Goal: Task Accomplishment & Management: Manage account settings

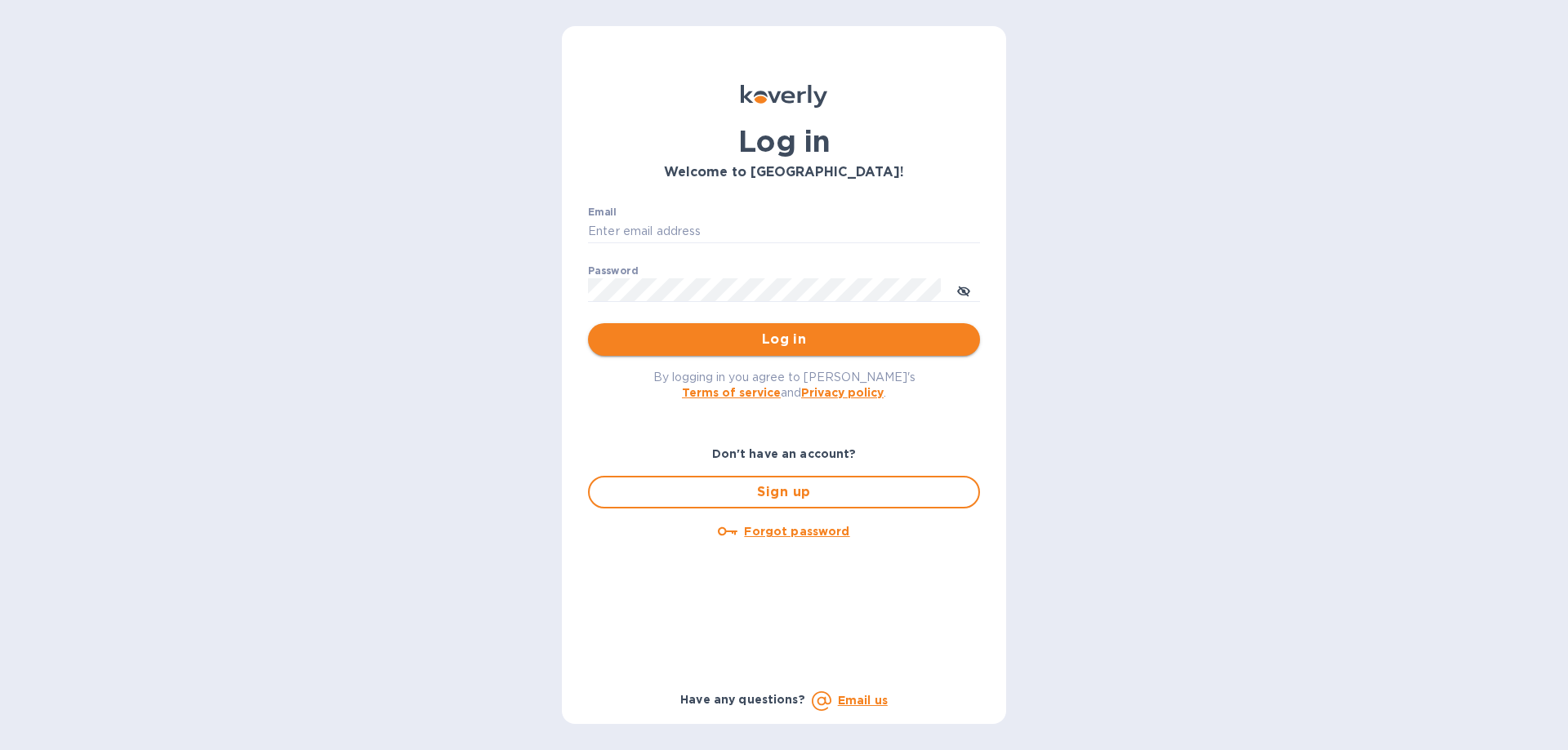
type input "[PERSON_NAME][EMAIL_ADDRESS][DOMAIN_NAME]"
click at [707, 335] on span "Log in" at bounding box center [784, 340] width 366 height 20
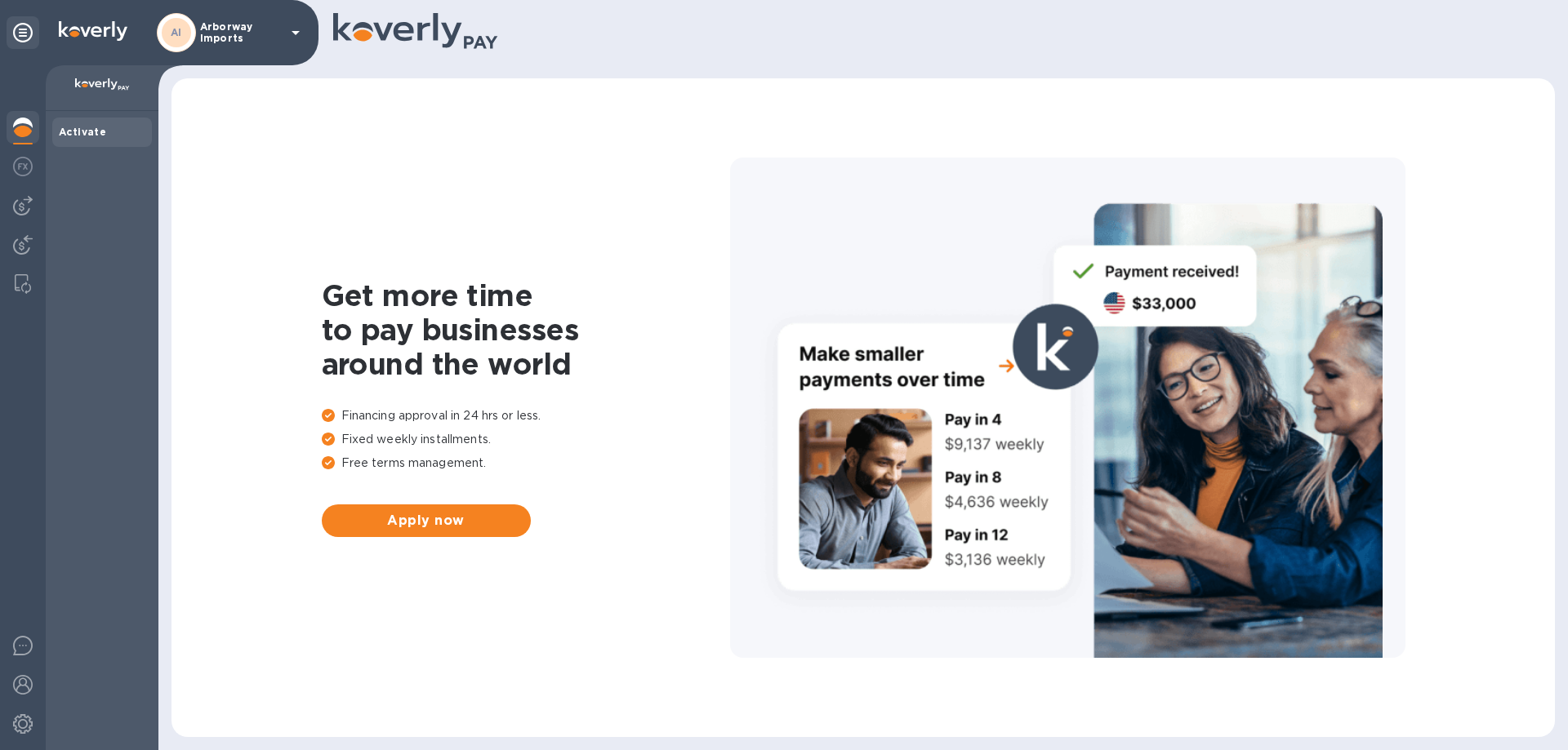
click at [240, 37] on p "Arborway Imports" at bounding box center [241, 32] width 82 height 23
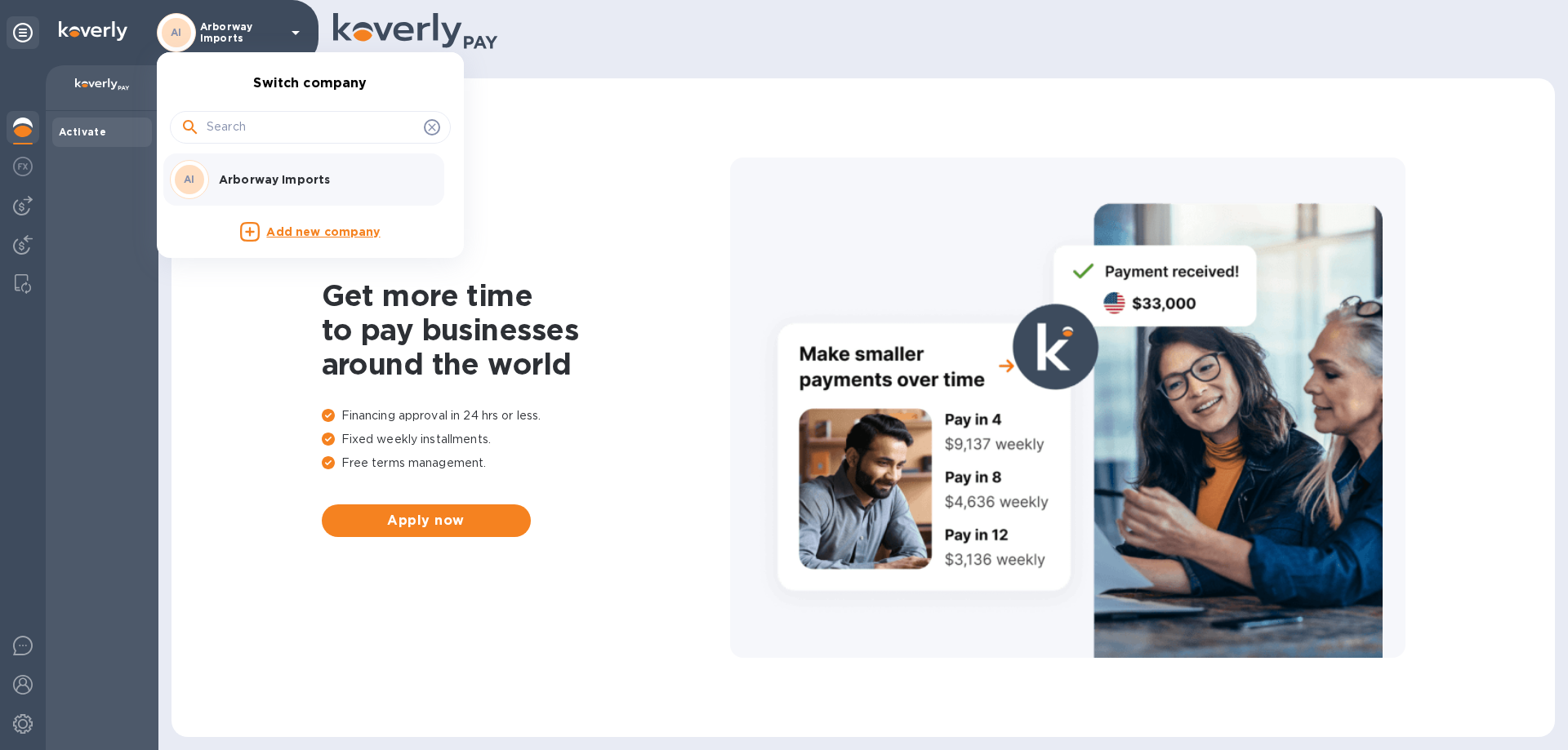
click at [240, 33] on div at bounding box center [784, 375] width 1568 height 750
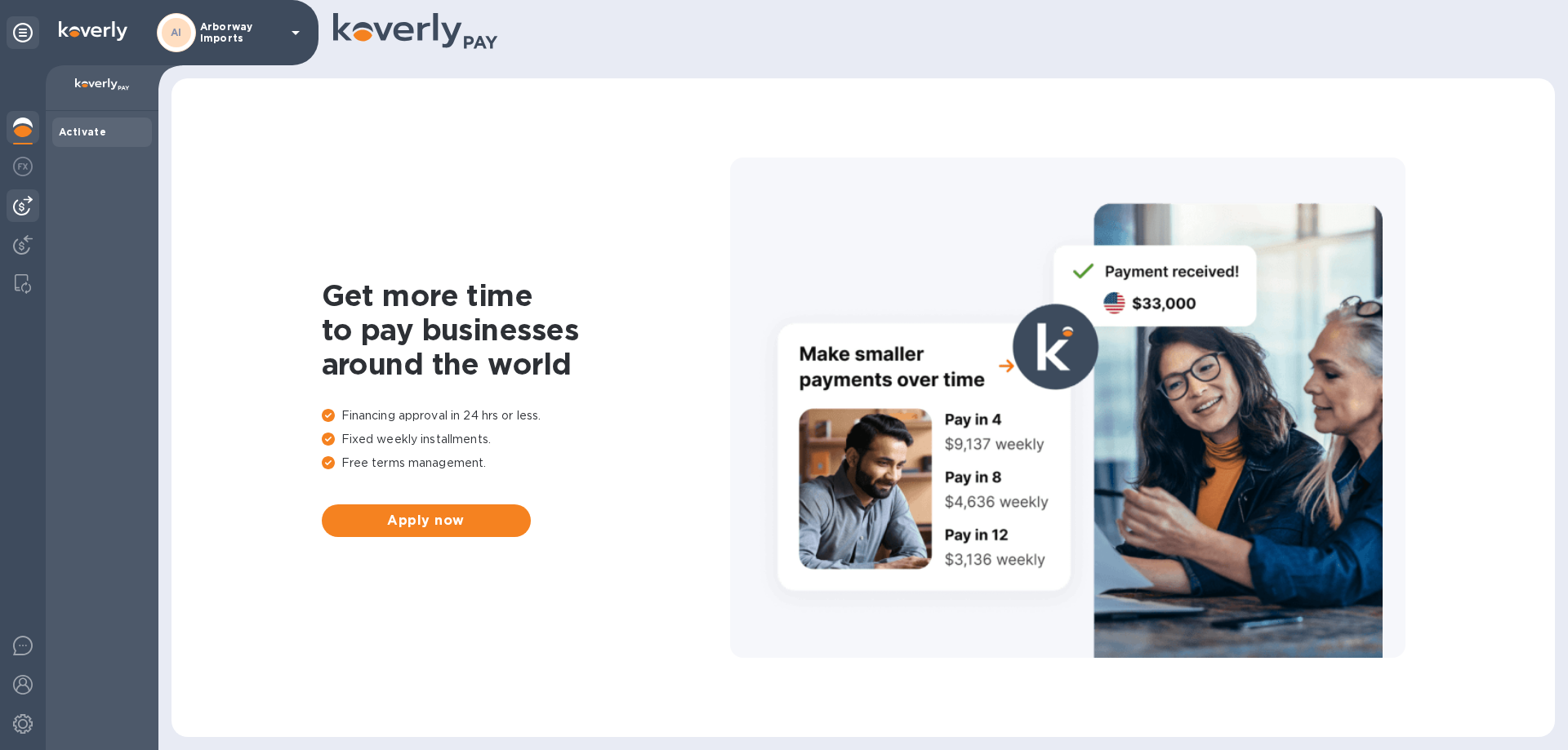
click at [26, 209] on img at bounding box center [22, 206] width 20 height 20
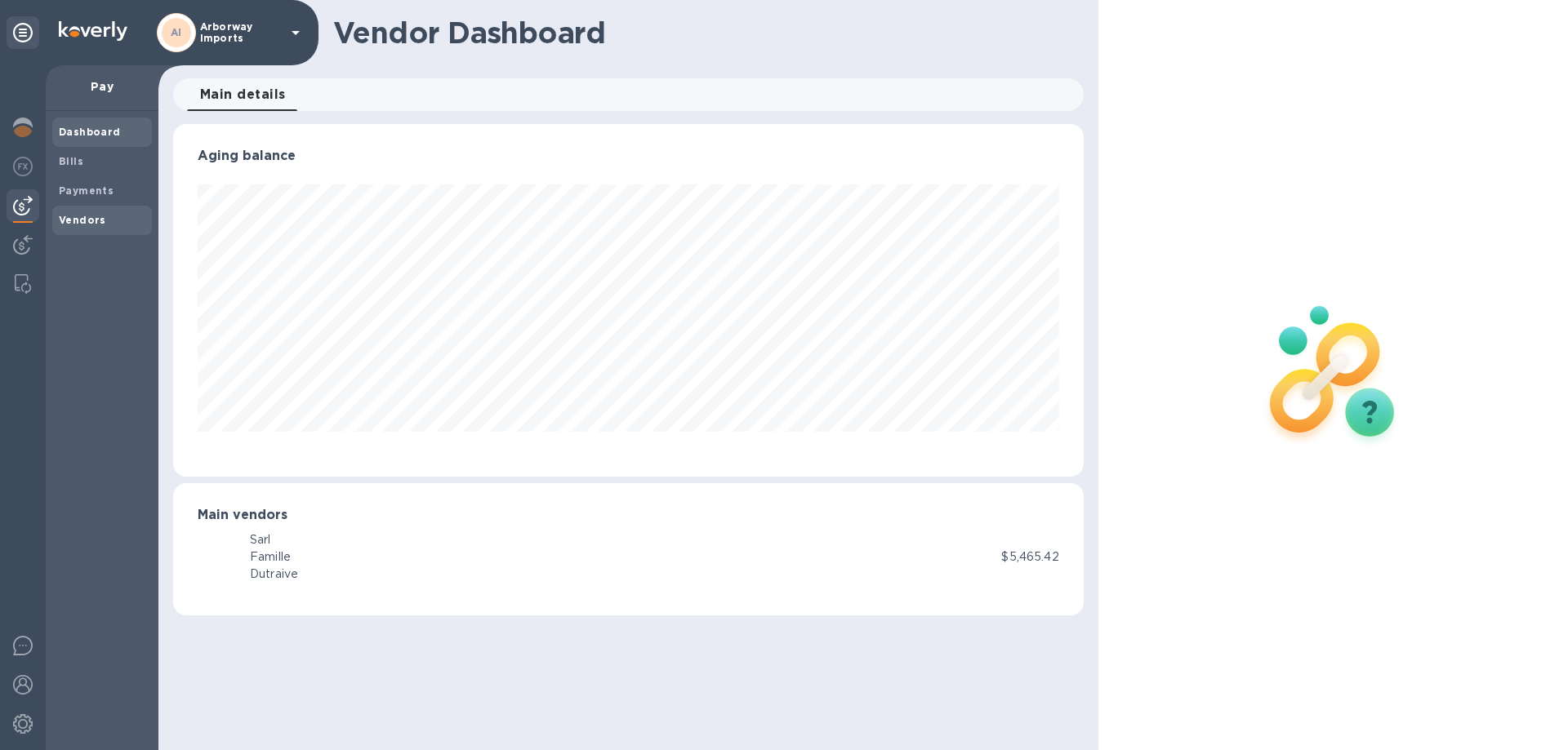
scroll to position [352, 910]
click at [73, 219] on b "Vendors" at bounding box center [83, 220] width 48 height 12
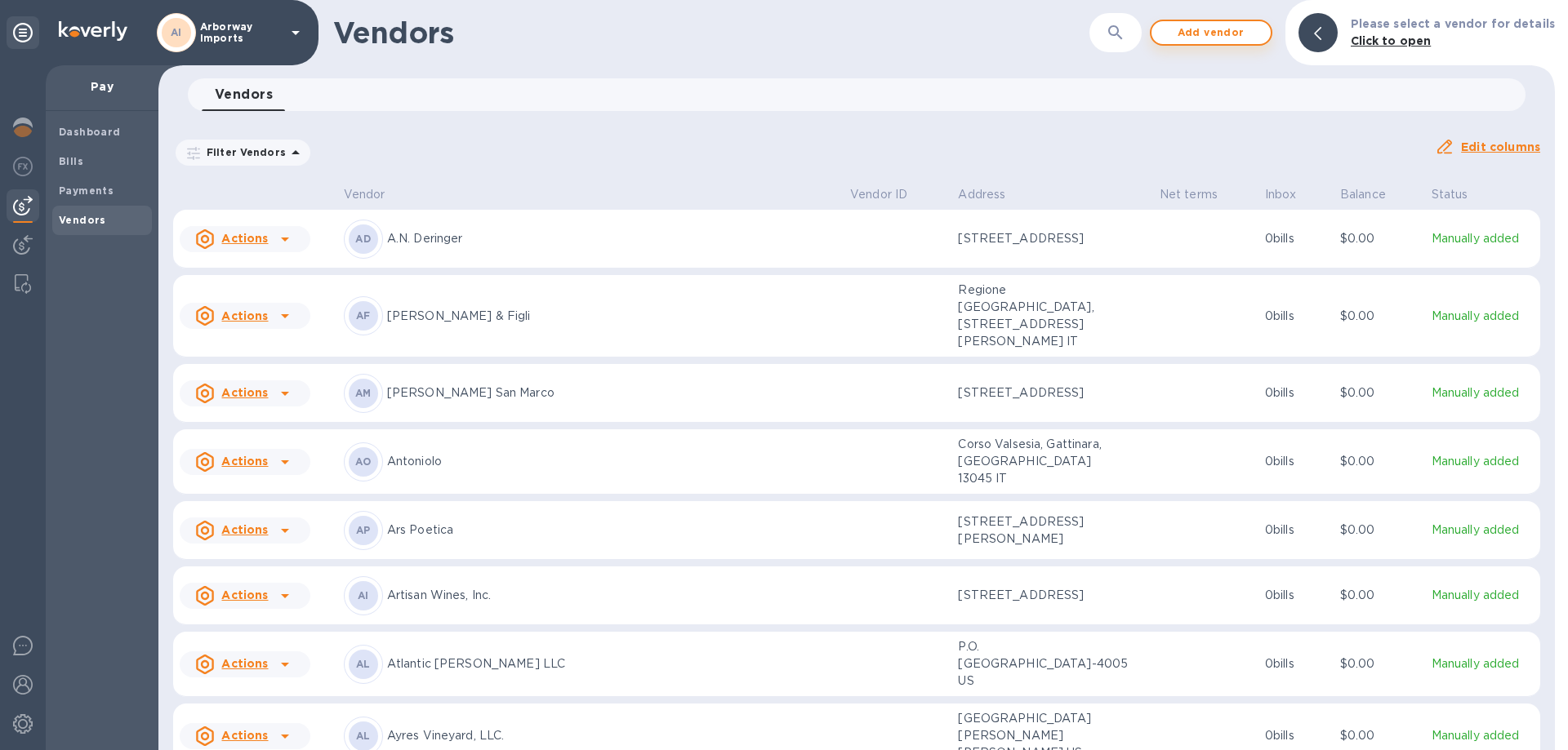
click at [1239, 35] on span "Add vendor" at bounding box center [1211, 32] width 93 height 20
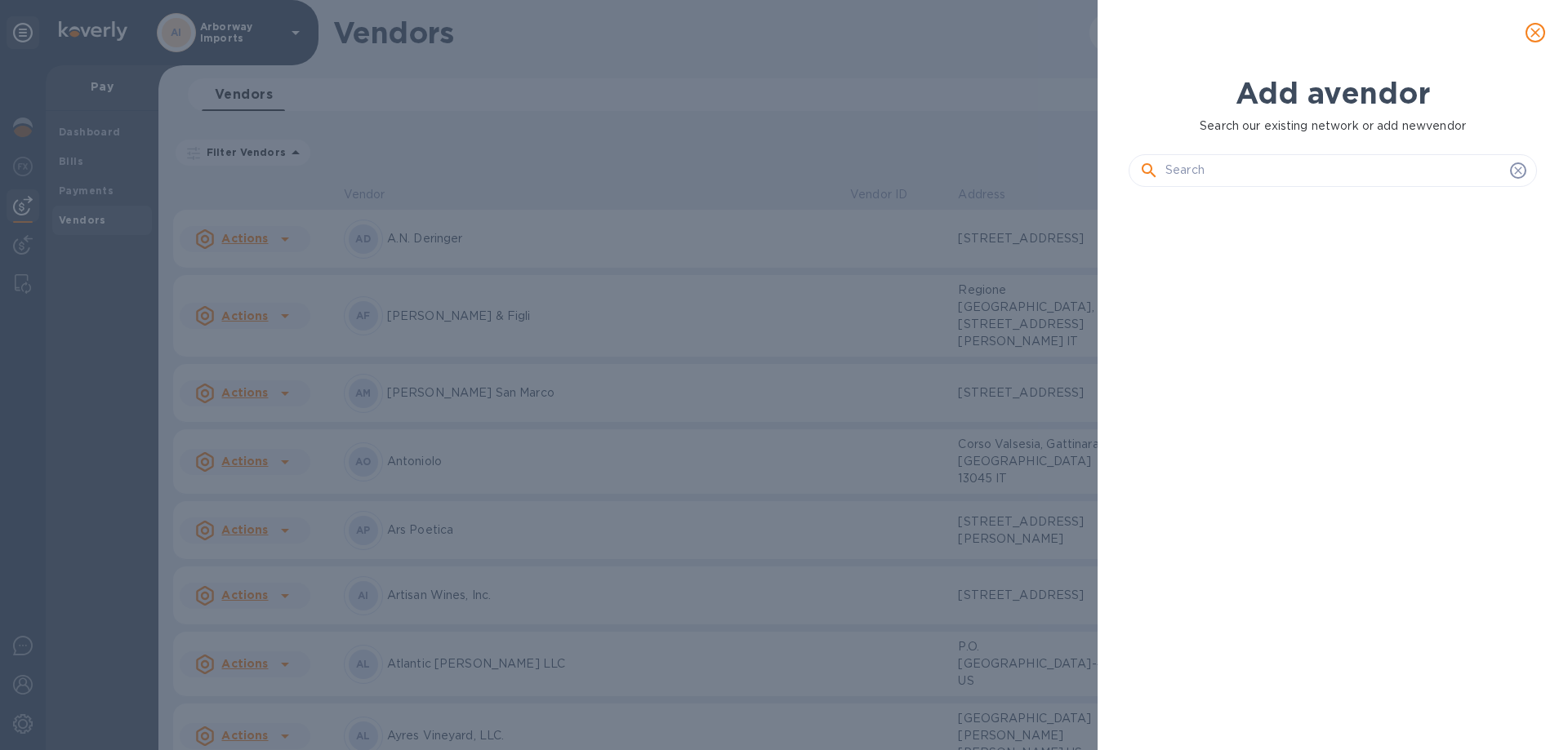
scroll to position [495, 415]
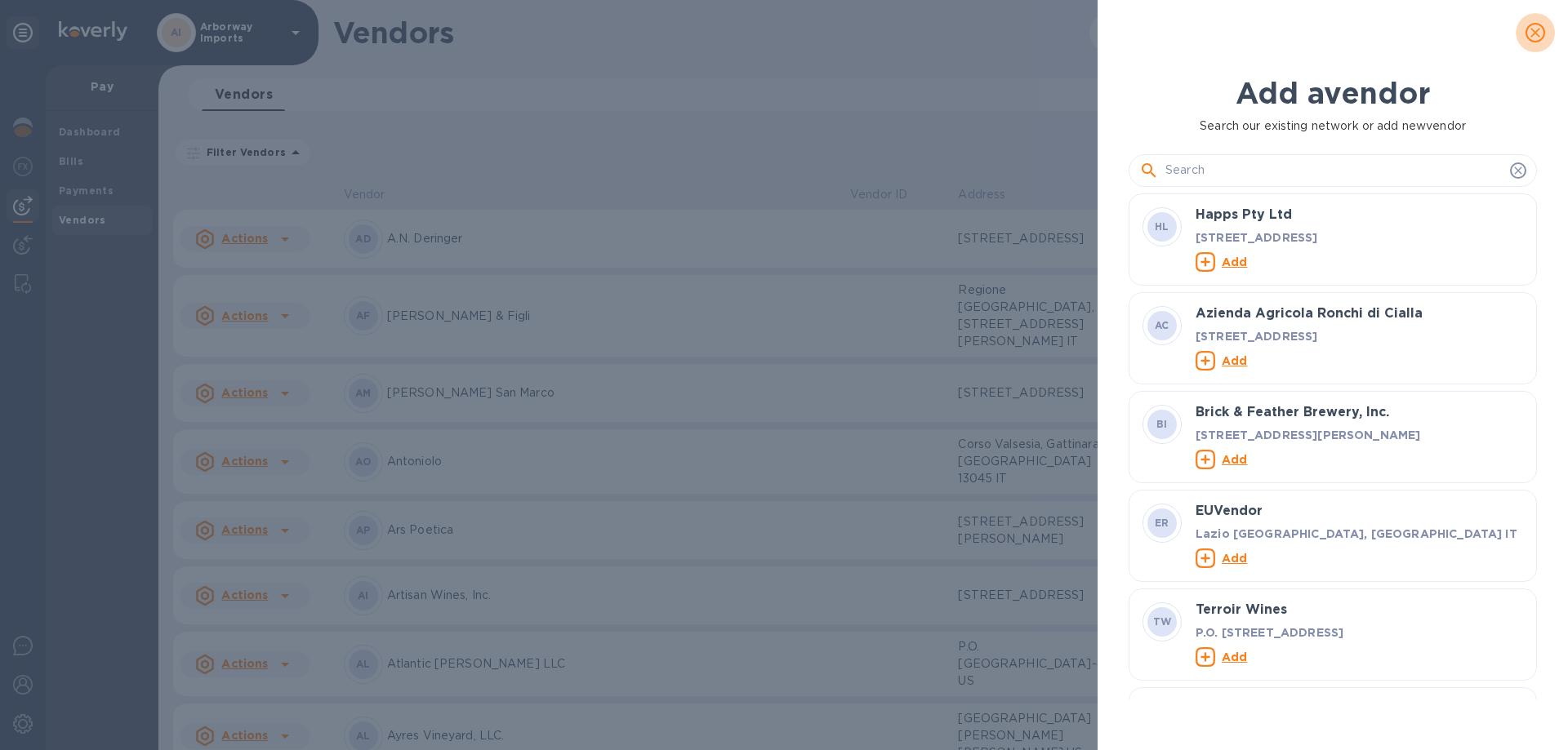
click at [1542, 29] on icon "close" at bounding box center [1536, 32] width 16 height 16
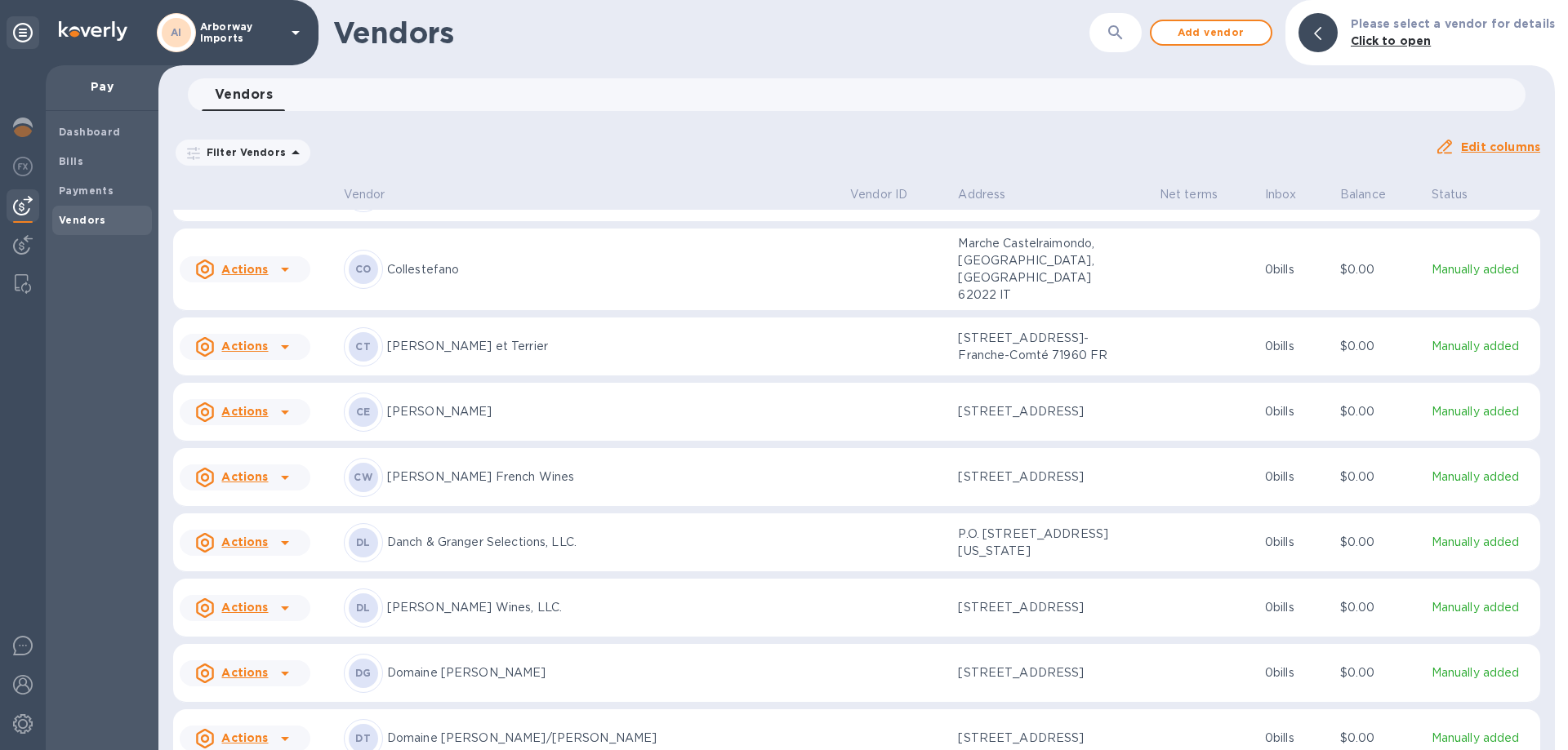
click at [474, 523] on div "DL Danch & Granger Selections, LLC." at bounding box center [591, 543] width 493 height 39
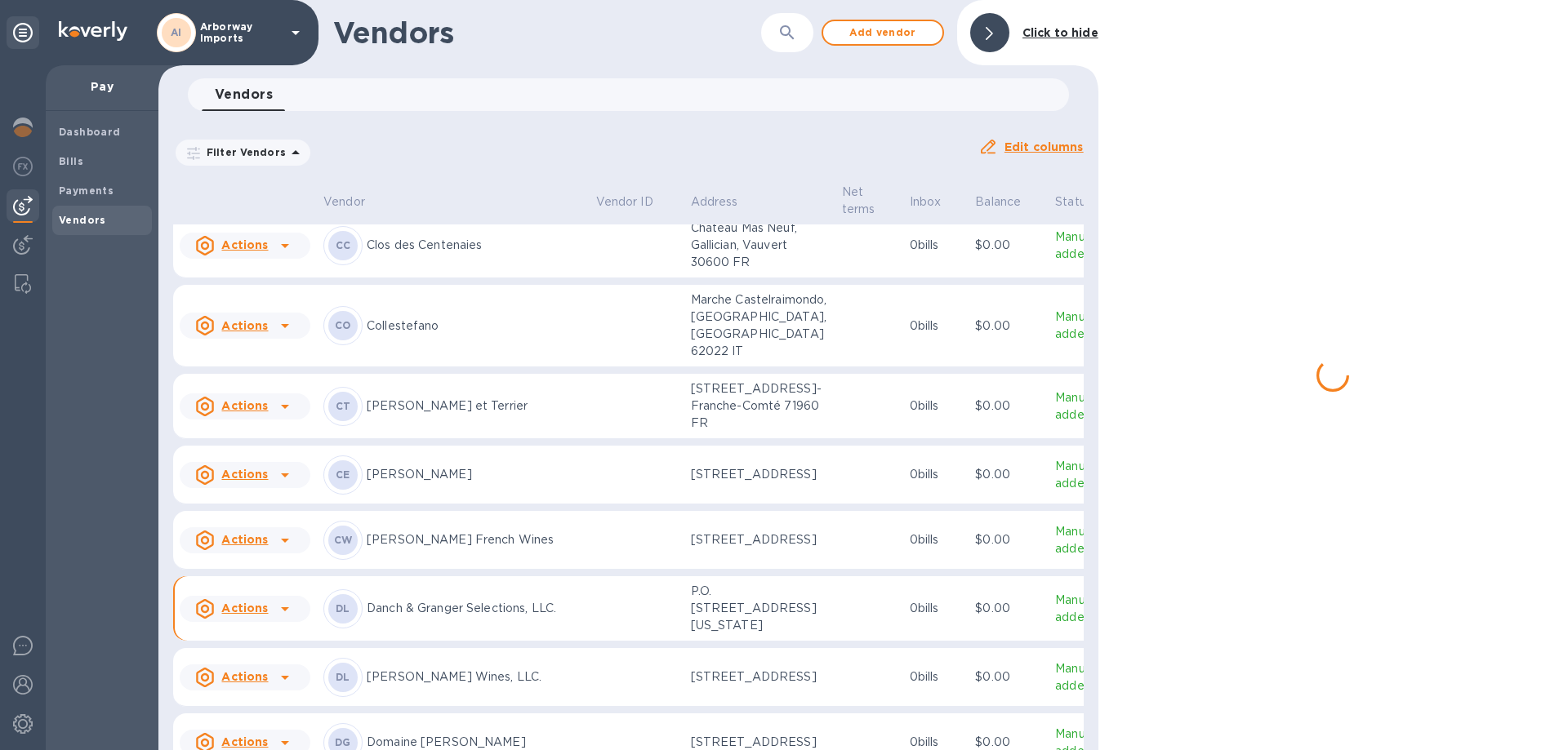
scroll to position [1876, 0]
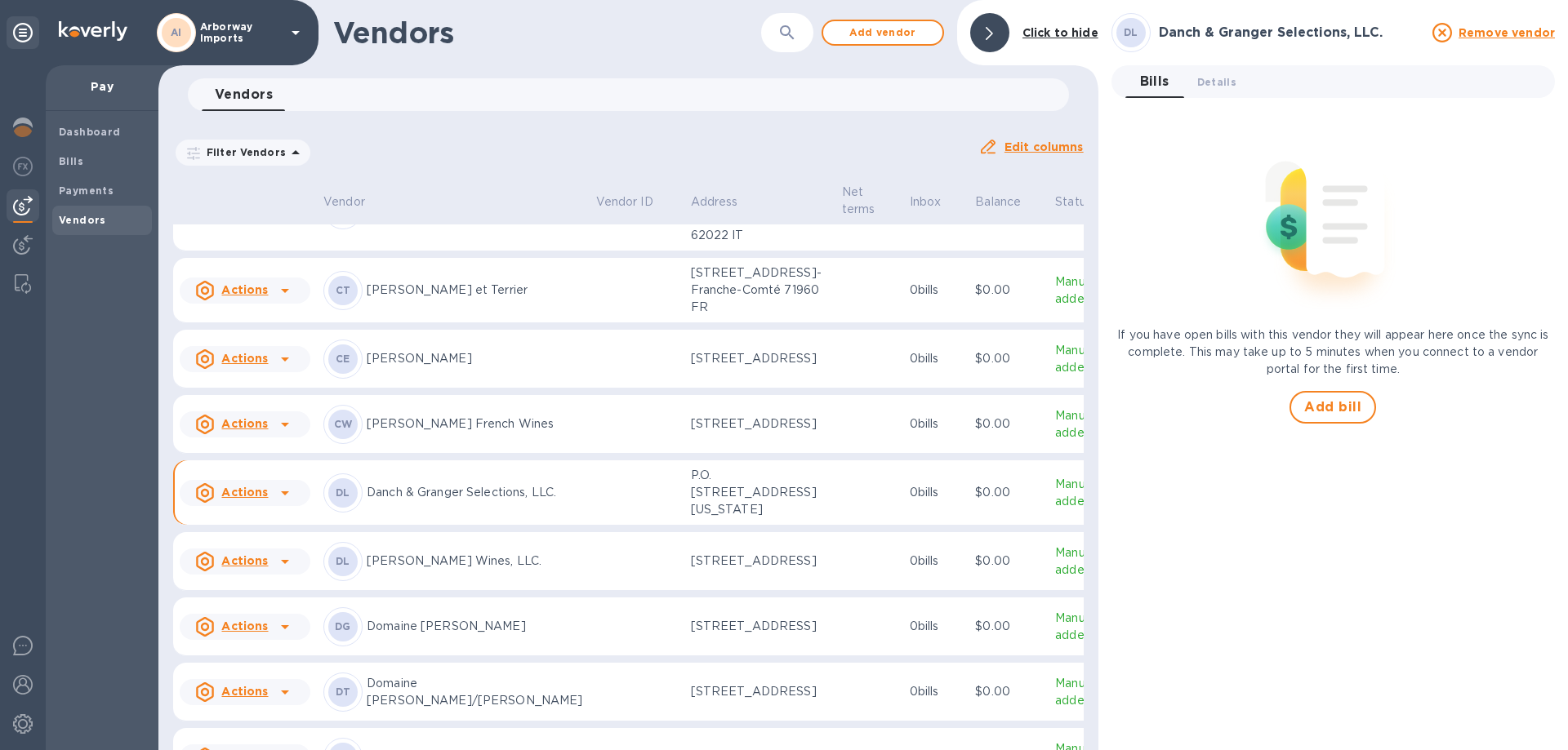
click at [461, 433] on p "Cynthia Hurley French Wines" at bounding box center [475, 424] width 217 height 17
click at [1318, 410] on span "Add bill" at bounding box center [1332, 407] width 57 height 20
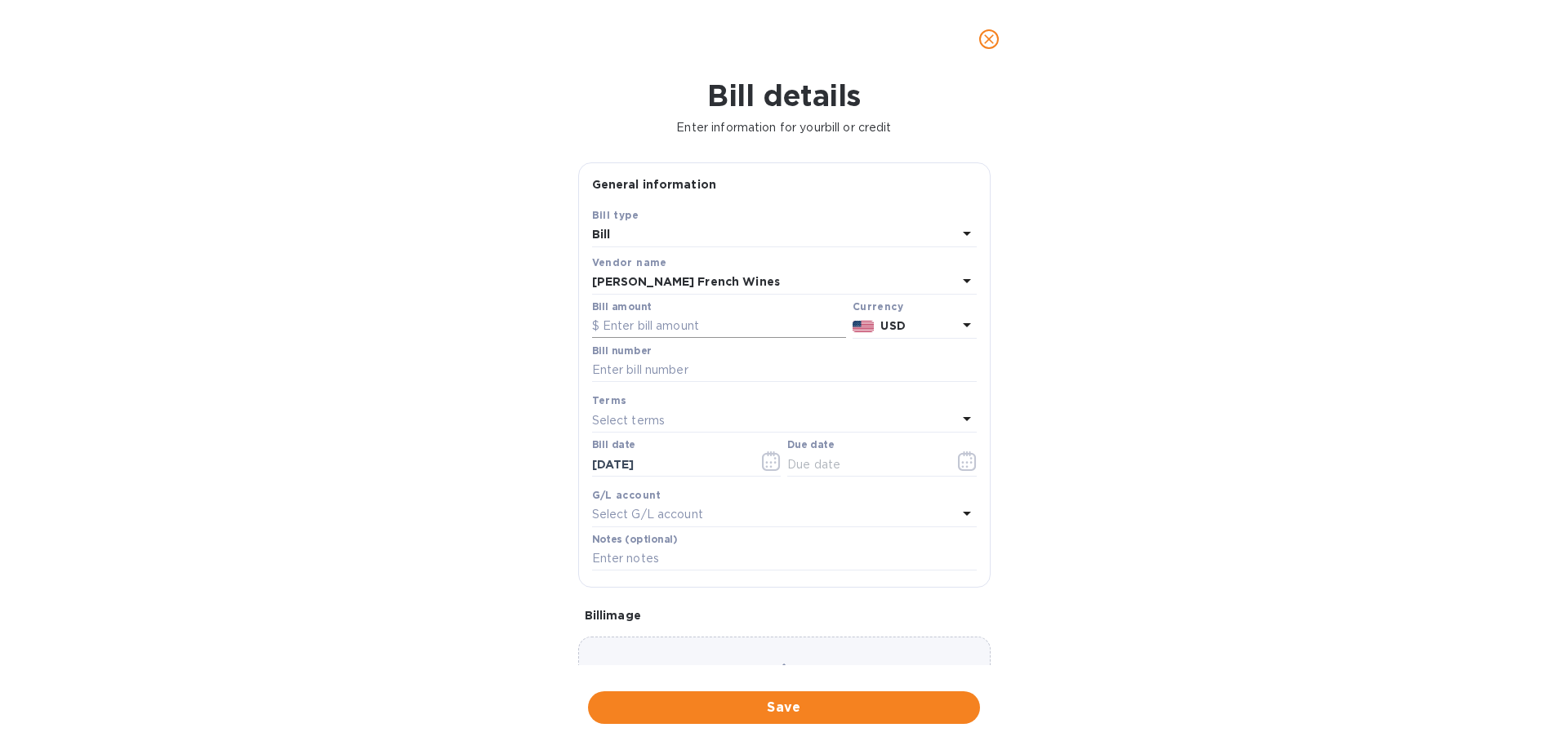
click at [726, 323] on input "text" at bounding box center [720, 326] width 254 height 25
type input "5"
type input "5,658.00"
click at [704, 365] on input "text" at bounding box center [784, 370] width 385 height 25
type input "CH Paid Bills 9/10/2025"
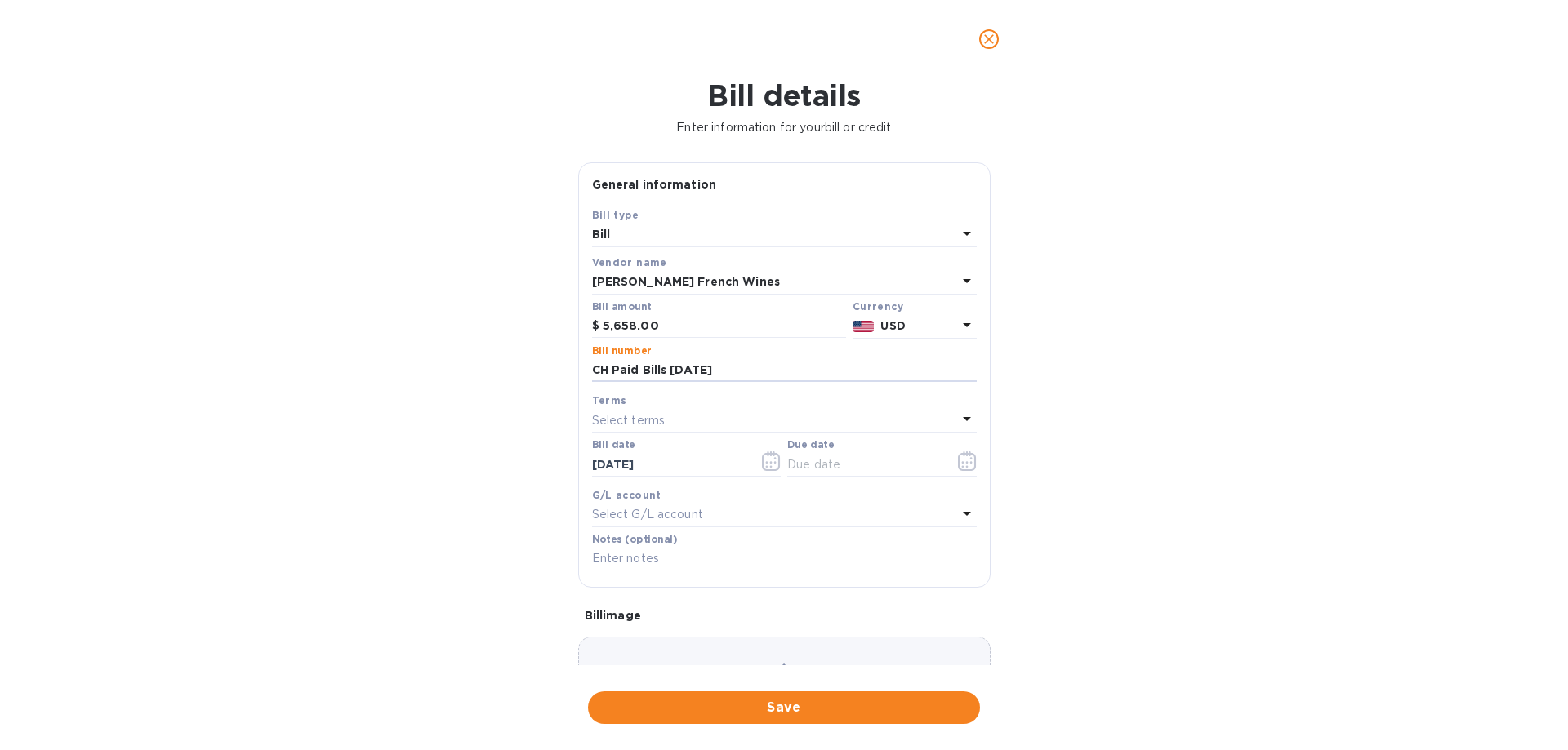
click at [722, 653] on div "Choose a bill and drag it here" at bounding box center [784, 695] width 412 height 118
click at [819, 701] on span "Save" at bounding box center [784, 707] width 366 height 20
click at [959, 465] on icon "button" at bounding box center [968, 461] width 19 height 20
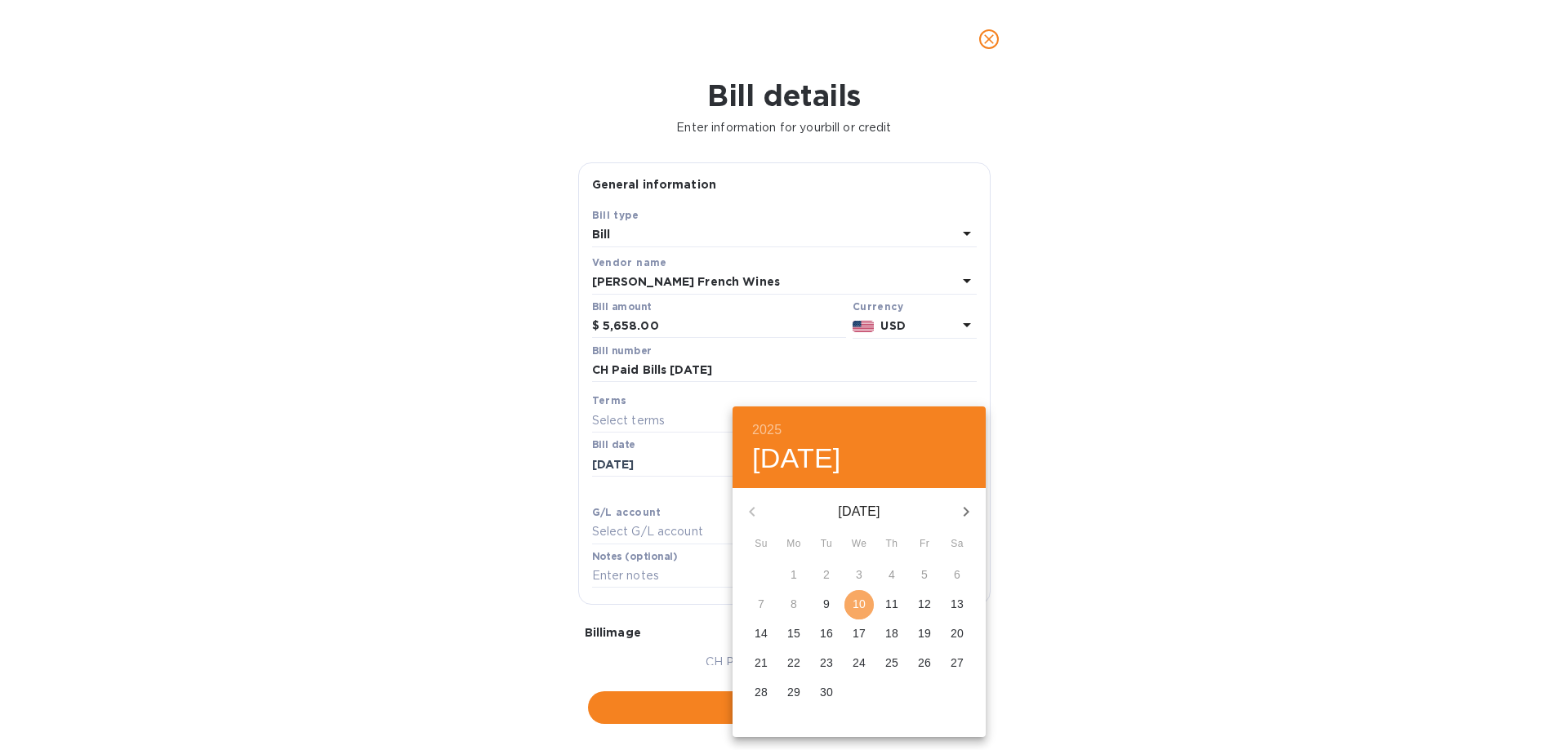
click at [860, 602] on p "10" at bounding box center [859, 604] width 13 height 16
type input "09/10/2025"
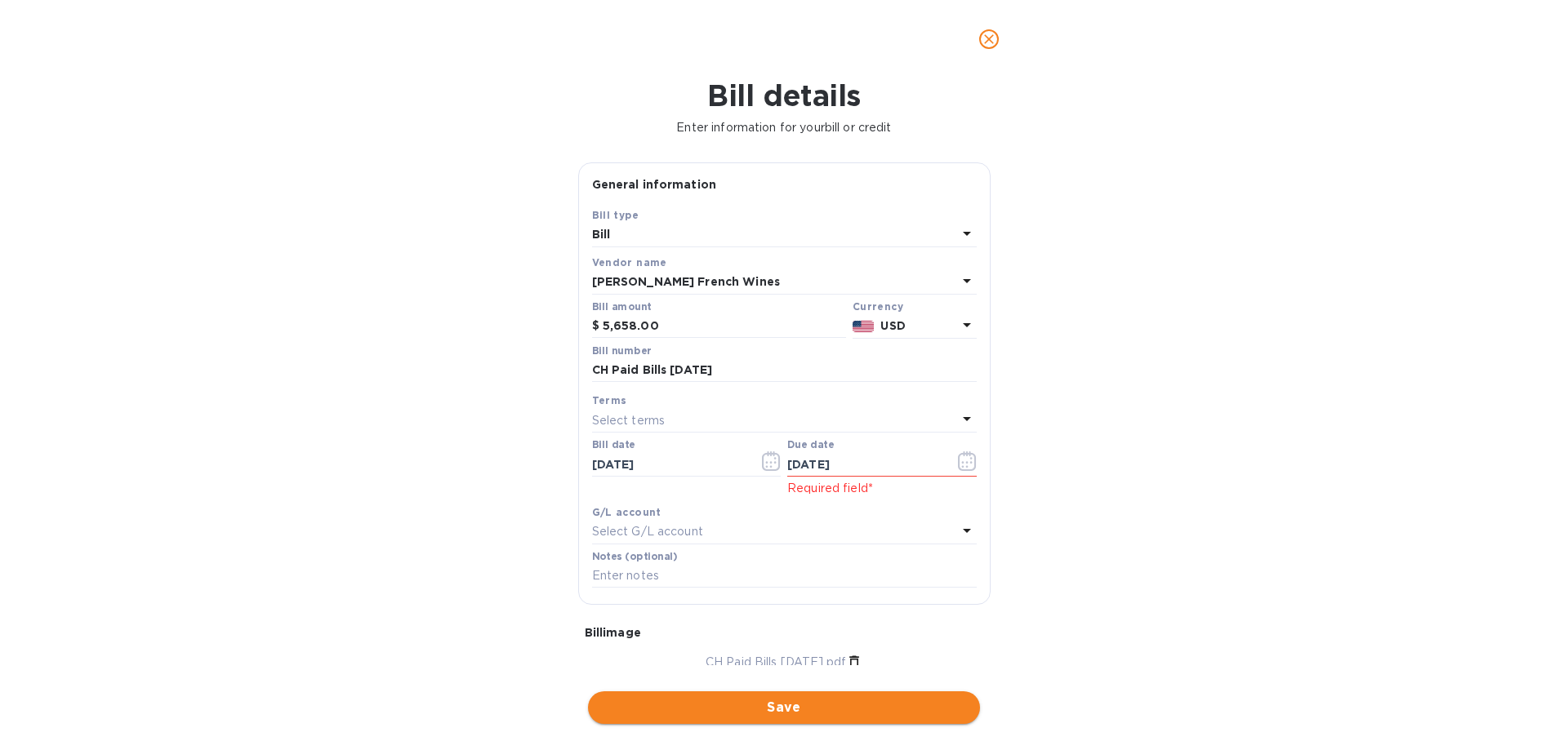
click at [769, 704] on span "Save" at bounding box center [784, 707] width 366 height 20
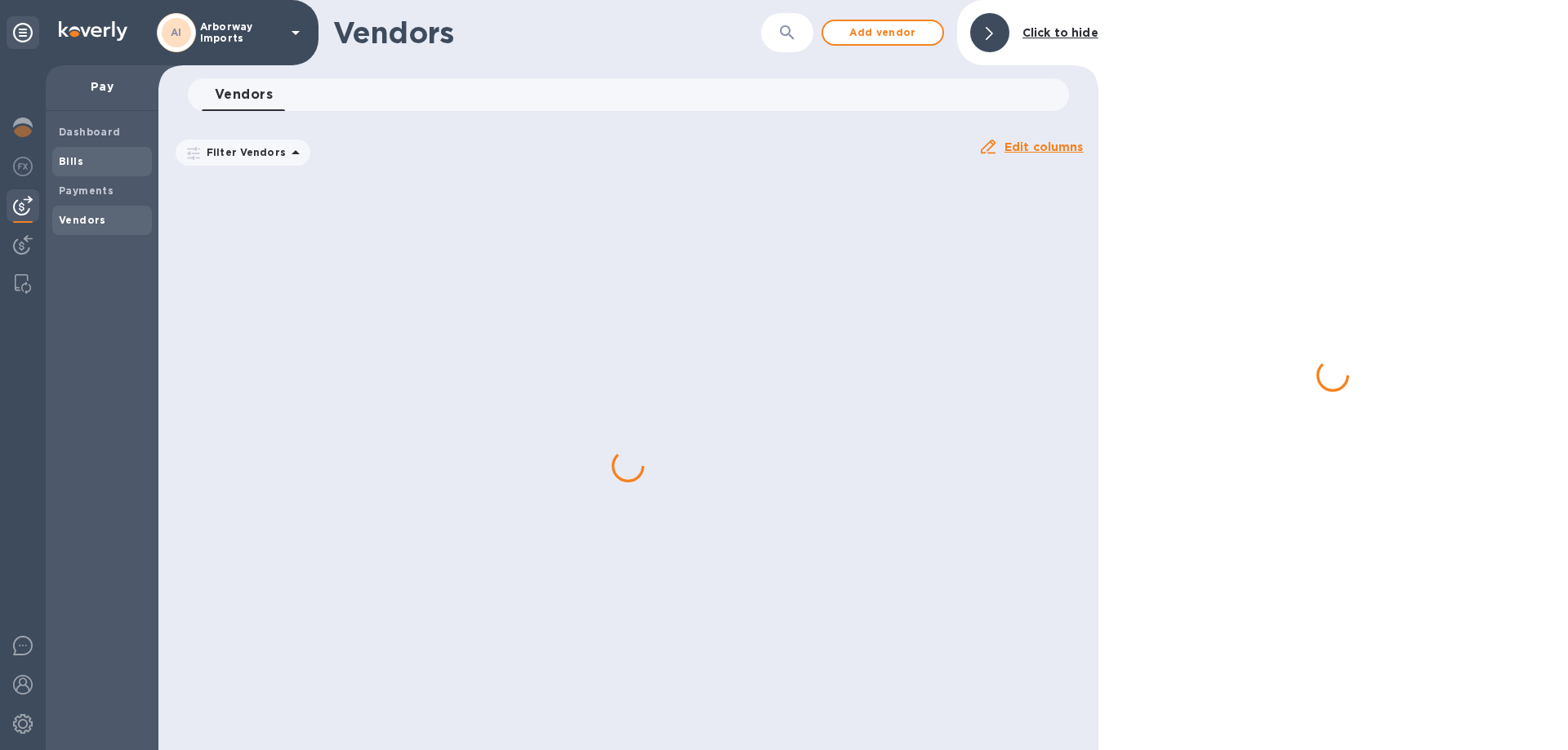
click at [105, 167] on span "Bills" at bounding box center [102, 161] width 86 height 16
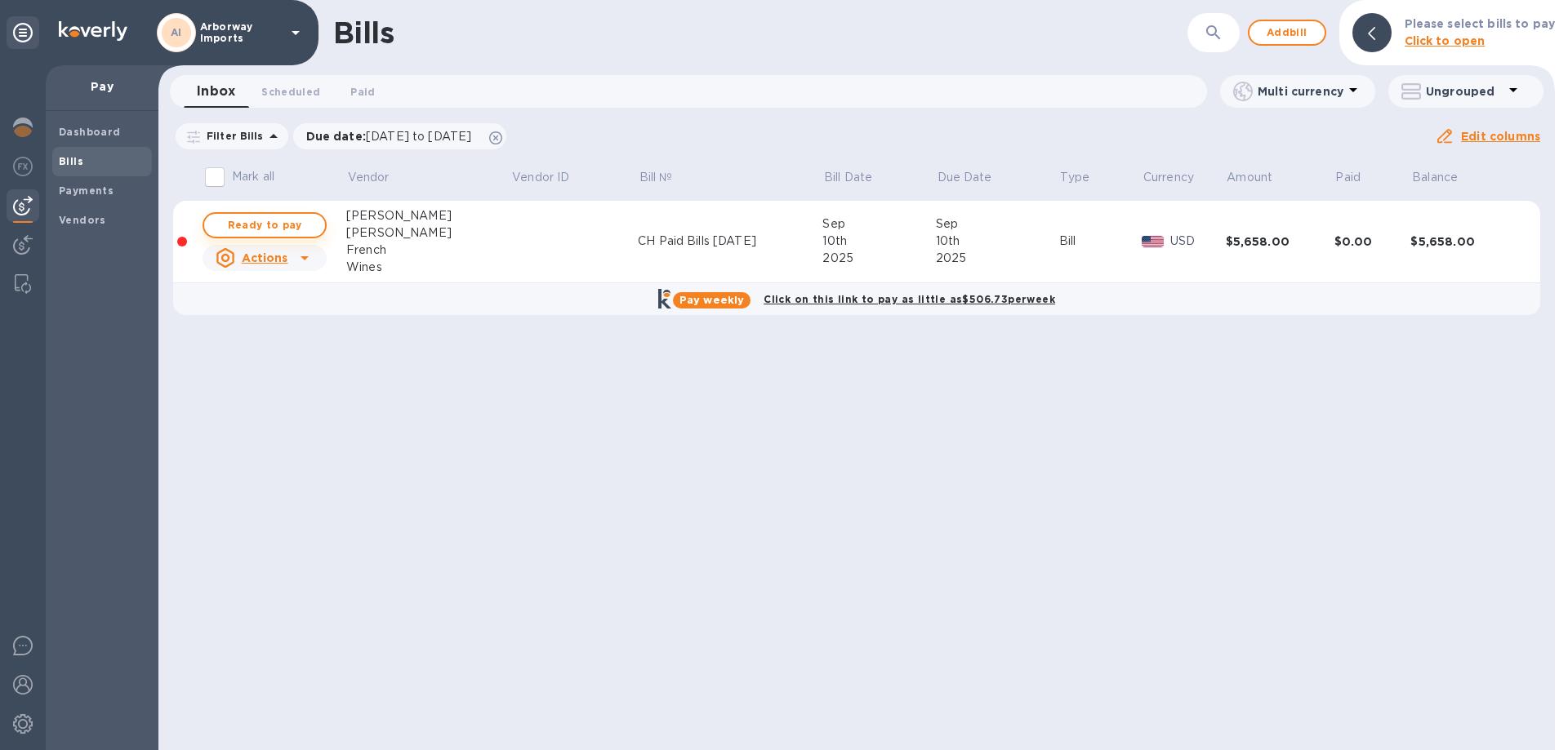
click at [277, 227] on span "Ready to pay" at bounding box center [265, 225] width 95 height 20
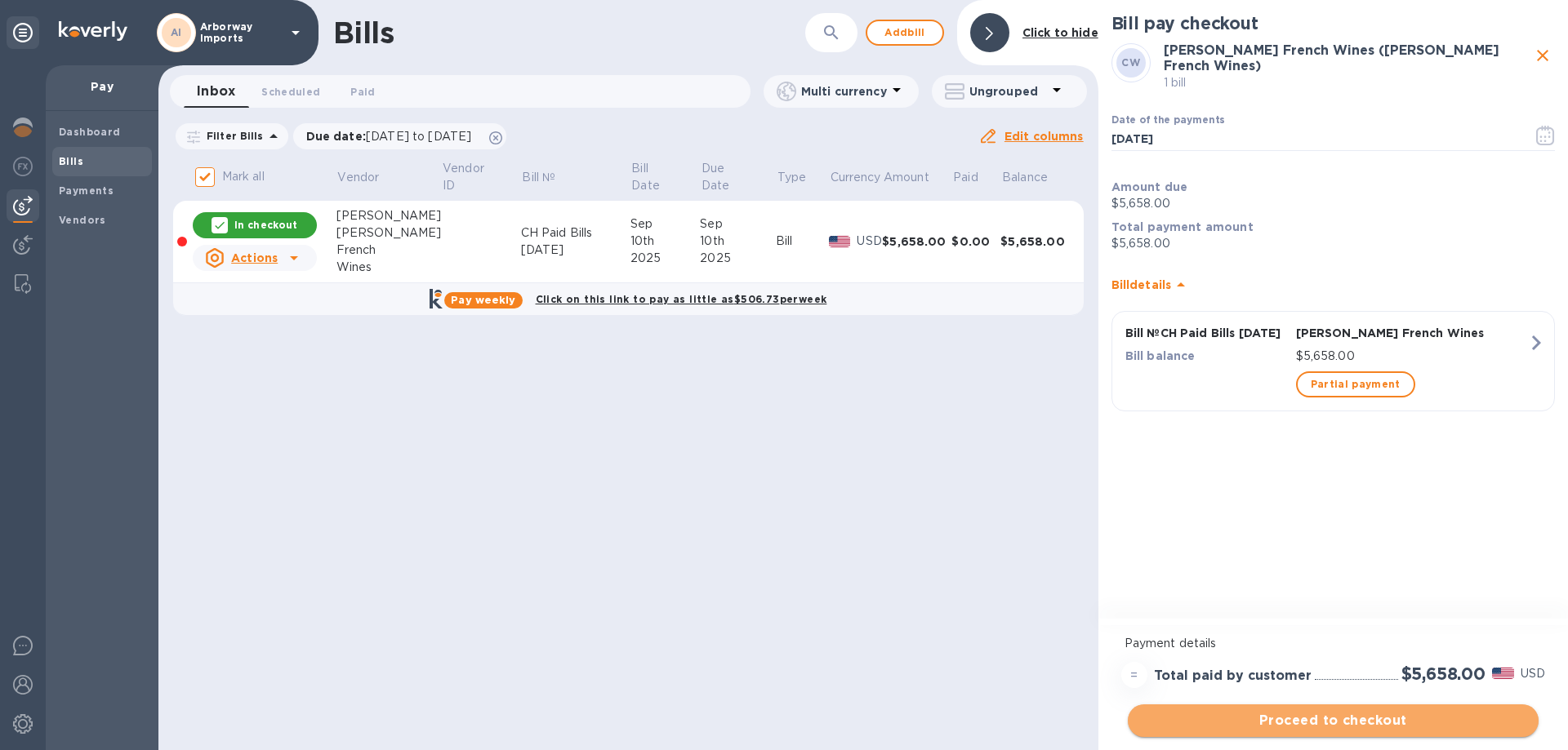
click at [1361, 717] on span "Proceed to checkout" at bounding box center [1333, 721] width 385 height 20
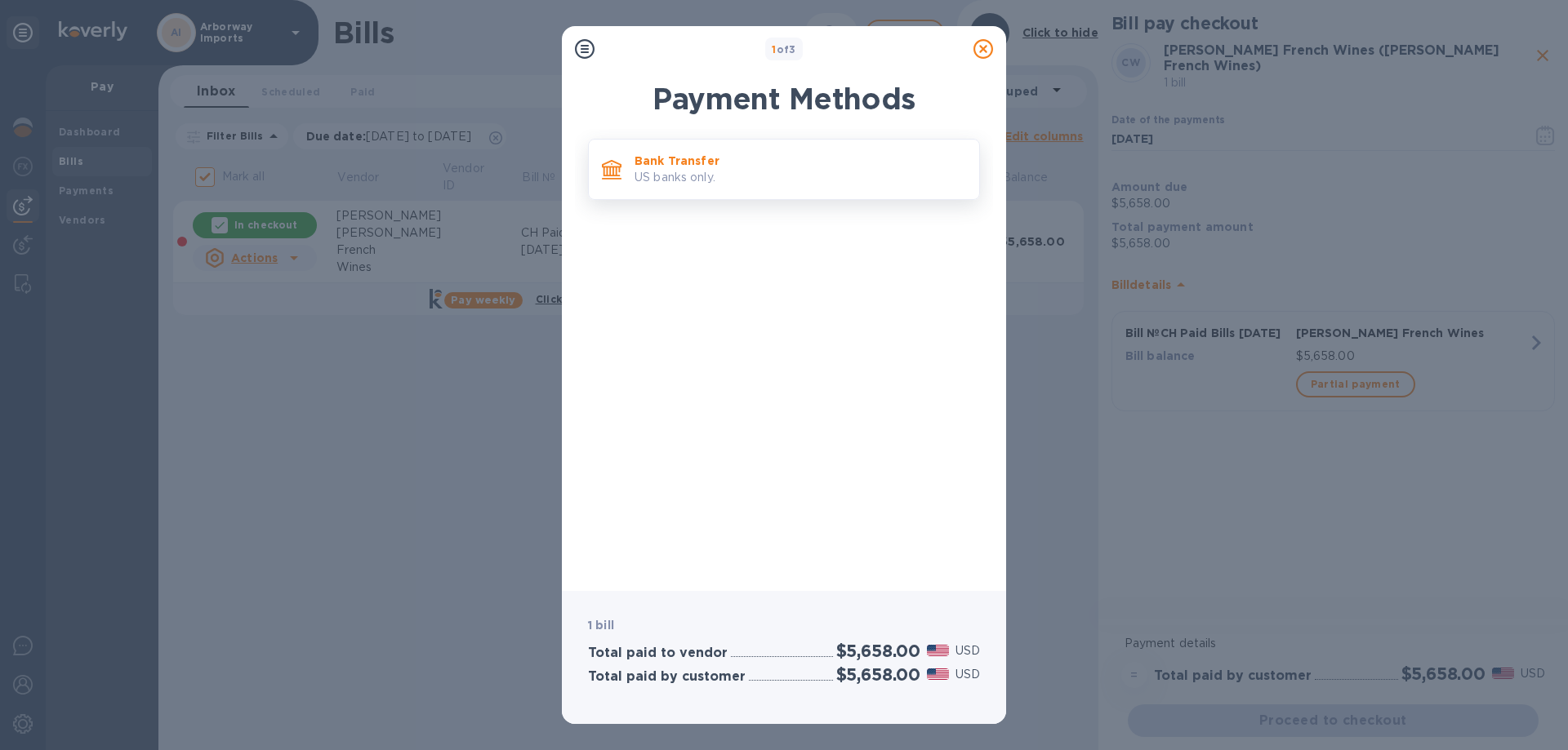
click at [673, 175] on p "US banks only." at bounding box center [801, 177] width 332 height 17
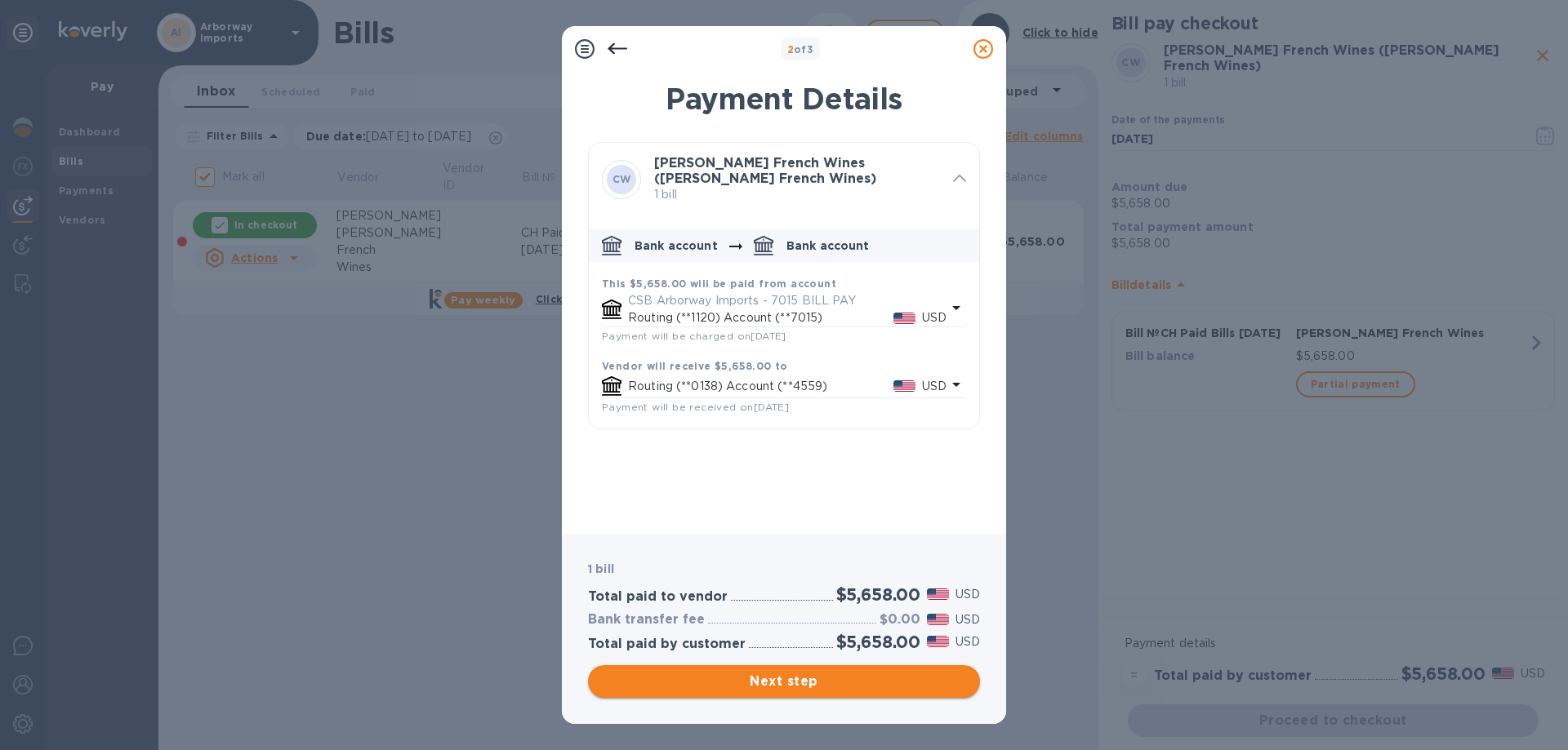
click at [825, 680] on span "Next step" at bounding box center [784, 682] width 366 height 20
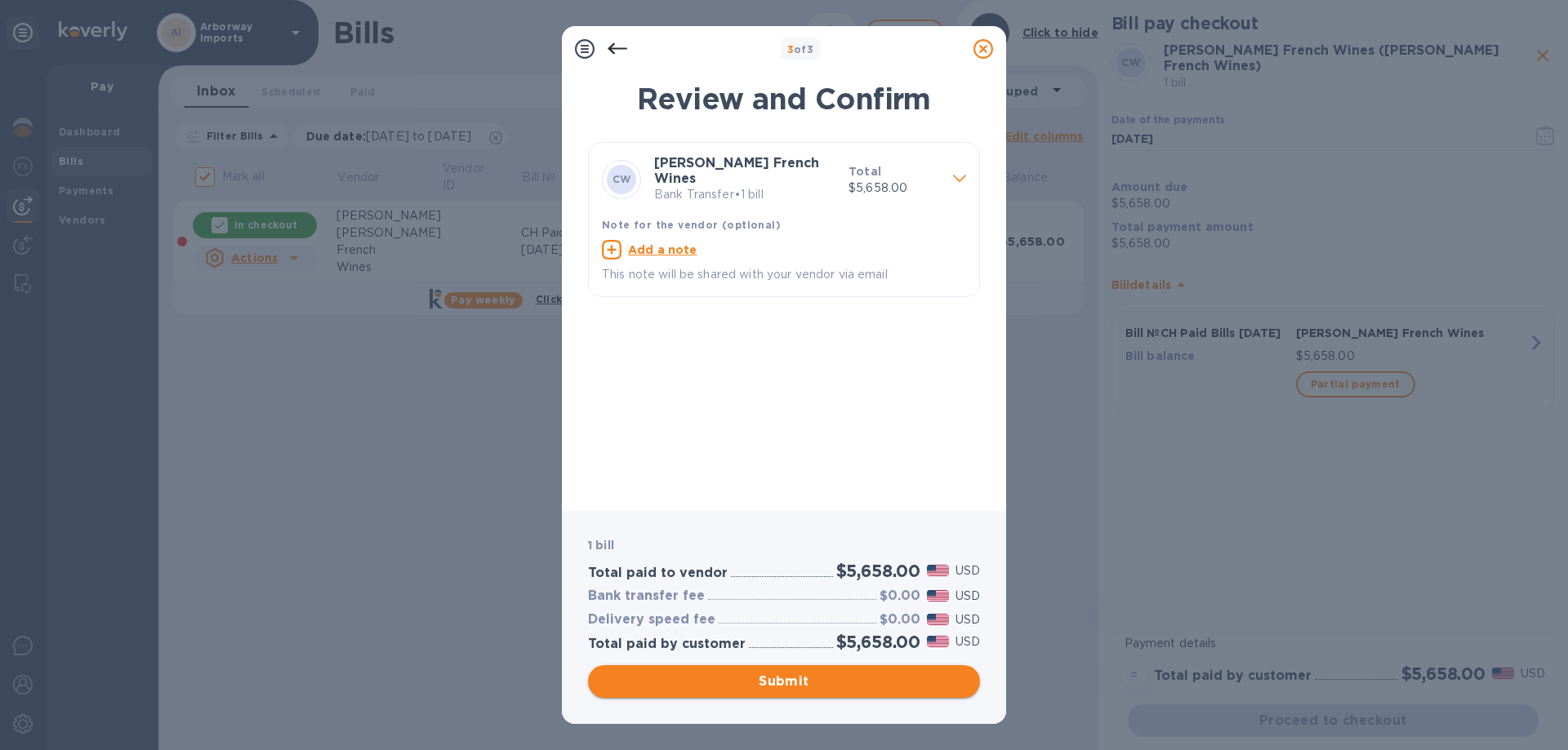
click at [775, 693] on button "Submit" at bounding box center [784, 682] width 392 height 32
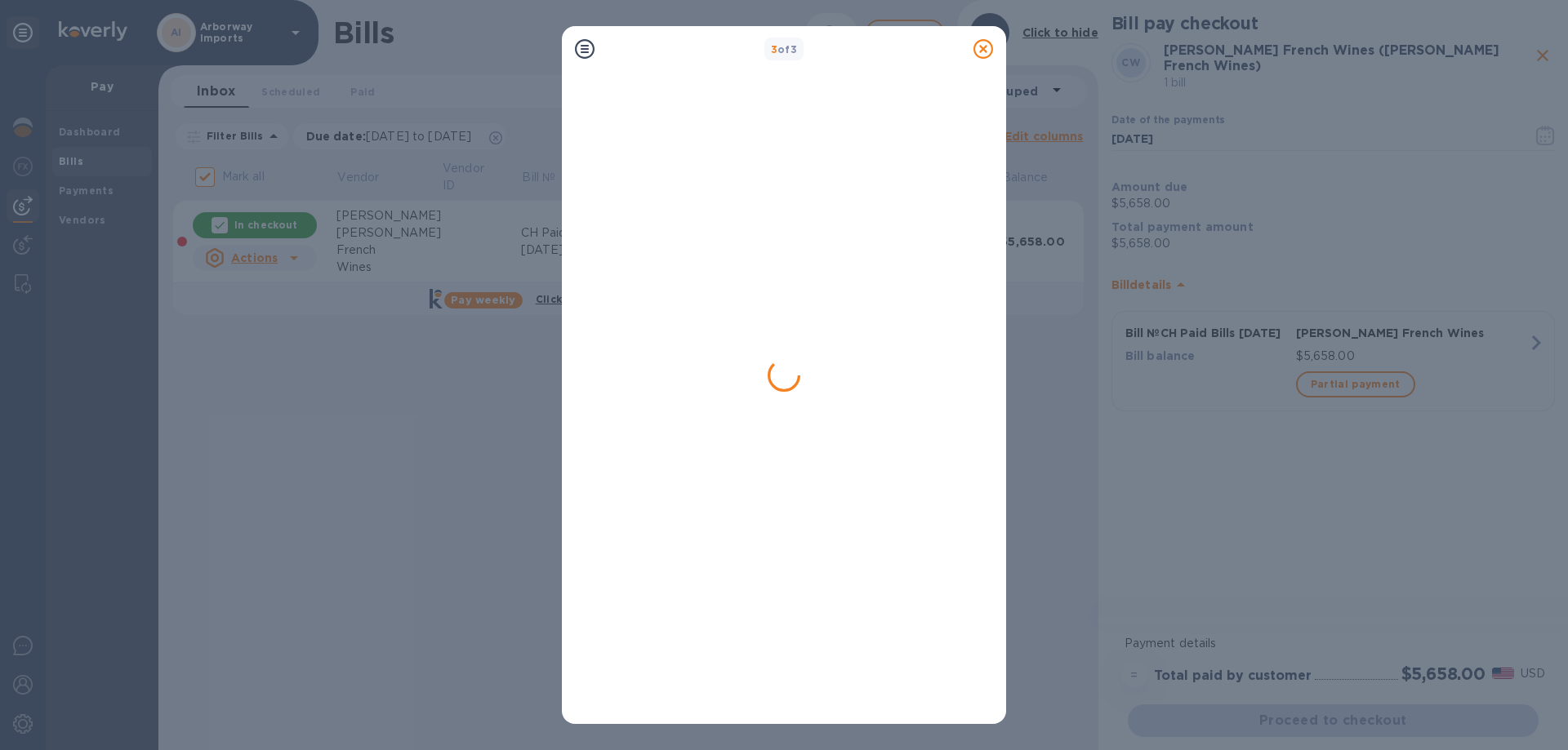
checkbox input "false"
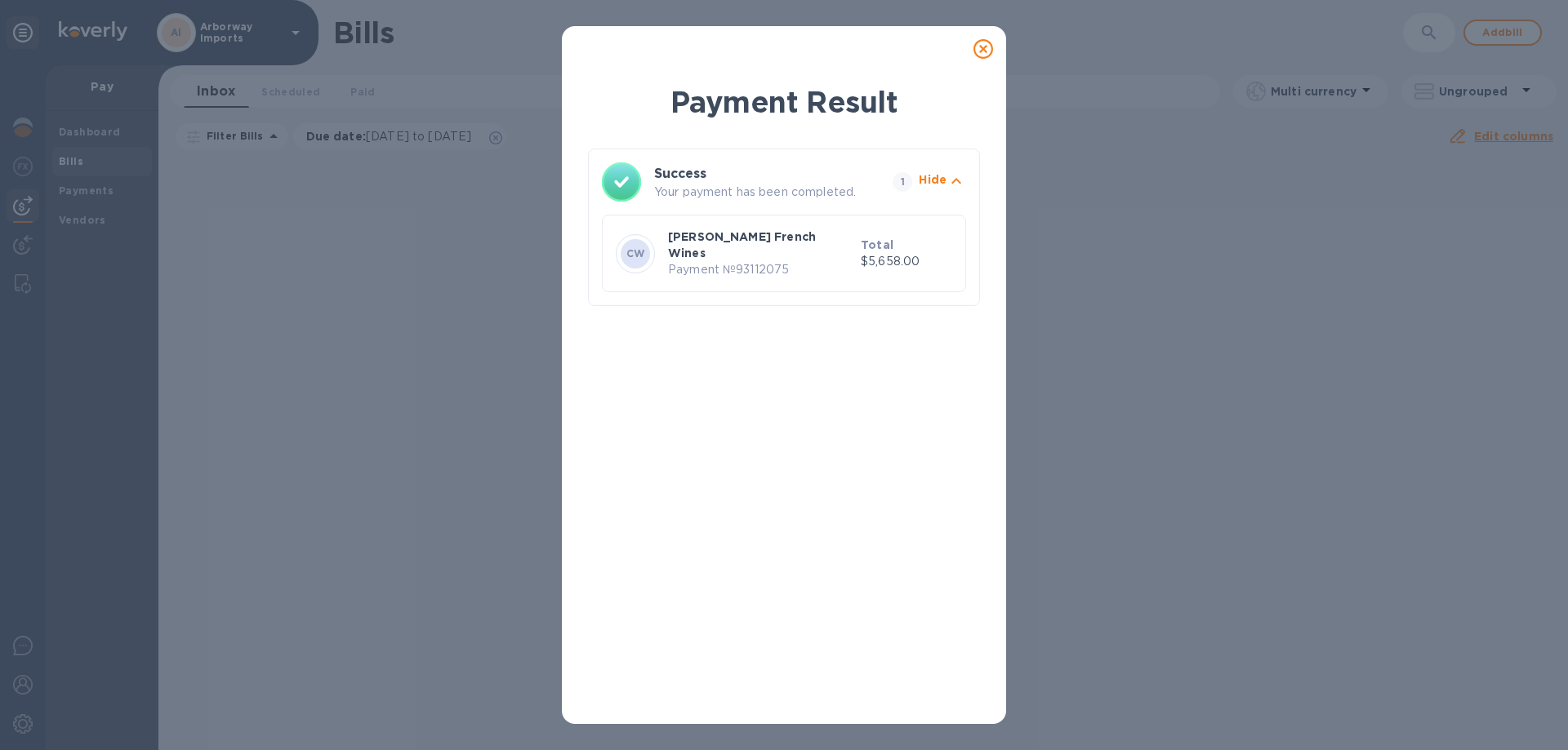
click at [979, 49] on icon at bounding box center [983, 49] width 20 height 20
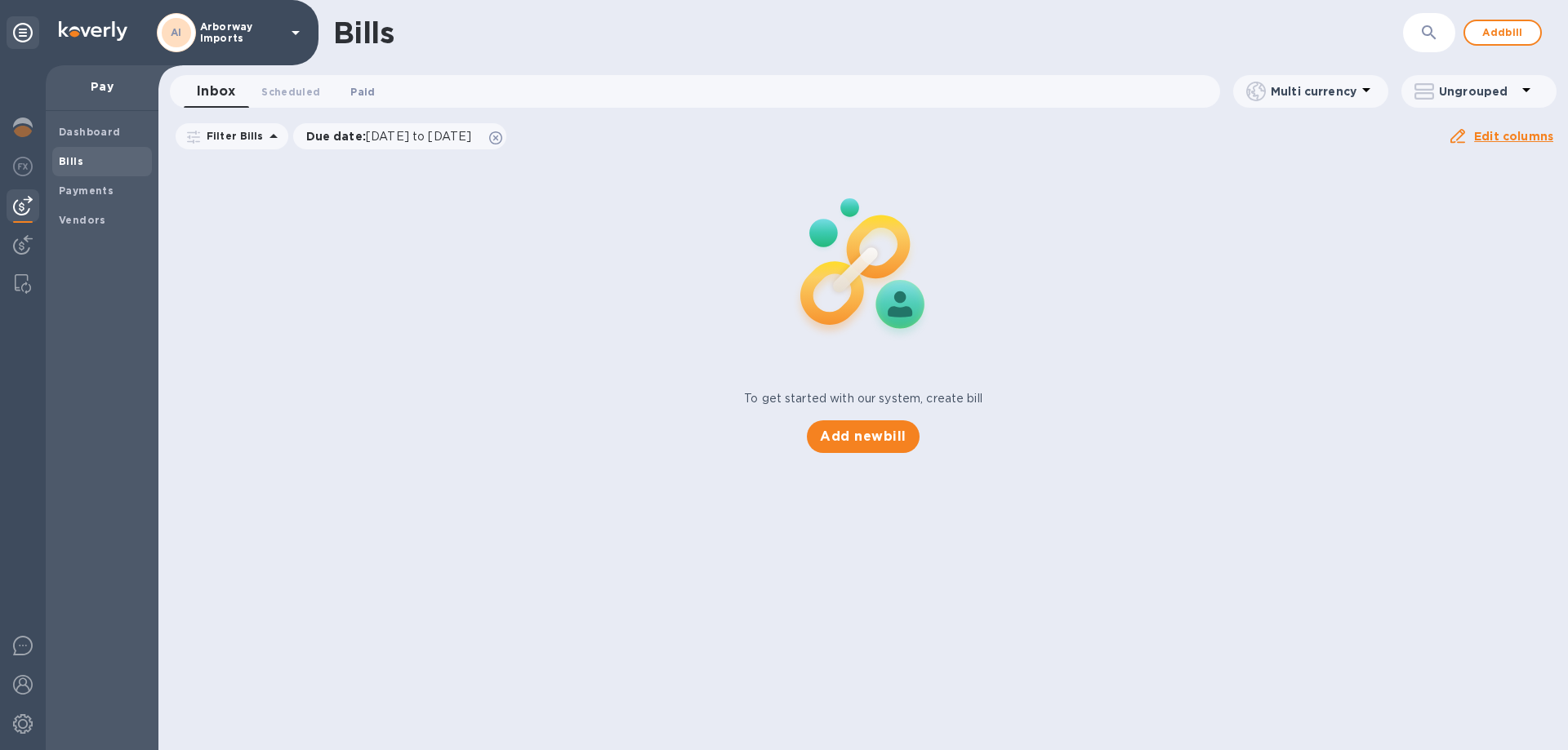
click at [370, 96] on span "Paid 0" at bounding box center [363, 92] width 32 height 17
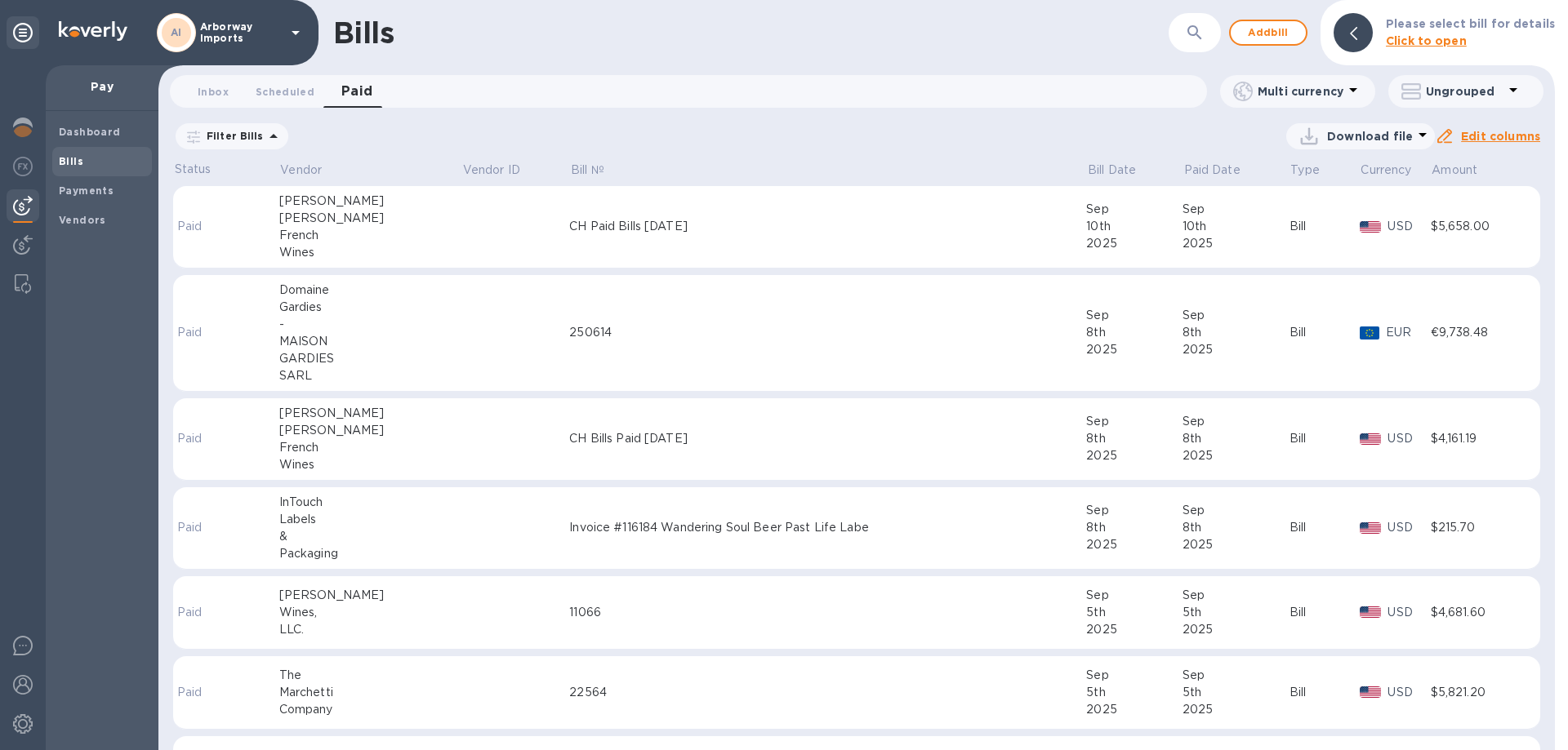
click at [627, 252] on td "CH Paid Bills 9/10/2025" at bounding box center [828, 227] width 517 height 83
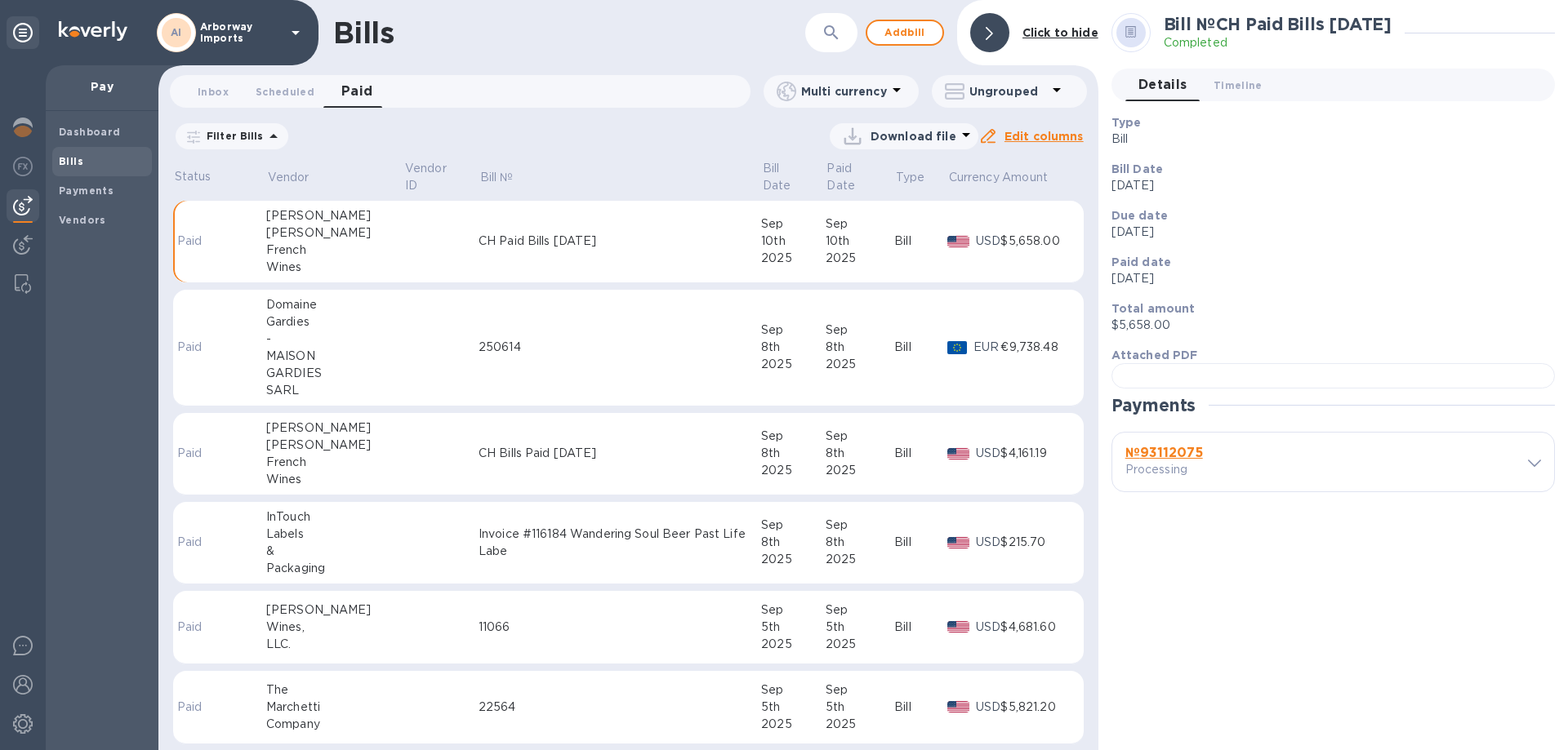
scroll to position [315, 0]
click at [1187, 461] on b "№ 93112075" at bounding box center [1164, 453] width 78 height 15
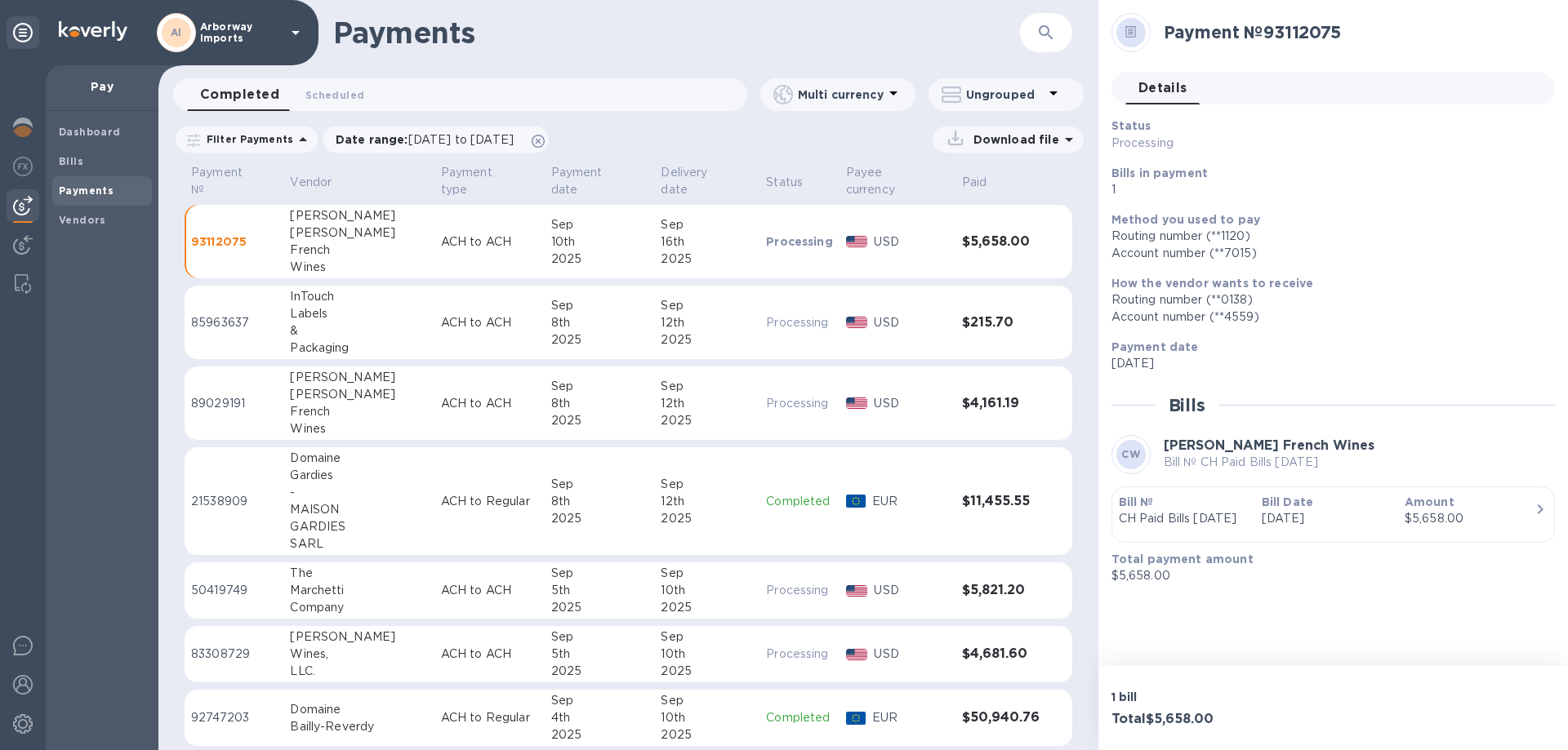
click at [1277, 514] on p "Sep 10th 2025" at bounding box center [1327, 519] width 130 height 17
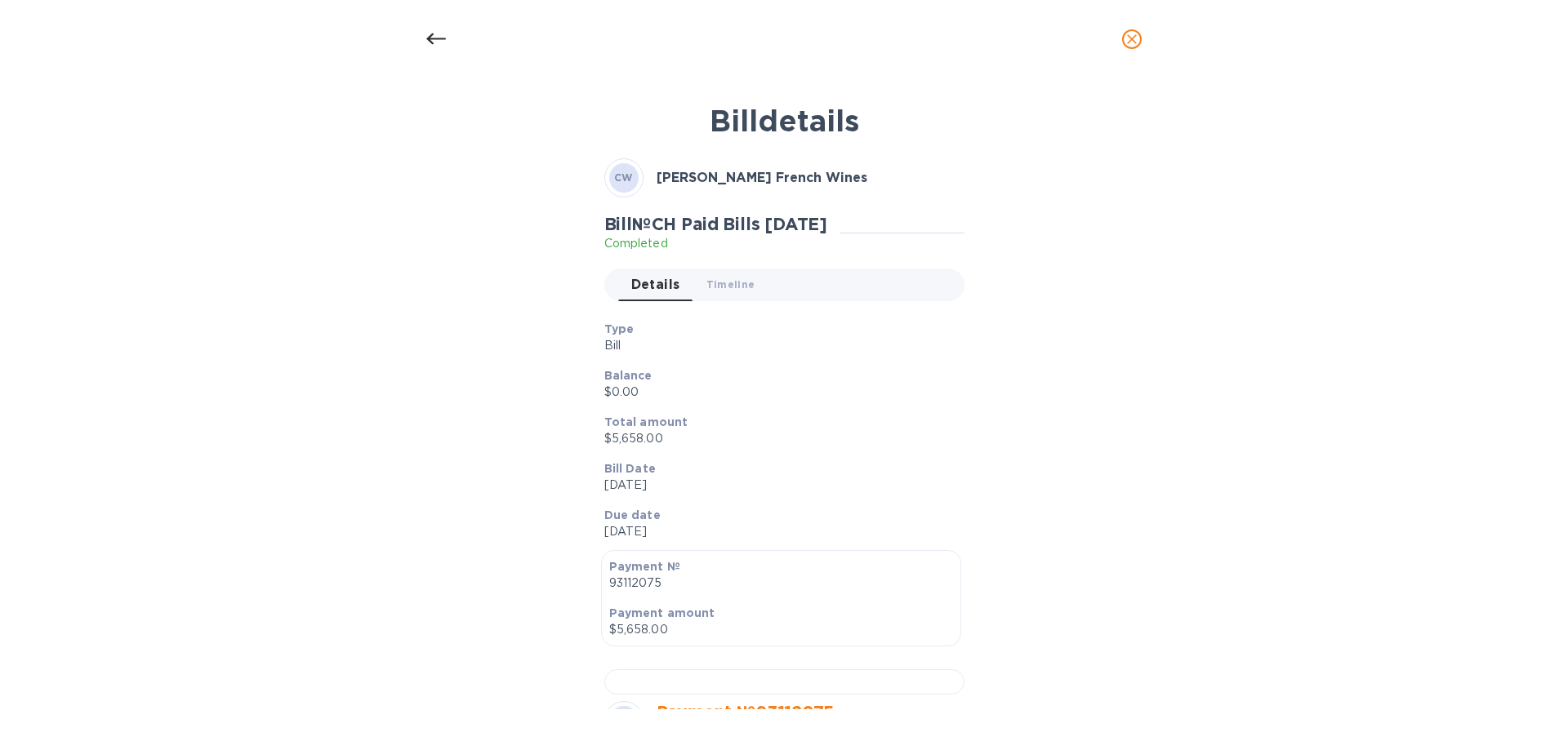
click at [777, 408] on div "Total amount $5,658.00" at bounding box center [778, 431] width 360 height 47
click at [434, 29] on icon at bounding box center [436, 38] width 20 height 20
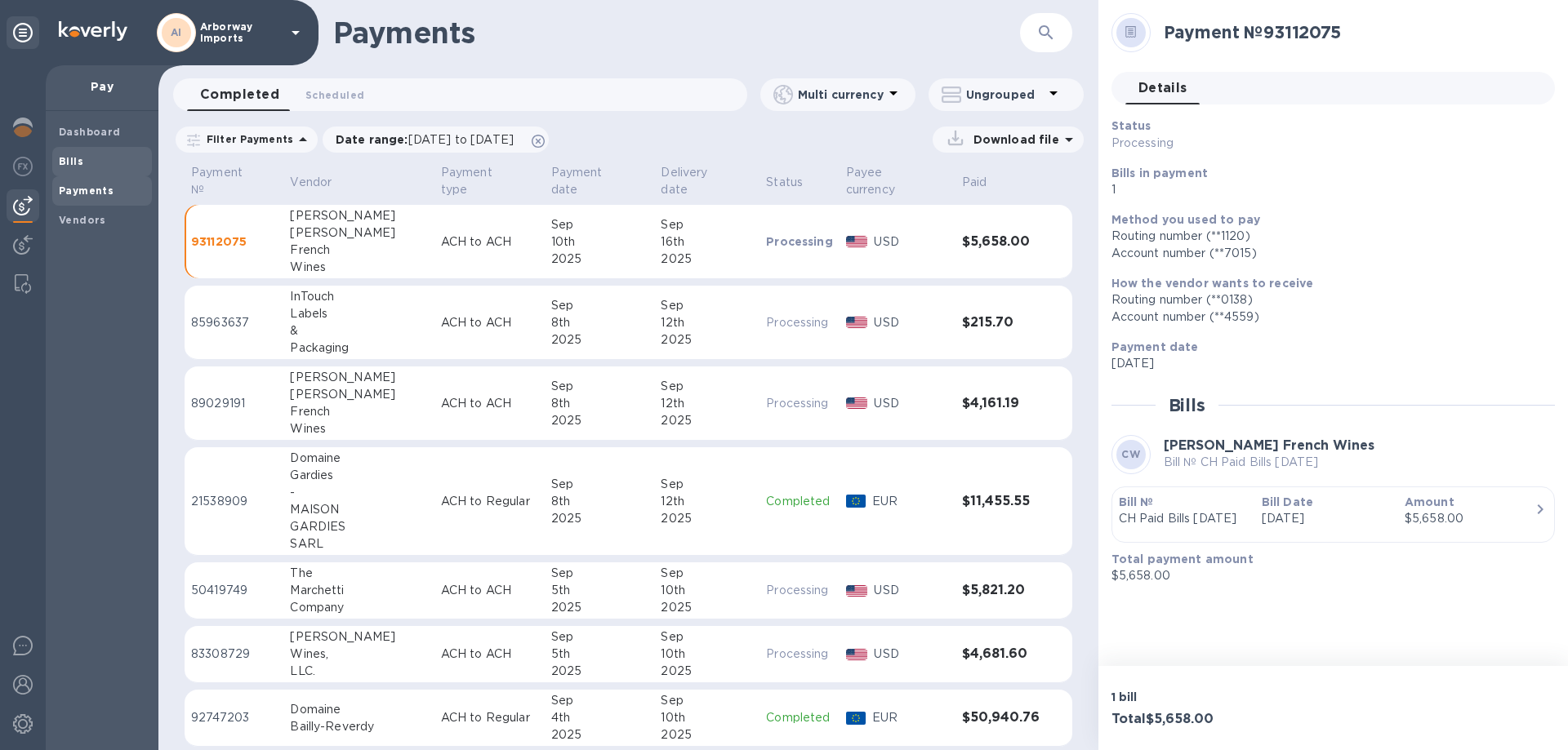
click at [100, 160] on span "Bills" at bounding box center [102, 161] width 86 height 16
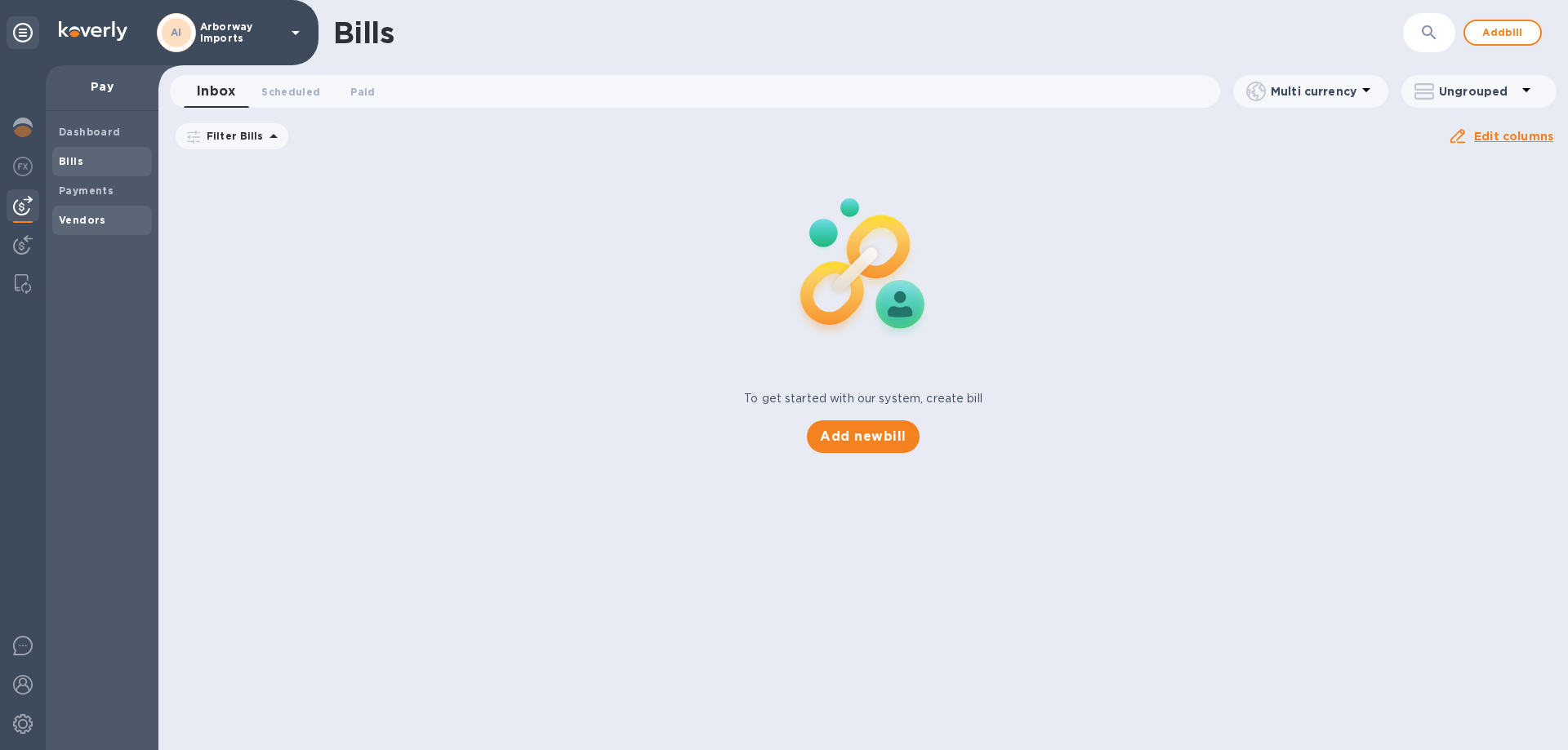
click at [77, 210] on div "Vendors" at bounding box center [102, 220] width 100 height 29
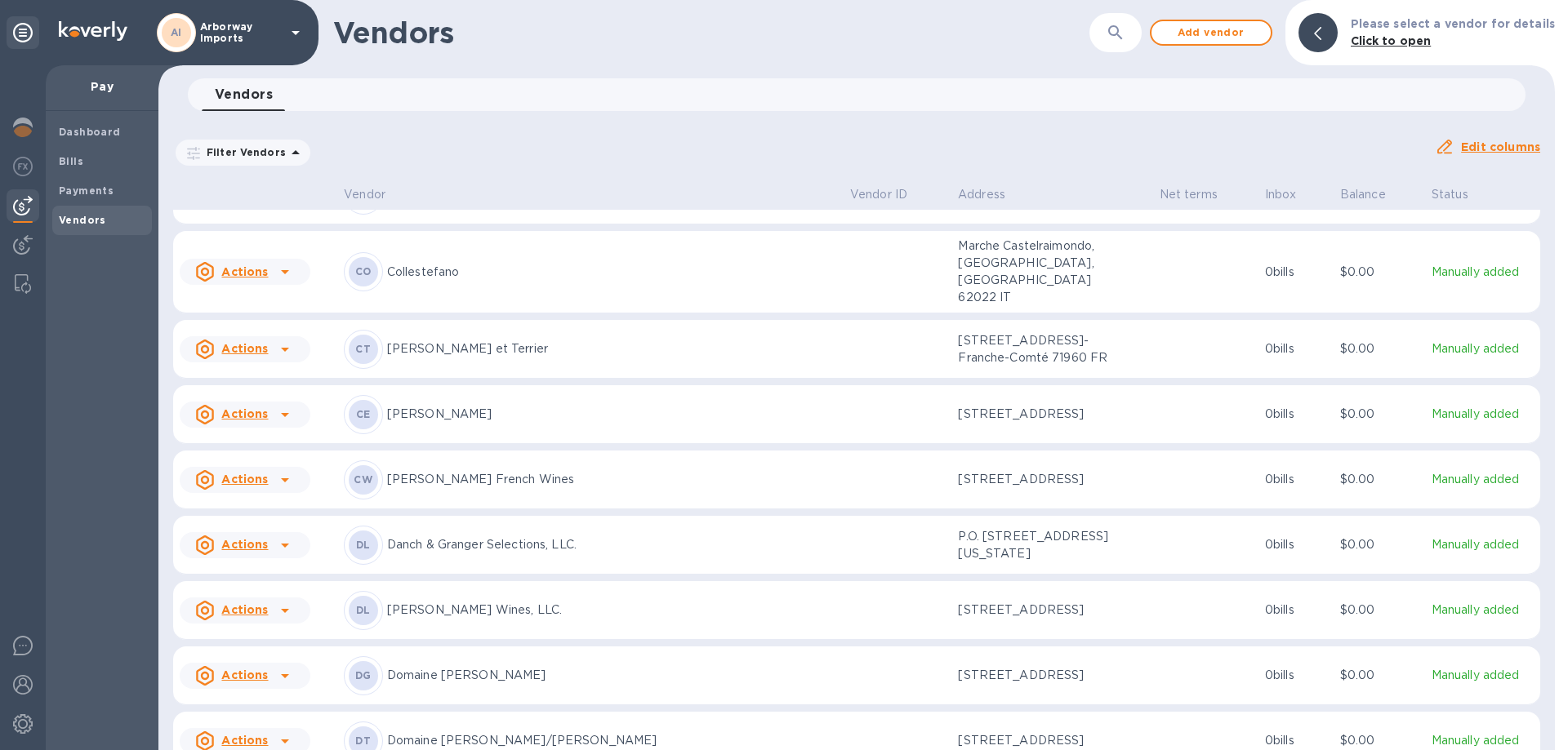
click at [469, 537] on p "Danch & Granger Selections, LLC." at bounding box center [612, 545] width 450 height 17
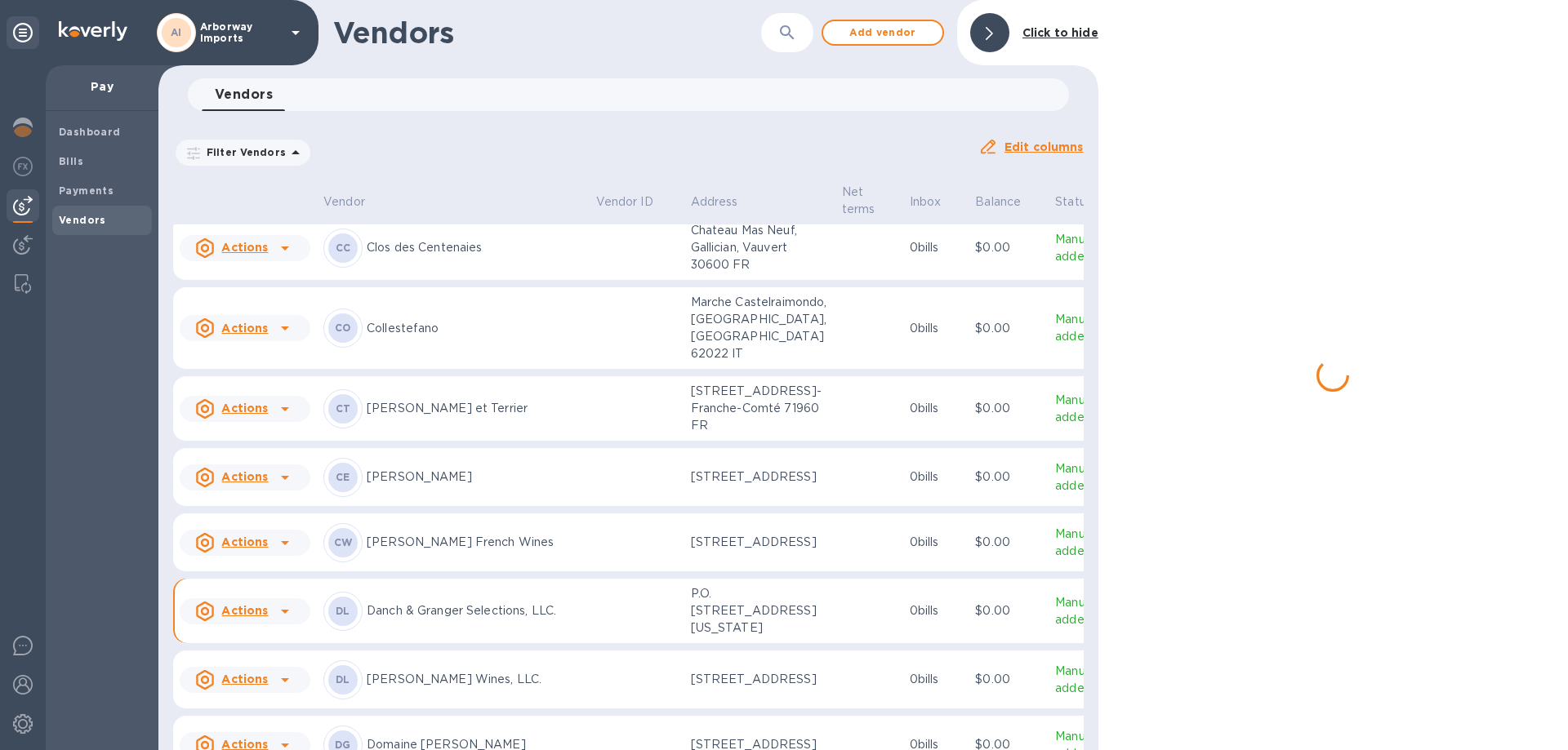
scroll to position [1874, 0]
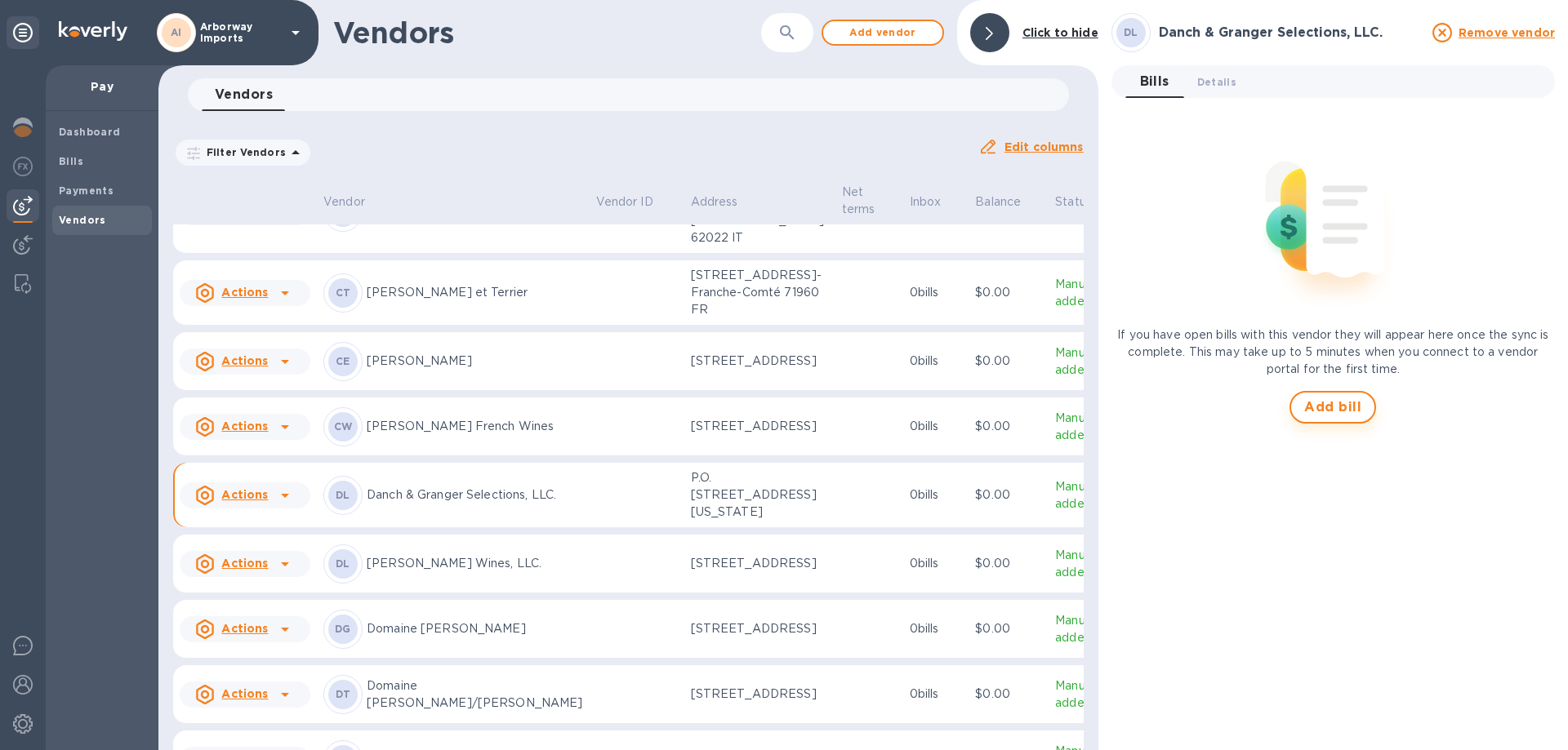
click at [1301, 408] on button "Add bill" at bounding box center [1332, 407] width 86 height 32
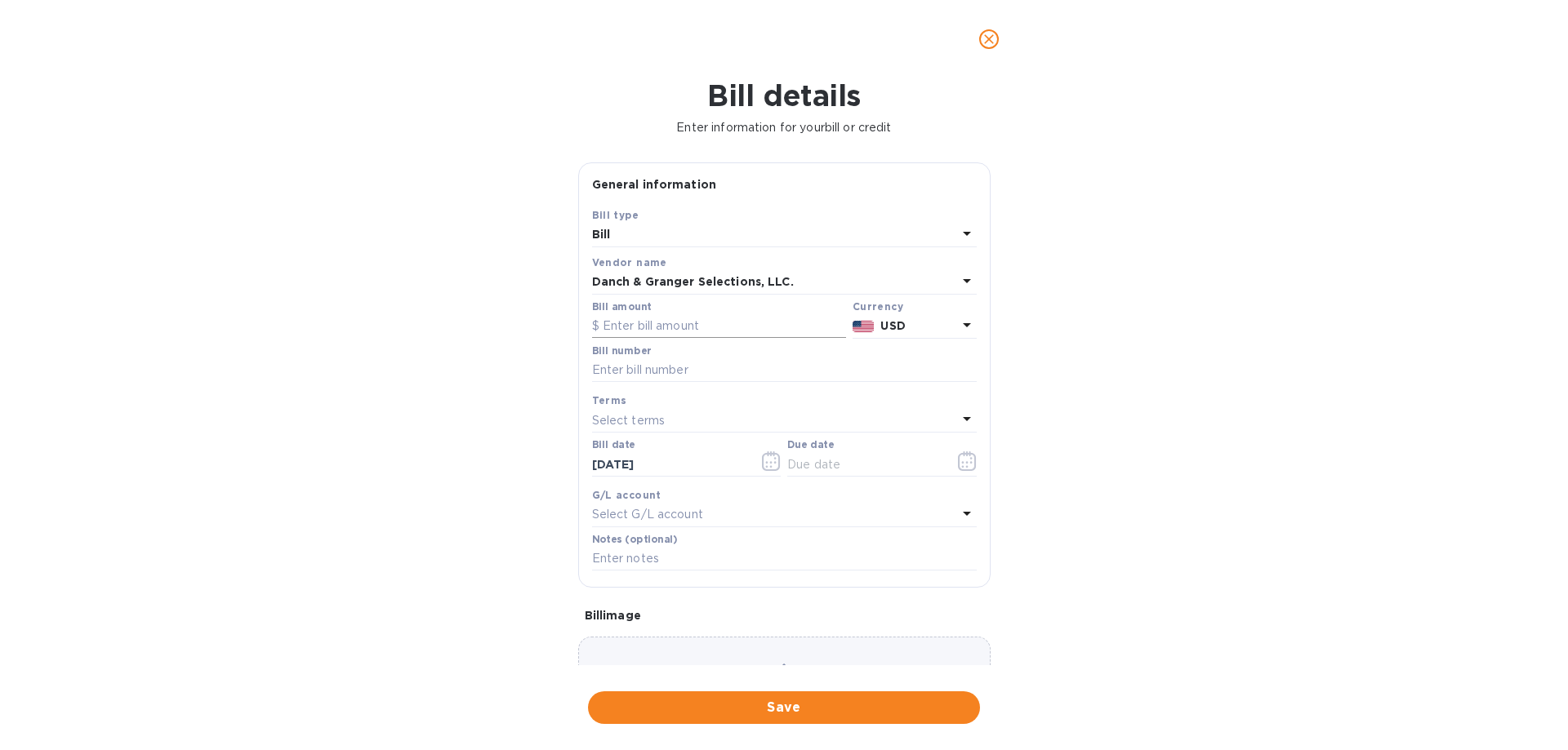
click at [670, 327] on input "text" at bounding box center [720, 326] width 254 height 25
type input "6,876.00"
drag, startPoint x: 656, startPoint y: 352, endPoint x: 654, endPoint y: 360, distance: 8.2
click at [656, 352] on div "Bill number" at bounding box center [784, 364] width 385 height 38
click at [650, 374] on input "text" at bounding box center [784, 370] width 385 height 25
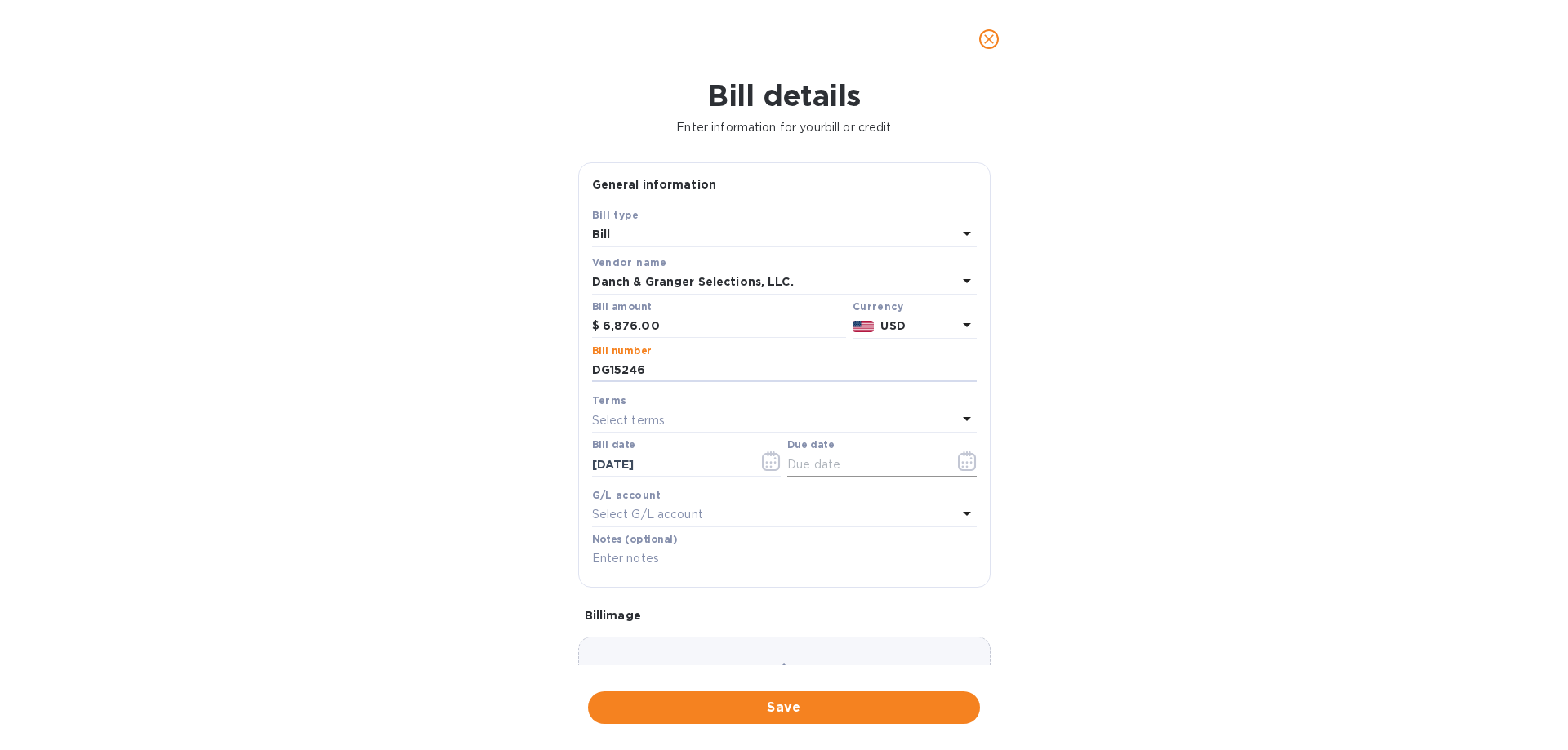
type input "DG15246"
click at [959, 456] on icon "button" at bounding box center [968, 461] width 19 height 20
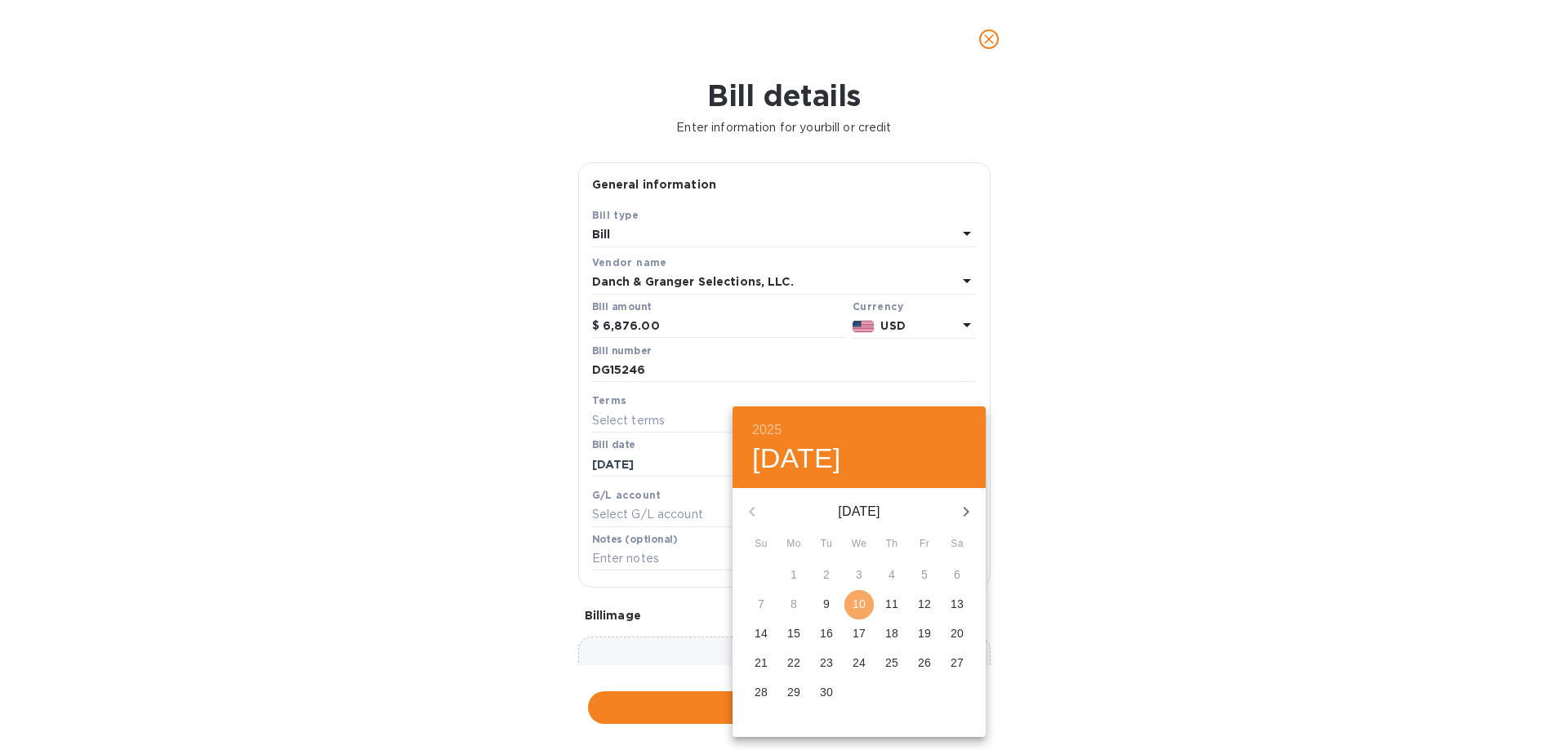
click at [856, 600] on p "10" at bounding box center [859, 604] width 13 height 16
type input "09/10/2025"
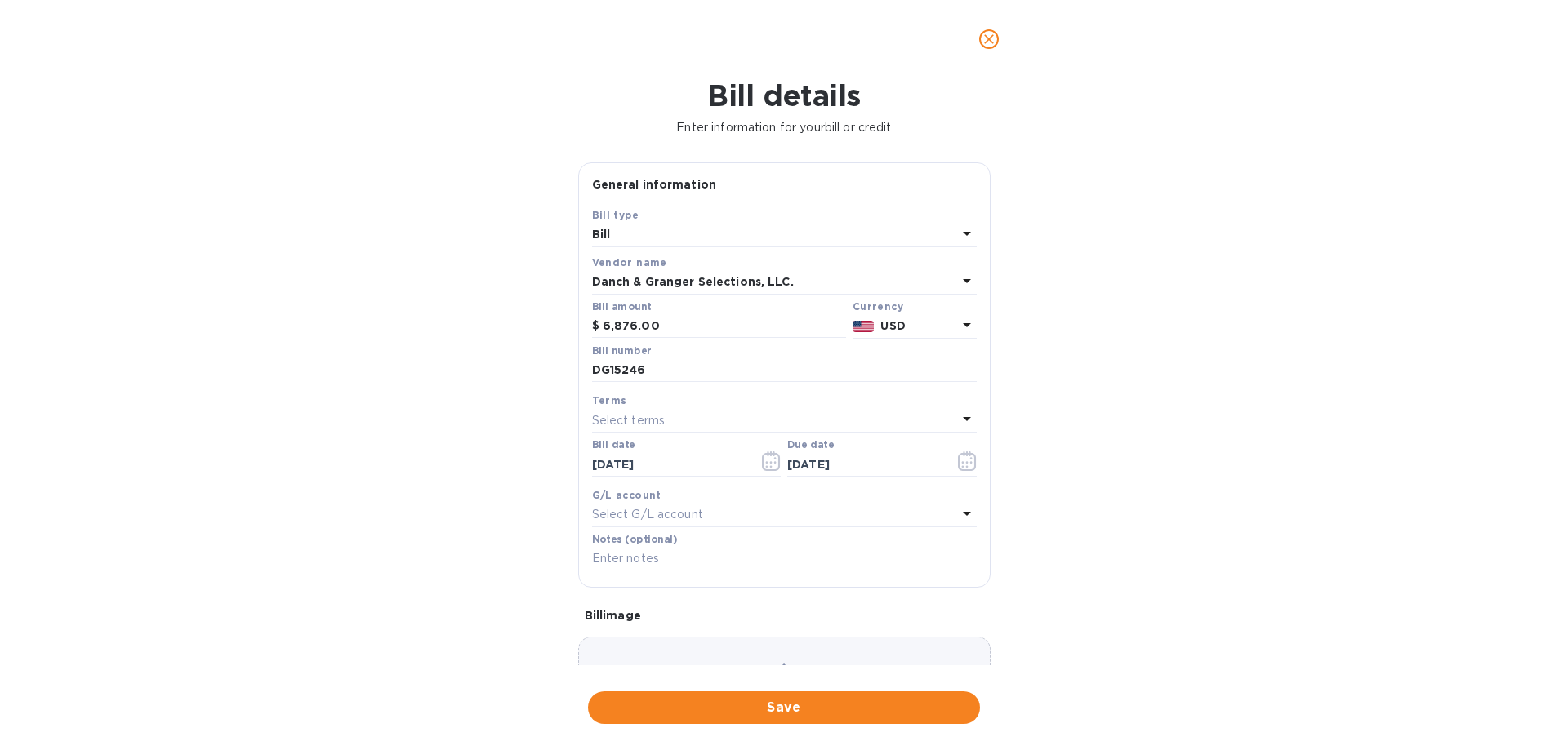
click at [778, 651] on div "Choose a bill and drag it here" at bounding box center [784, 695] width 412 height 118
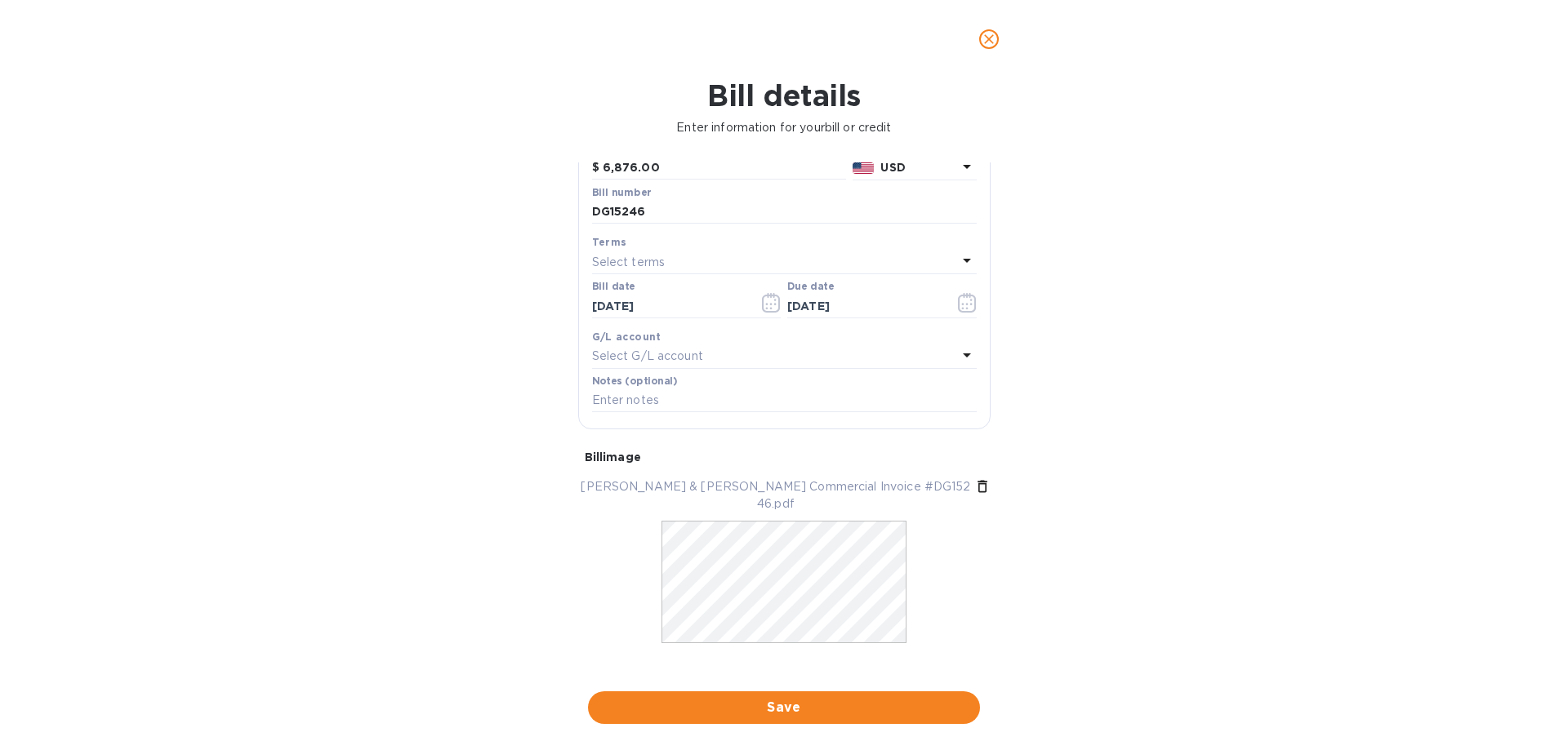
click at [816, 709] on span "Save" at bounding box center [784, 707] width 366 height 20
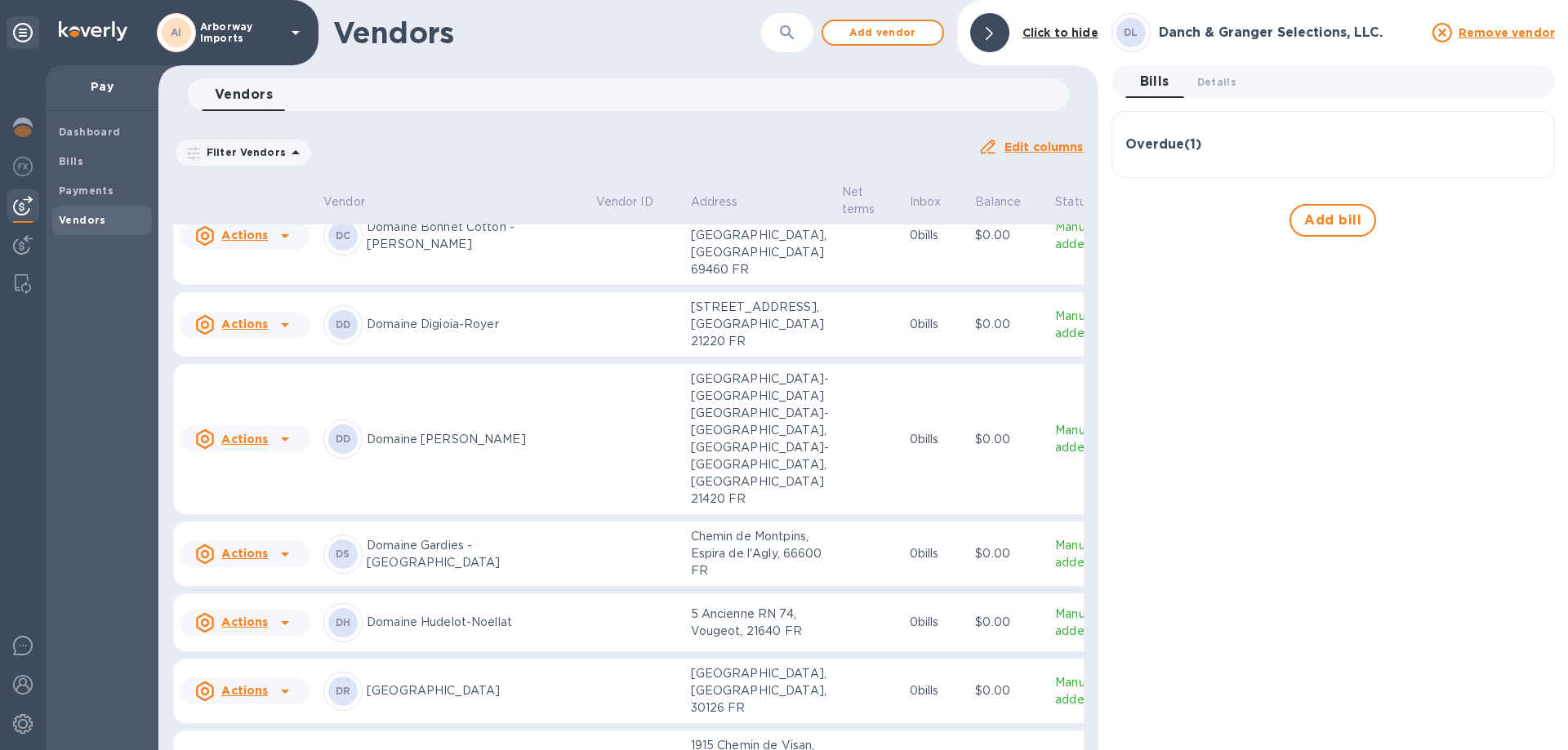
scroll to position [2877, 0]
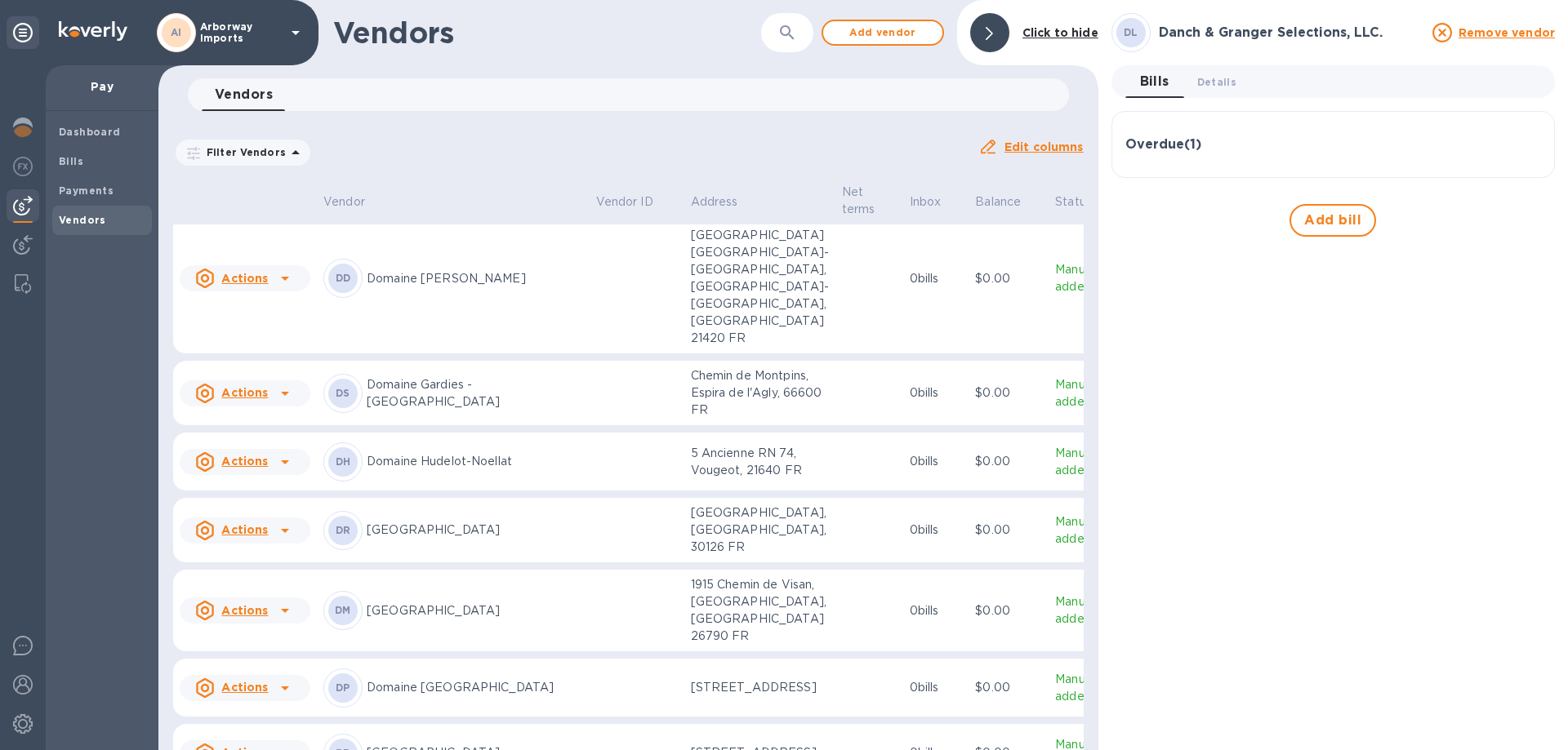
click at [440, 539] on p "Domaine La Rocaliere" at bounding box center [475, 531] width 217 height 17
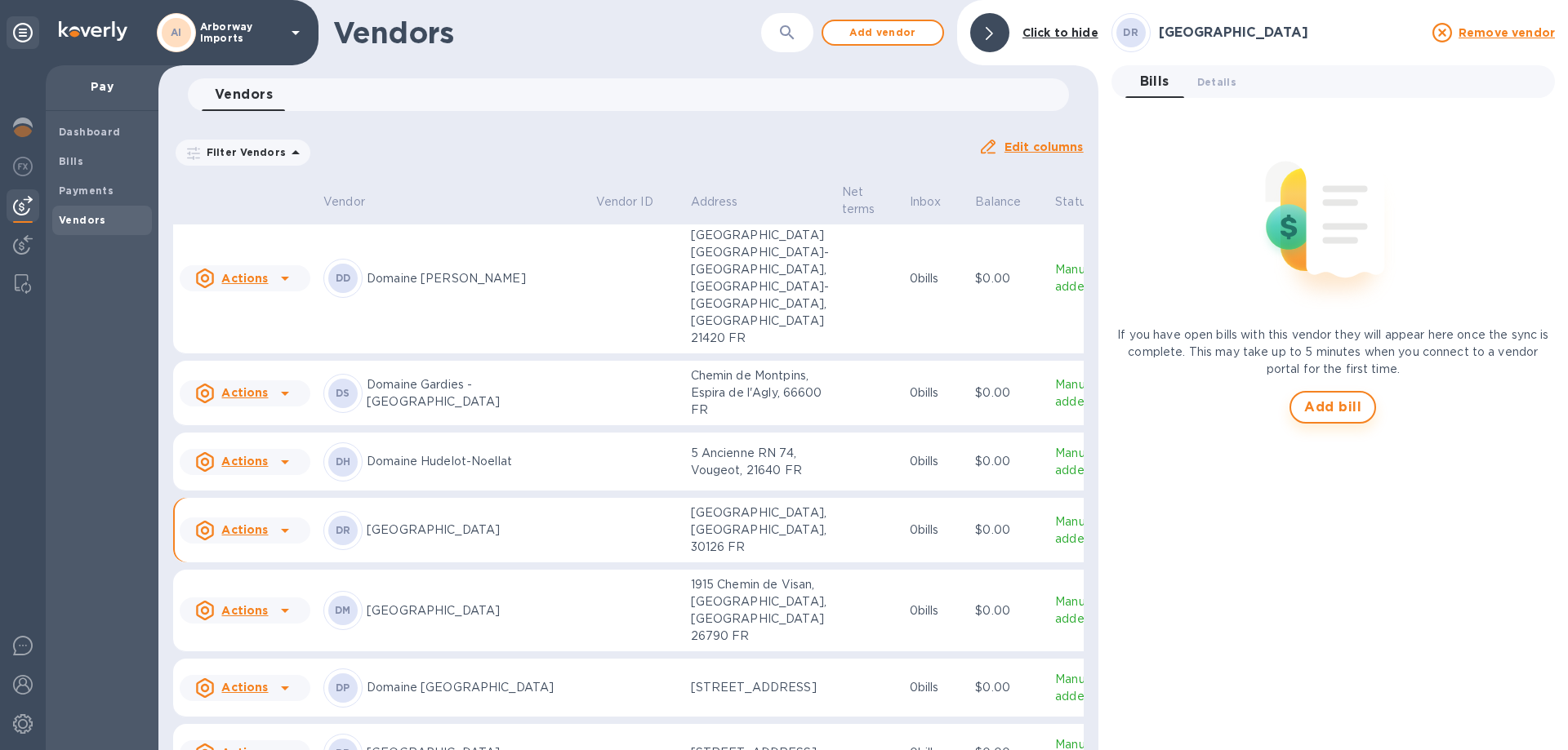
click at [1347, 410] on span "Add bill" at bounding box center [1332, 407] width 57 height 20
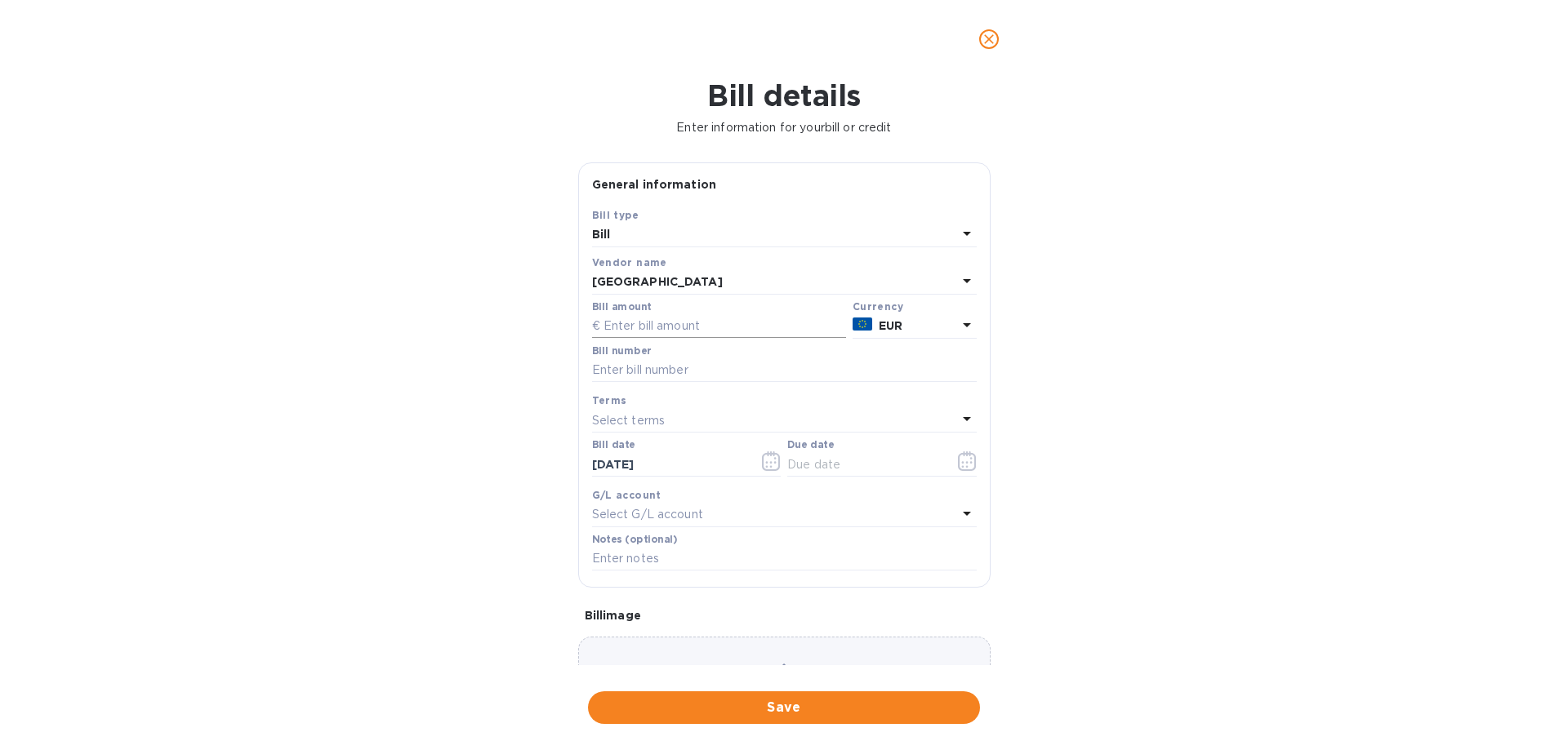
click at [755, 323] on input "text" at bounding box center [720, 326] width 254 height 25
type input "2,367.36"
click at [699, 358] on input "text" at bounding box center [784, 370] width 385 height 25
type input "250078"
click at [969, 467] on icon "button" at bounding box center [967, 461] width 18 height 20
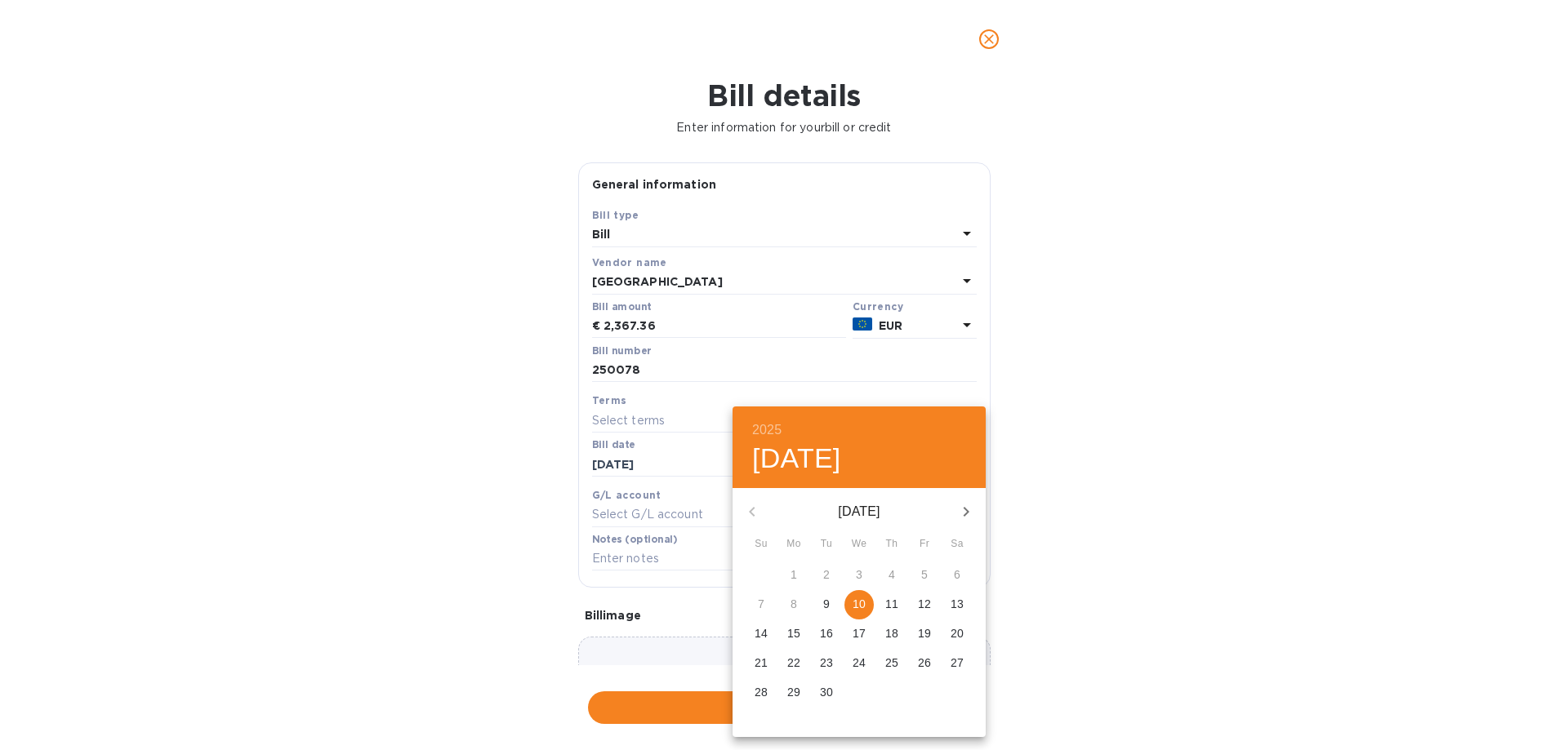
click at [860, 601] on p "10" at bounding box center [859, 604] width 13 height 16
type input "09/10/2025"
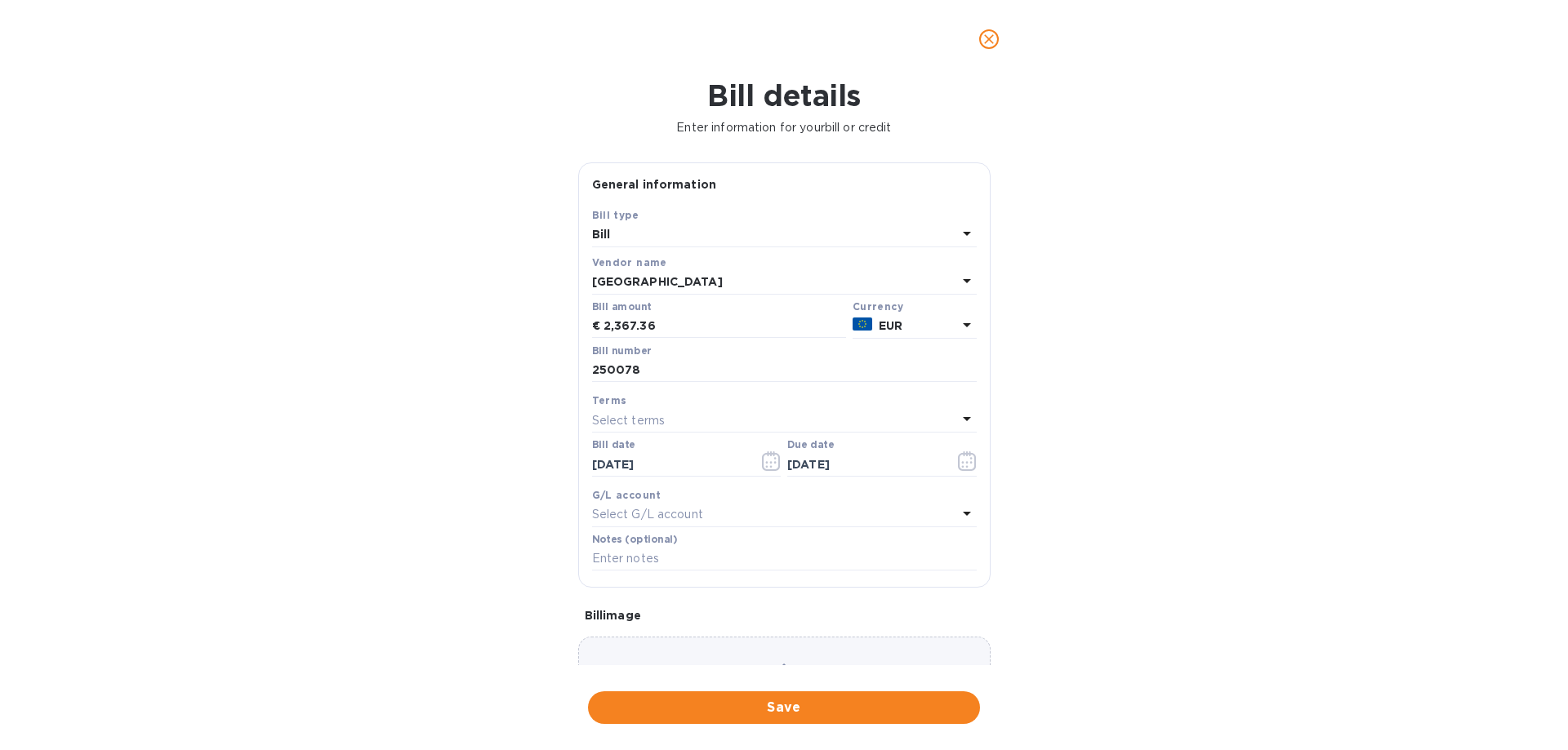
click at [798, 652] on div "Choose a bill and drag it here" at bounding box center [784, 695] width 412 height 118
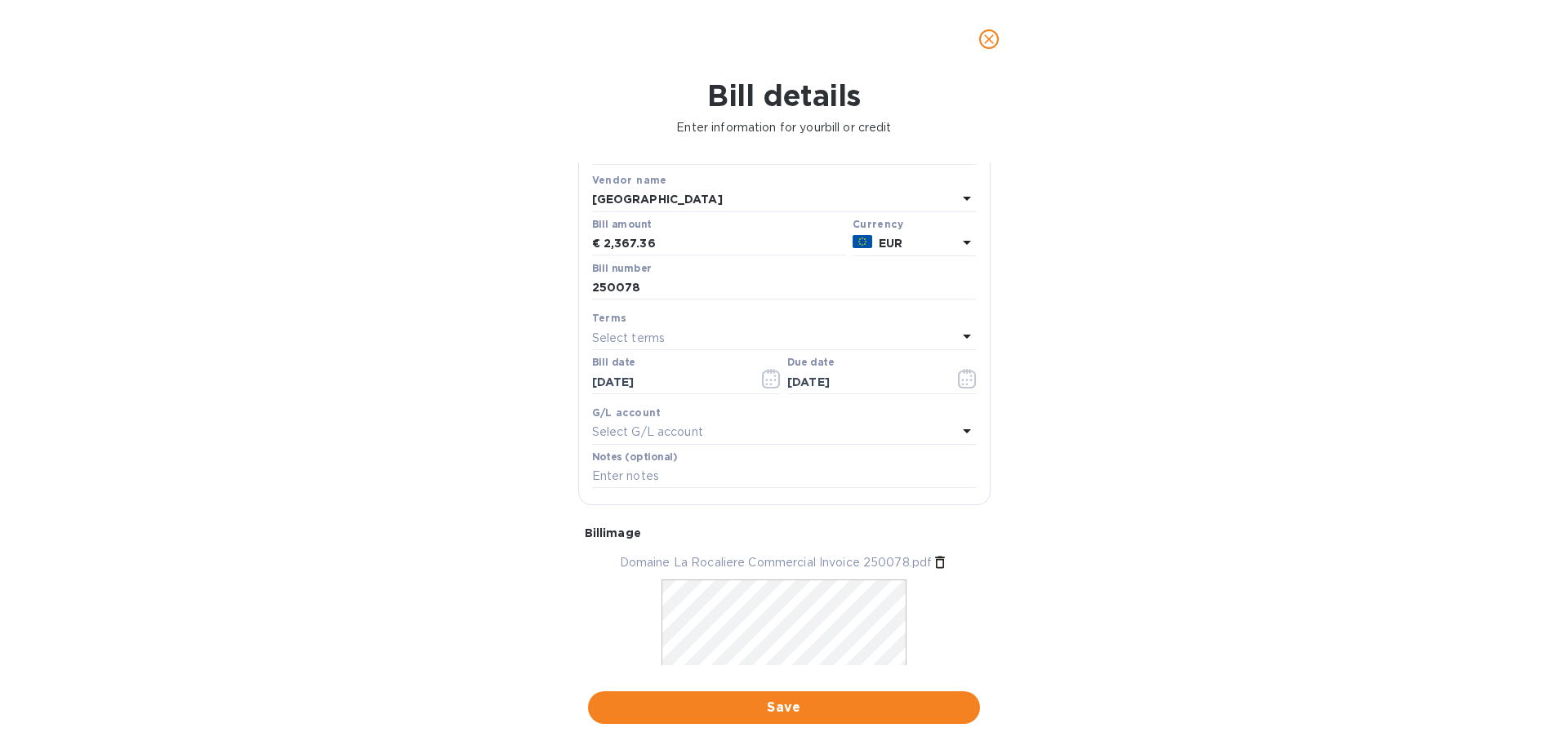
scroll to position [159, 0]
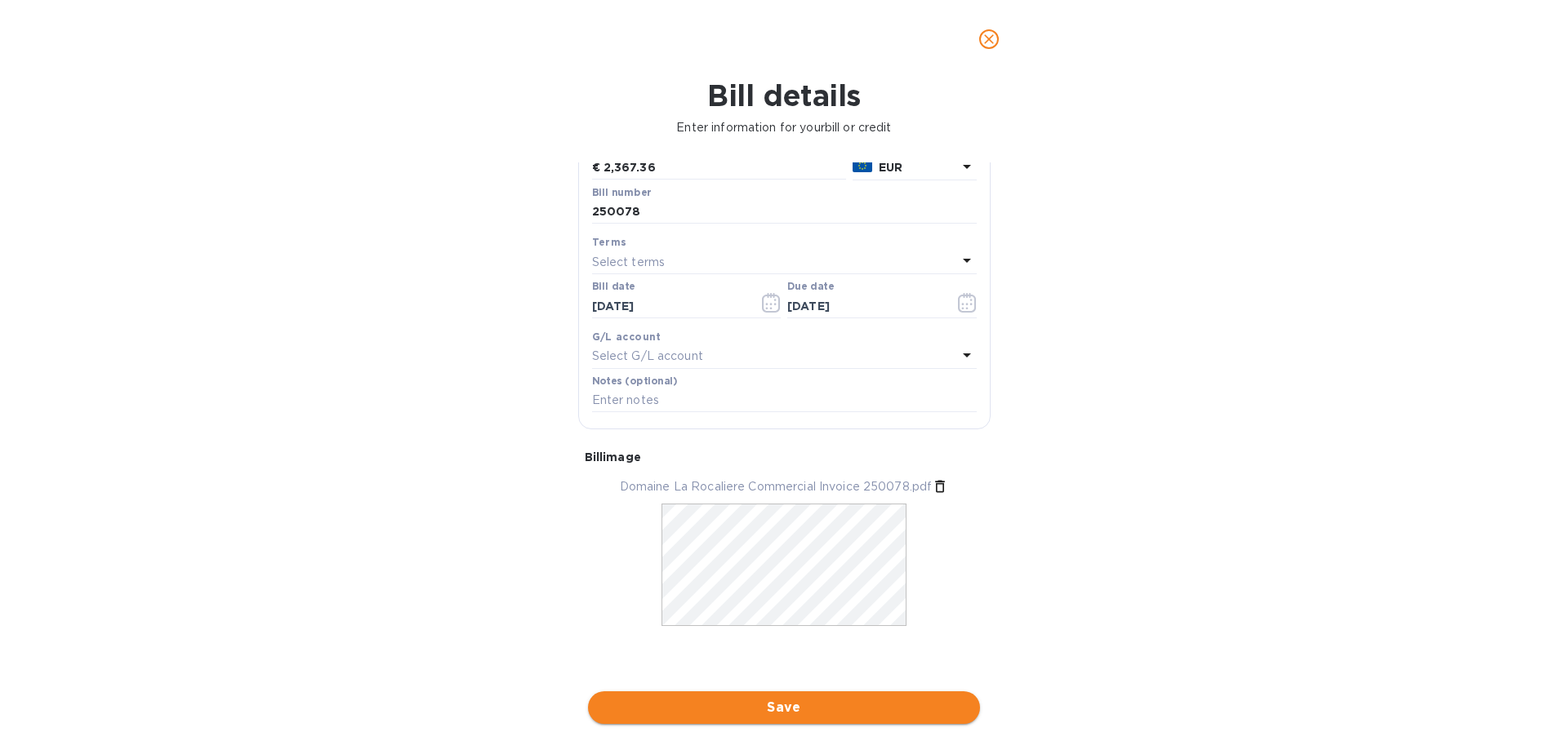
click at [784, 698] on span "Save" at bounding box center [784, 707] width 366 height 20
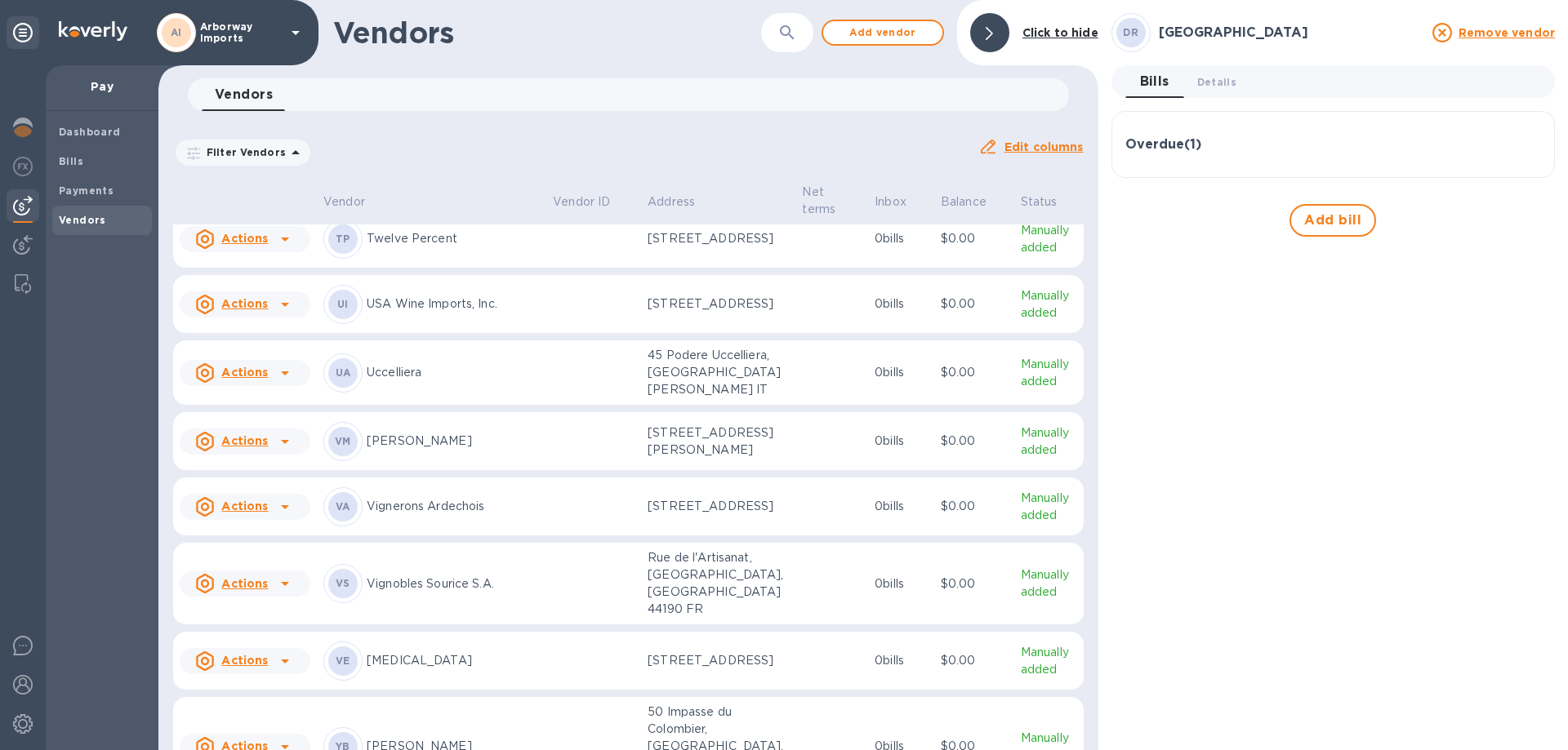
scroll to position [8463, 0]
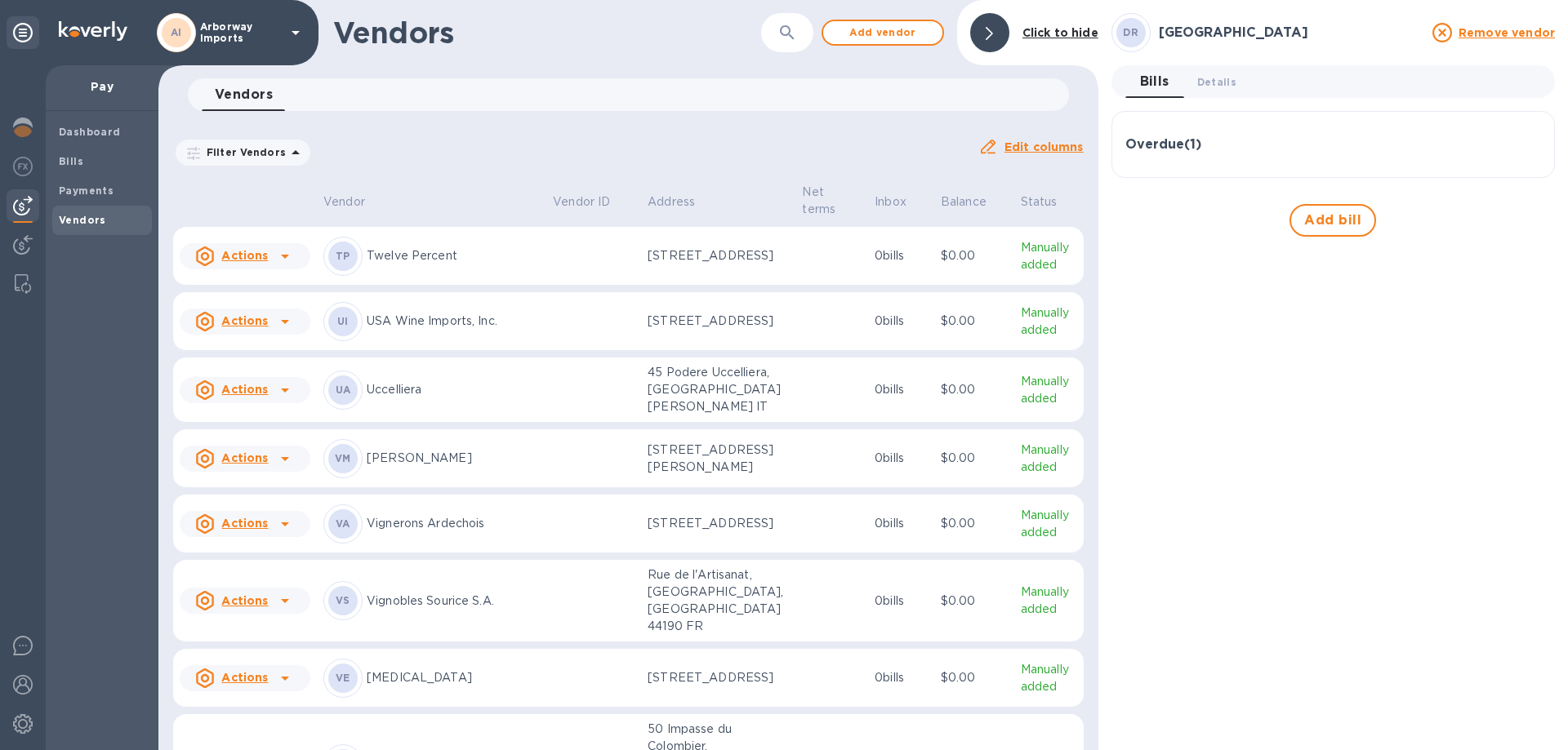
click at [480, 330] on p "USA Wine Imports, Inc." at bounding box center [453, 322] width 173 height 17
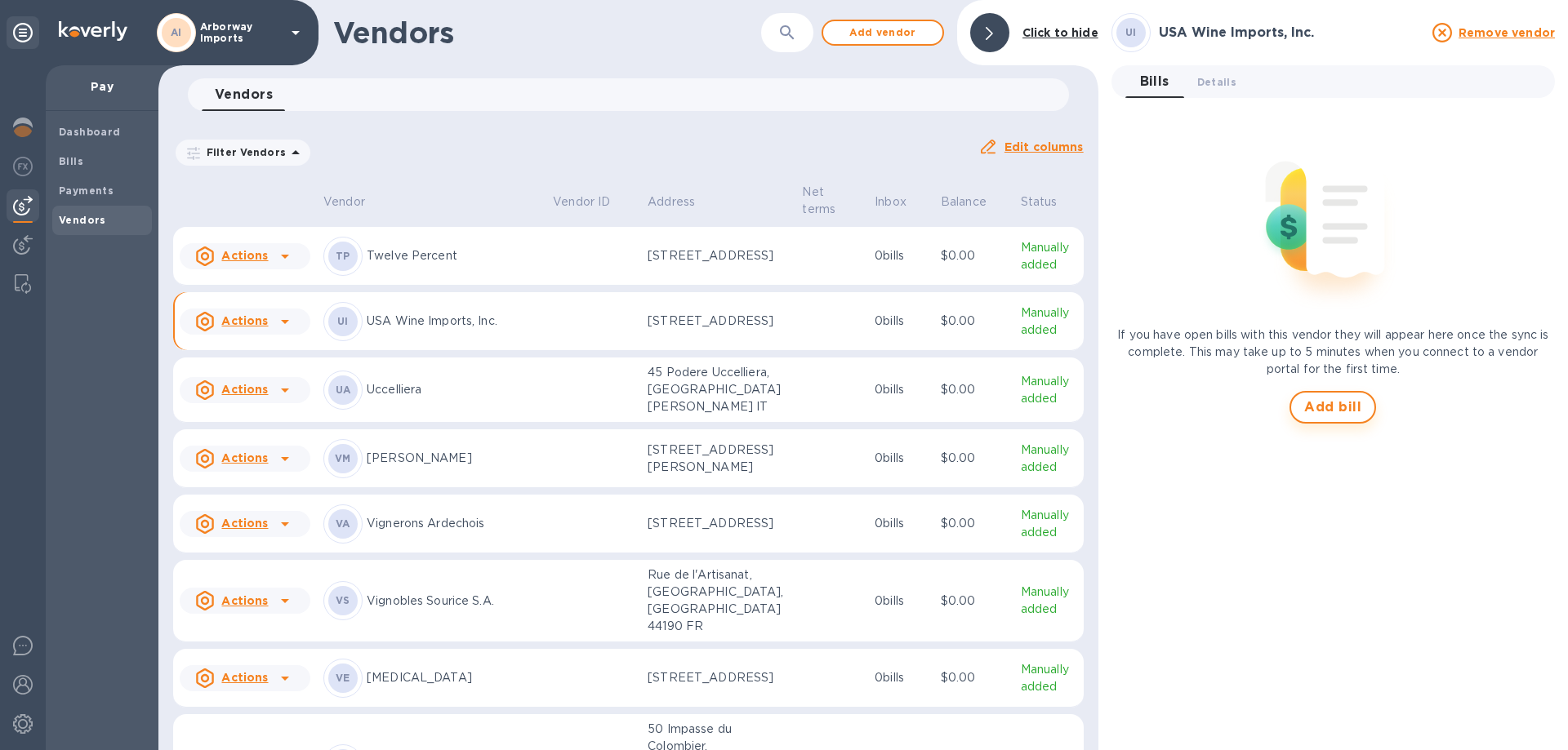
click at [1345, 410] on span "Add bill" at bounding box center [1332, 407] width 57 height 20
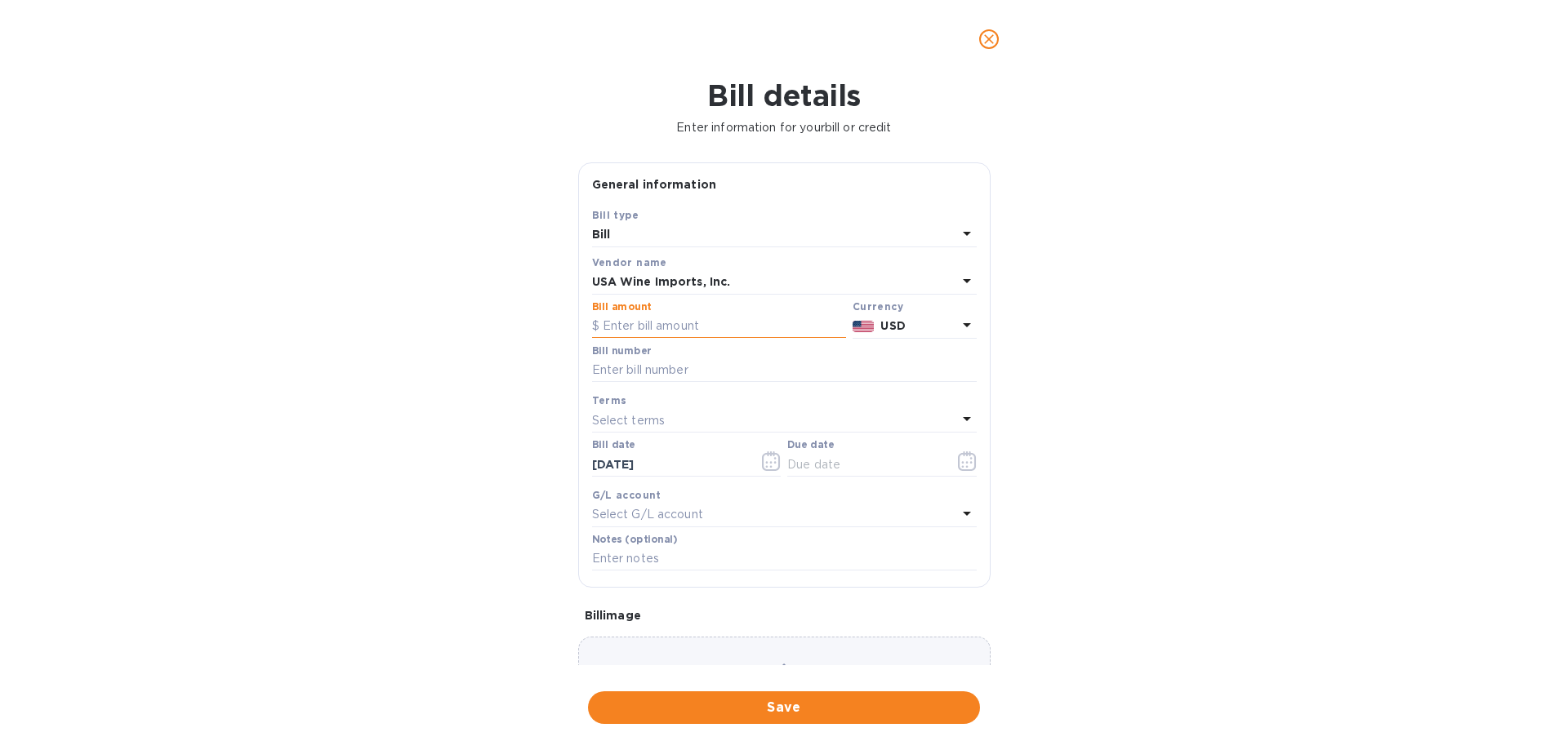
click at [725, 328] on input "text" at bounding box center [720, 326] width 254 height 25
type input "4,939.20"
click at [674, 376] on input "text" at bounding box center [784, 370] width 385 height 25
type input "US1830994"
click at [968, 465] on icon "button" at bounding box center [967, 461] width 18 height 20
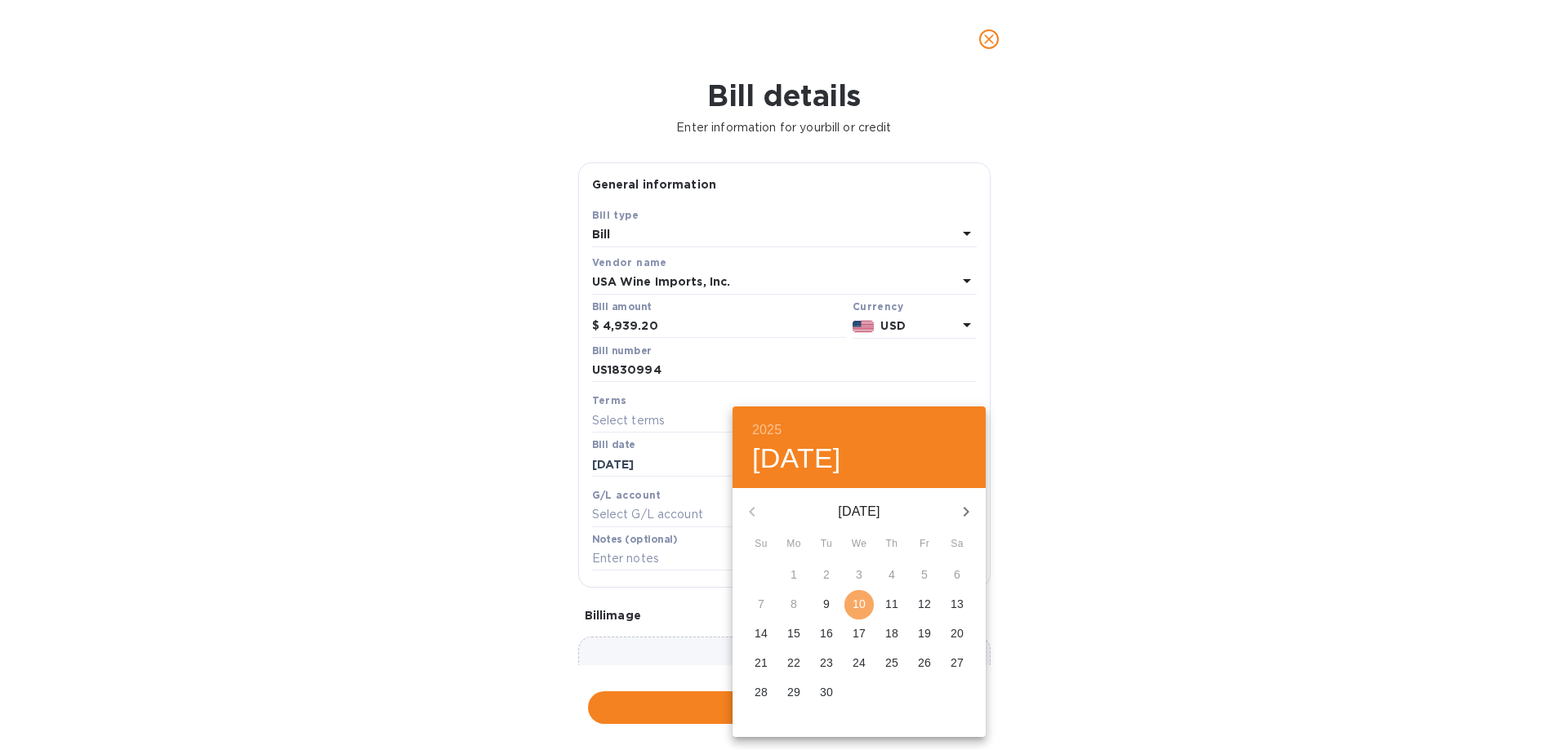
click at [861, 609] on p "10" at bounding box center [859, 604] width 13 height 16
type input "09/10/2025"
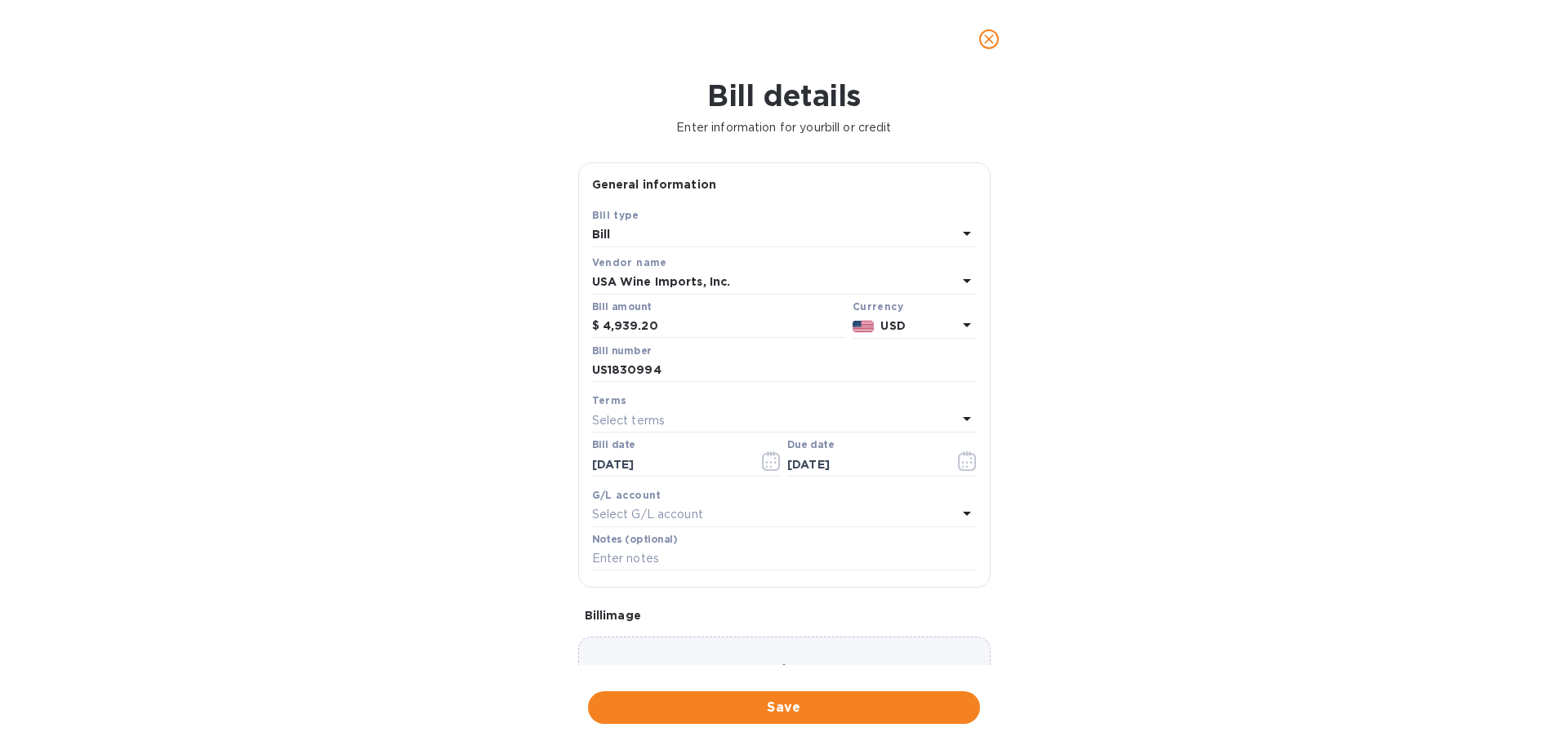
click at [796, 653] on div "Choose a bill and drag it here" at bounding box center [784, 695] width 412 height 118
click at [798, 702] on span "Save" at bounding box center [784, 707] width 366 height 20
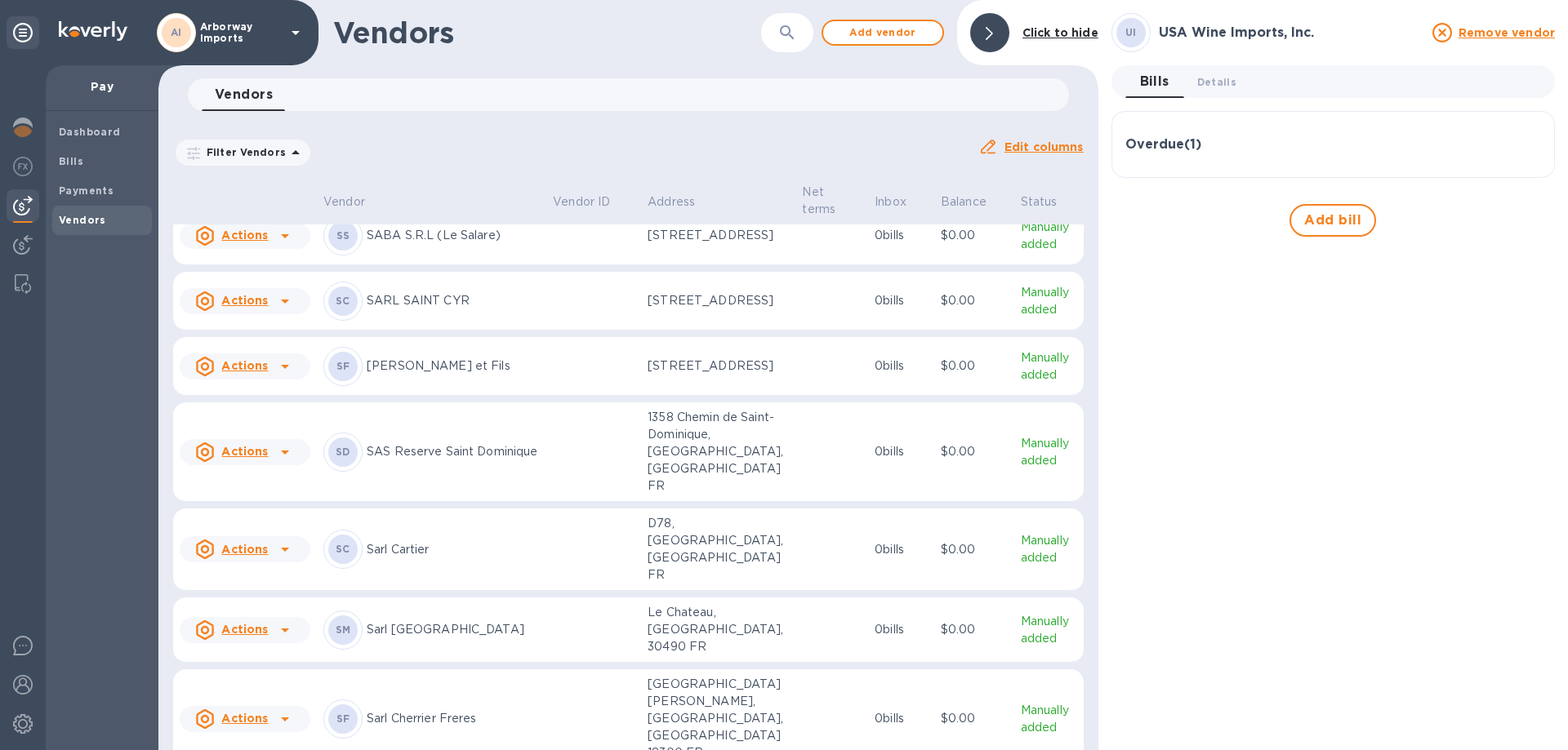
scroll to position [7160, 0]
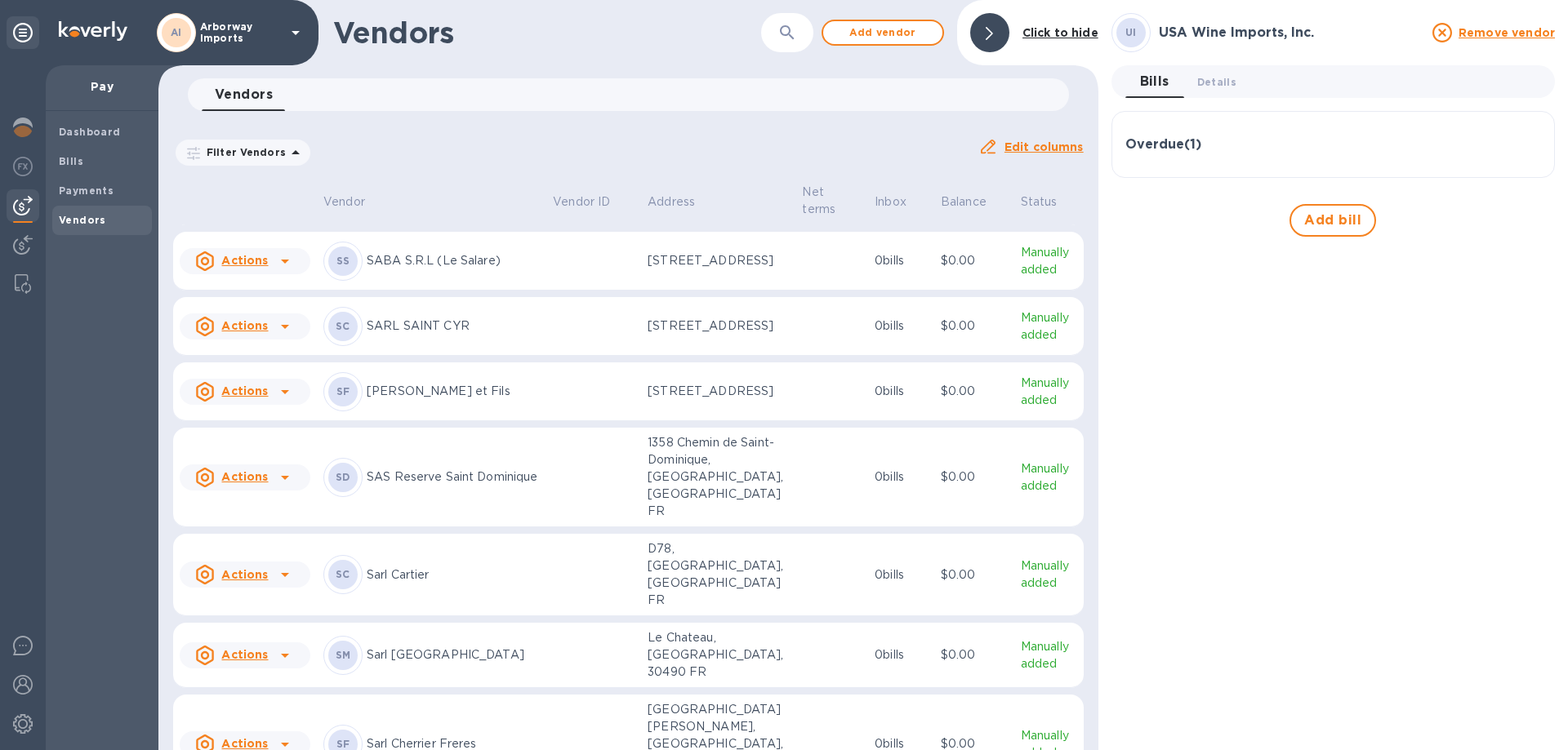
click at [476, 334] on p "SARL SAINT CYR" at bounding box center [453, 326] width 173 height 17
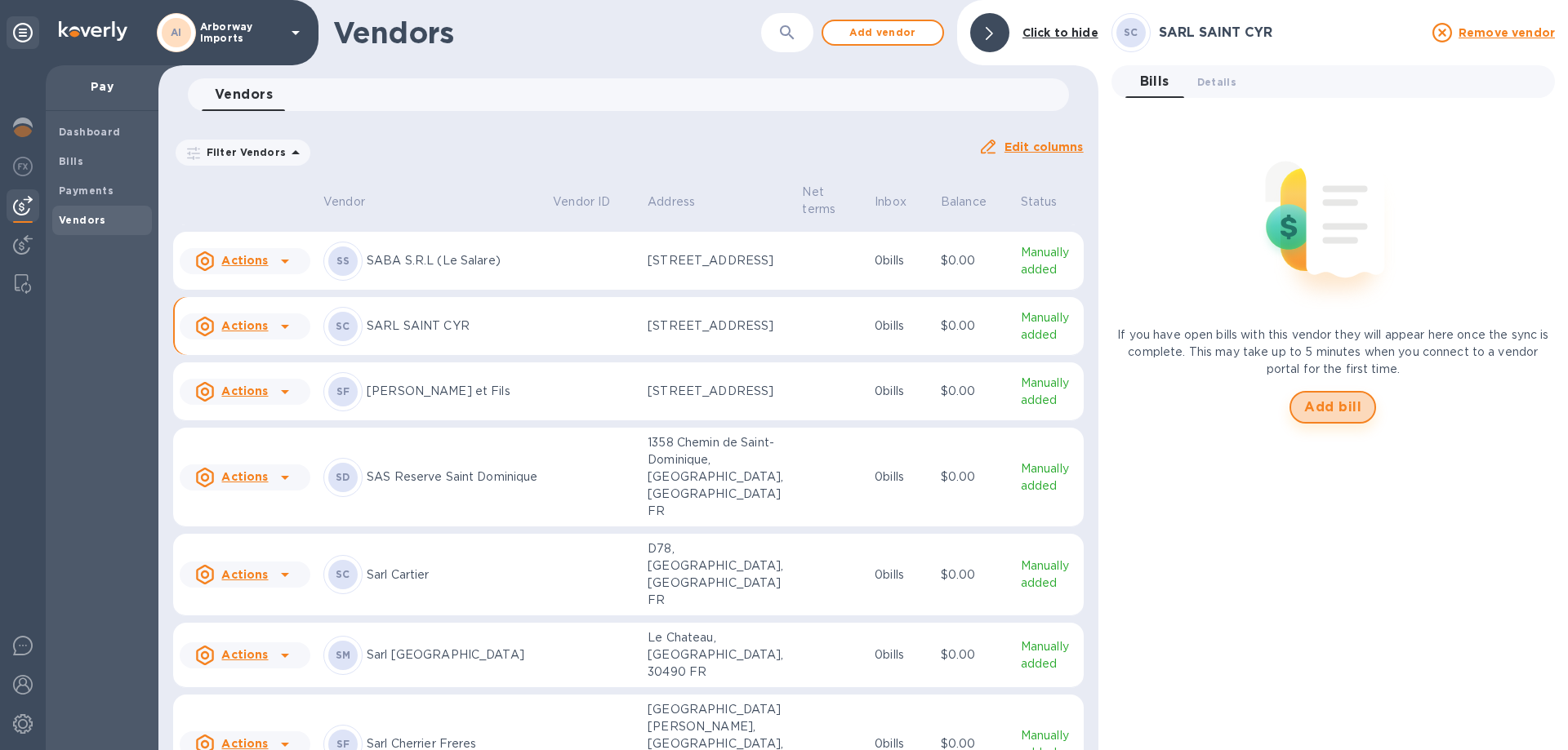
click at [1329, 398] on span "Add bill" at bounding box center [1332, 407] width 57 height 20
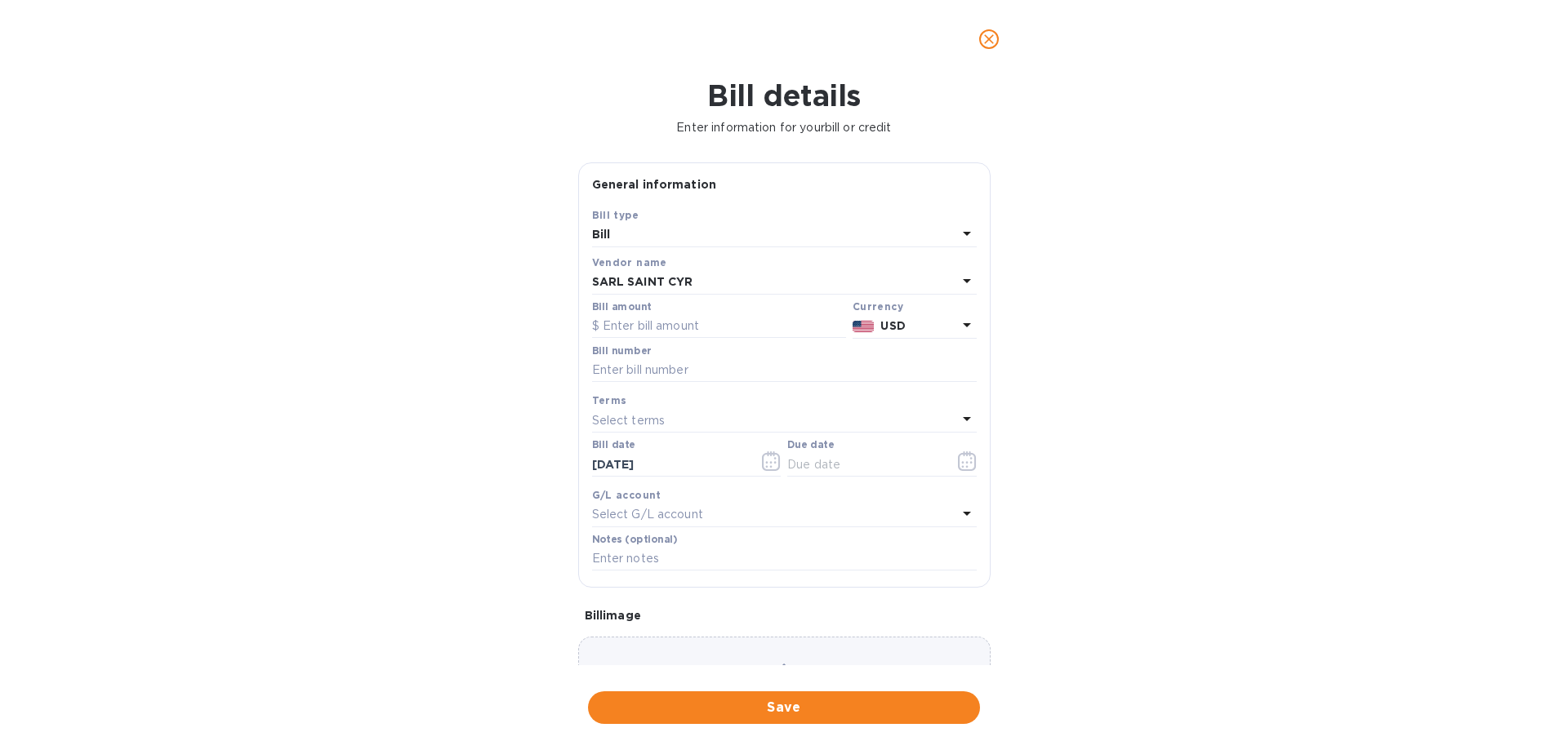
click at [910, 315] on div "USD" at bounding box center [918, 326] width 83 height 24
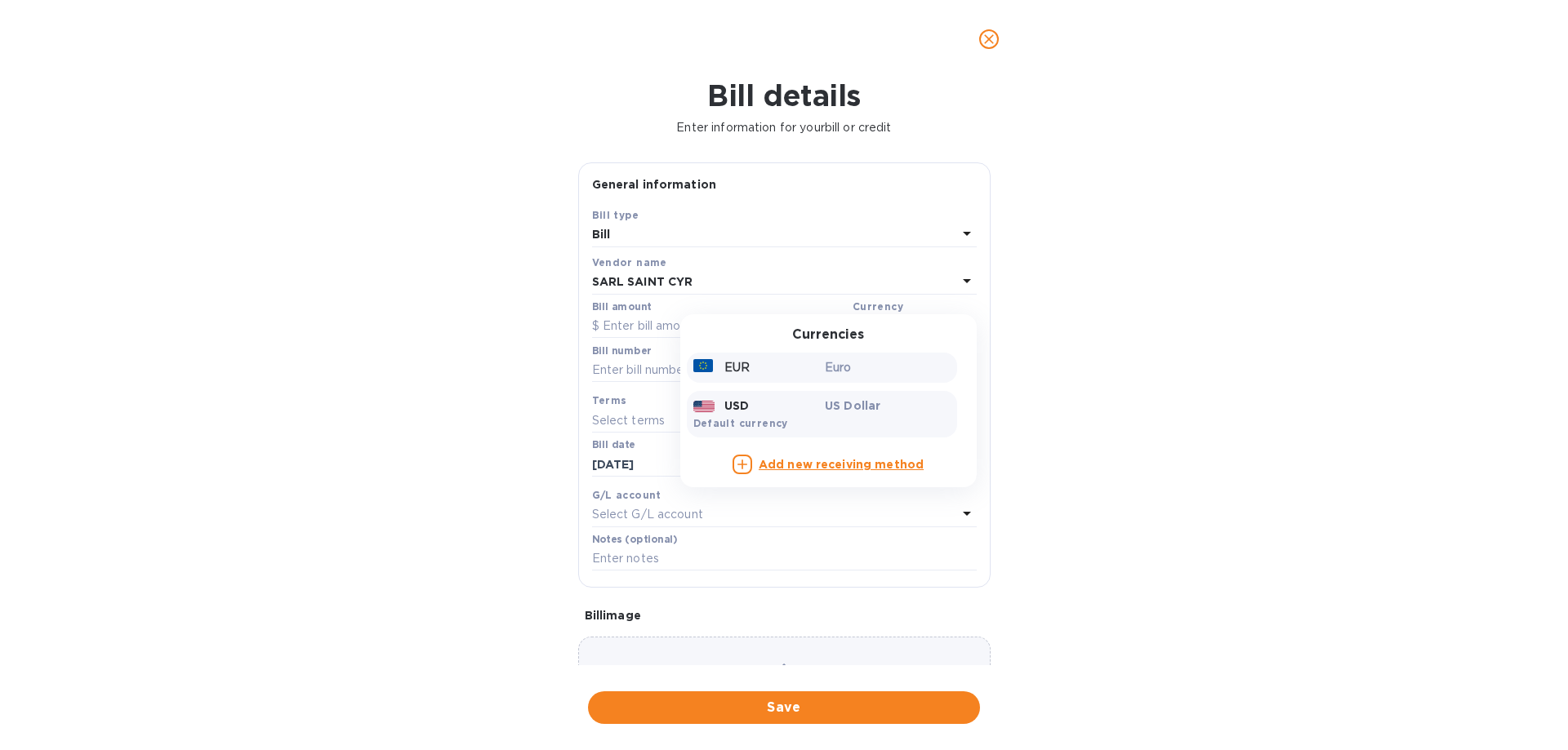
click at [852, 371] on p "Euro" at bounding box center [888, 368] width 125 height 17
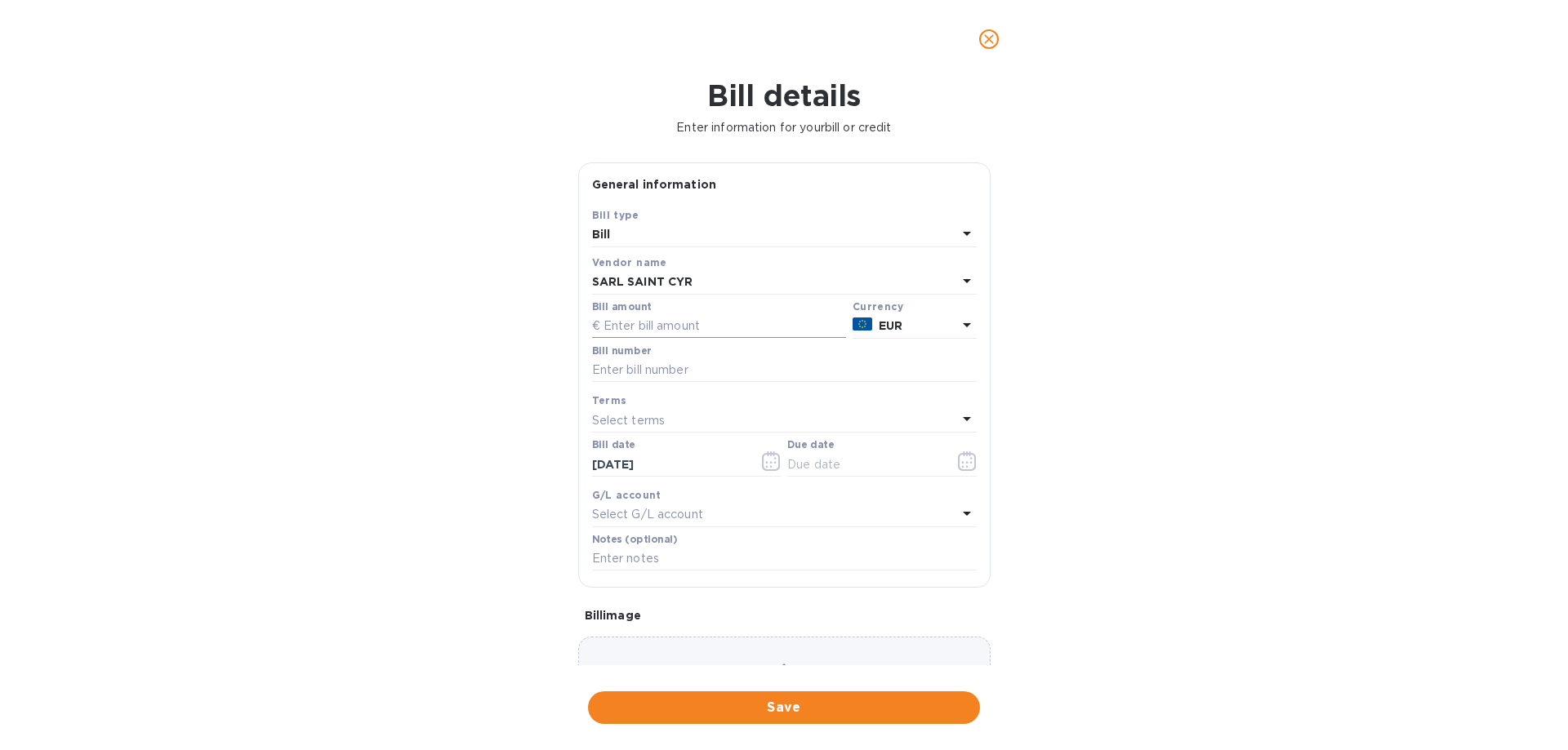
click at [680, 327] on input "text" at bounding box center [720, 326] width 254 height 25
click at [725, 332] on input "text" at bounding box center [720, 326] width 254 height 25
type input "4,346.50"
click at [679, 366] on input "text" at bounding box center [784, 370] width 385 height 25
type input "00152071/00152092"
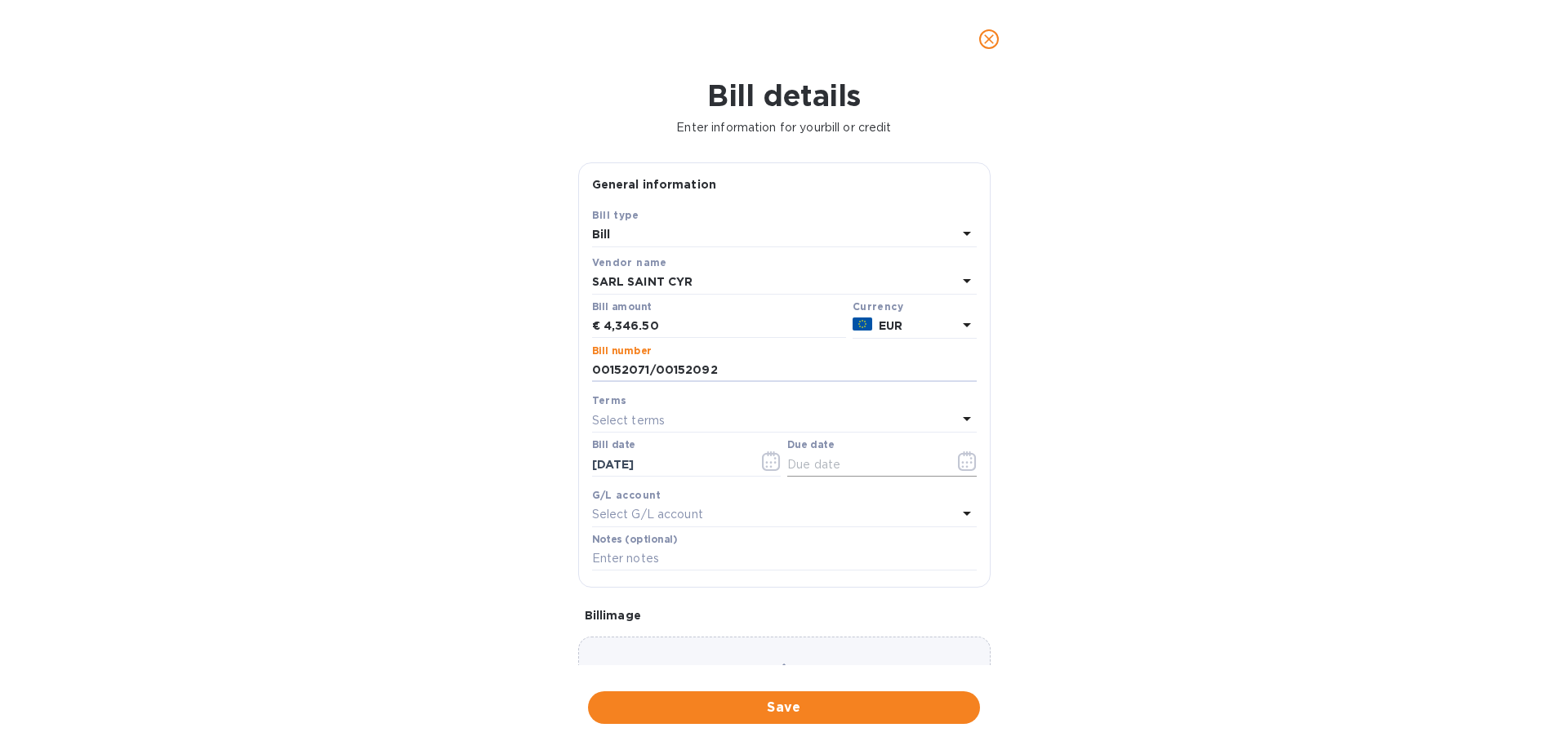
click at [971, 465] on button "button" at bounding box center [967, 462] width 38 height 39
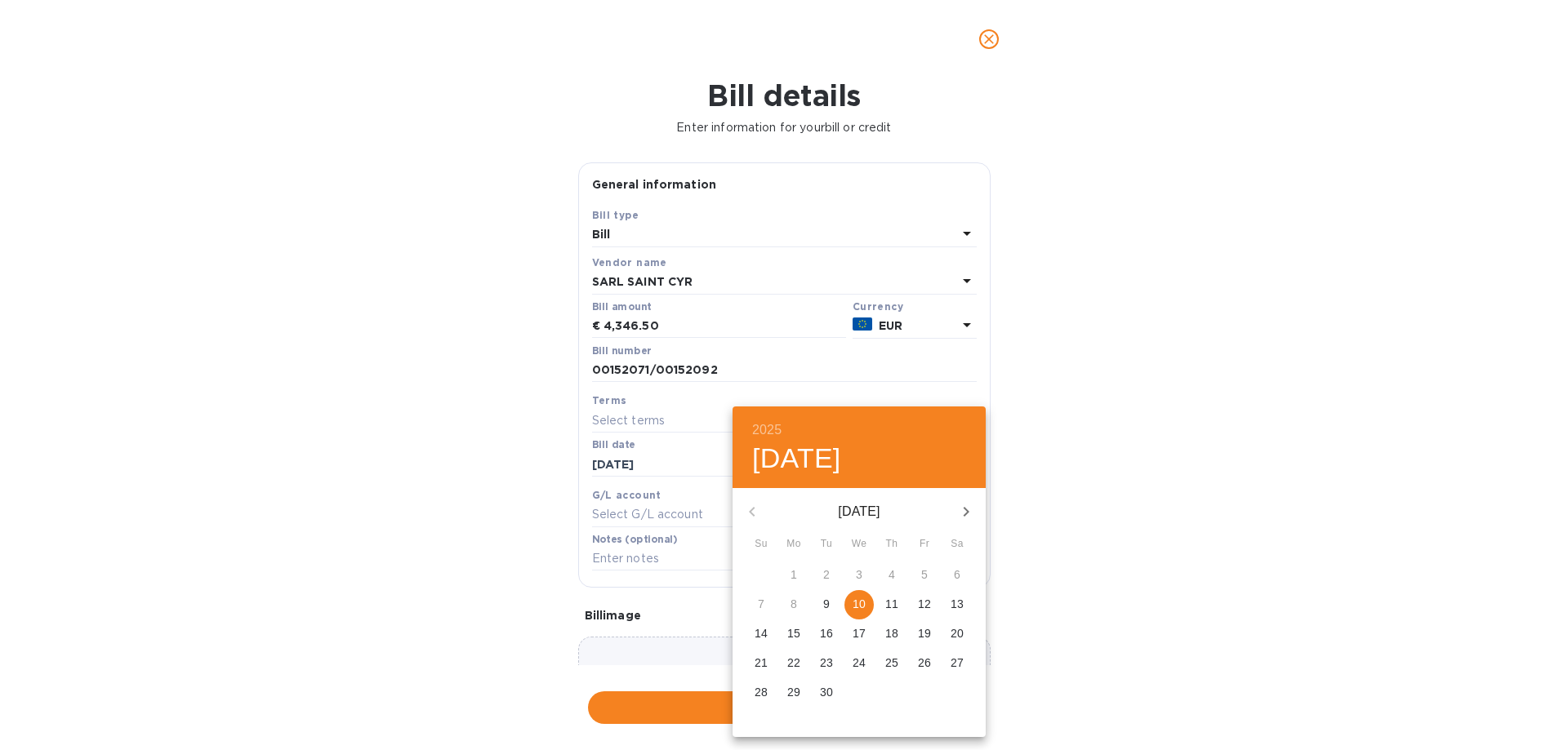
click at [856, 606] on p "10" at bounding box center [859, 604] width 13 height 16
type input "09/10/2025"
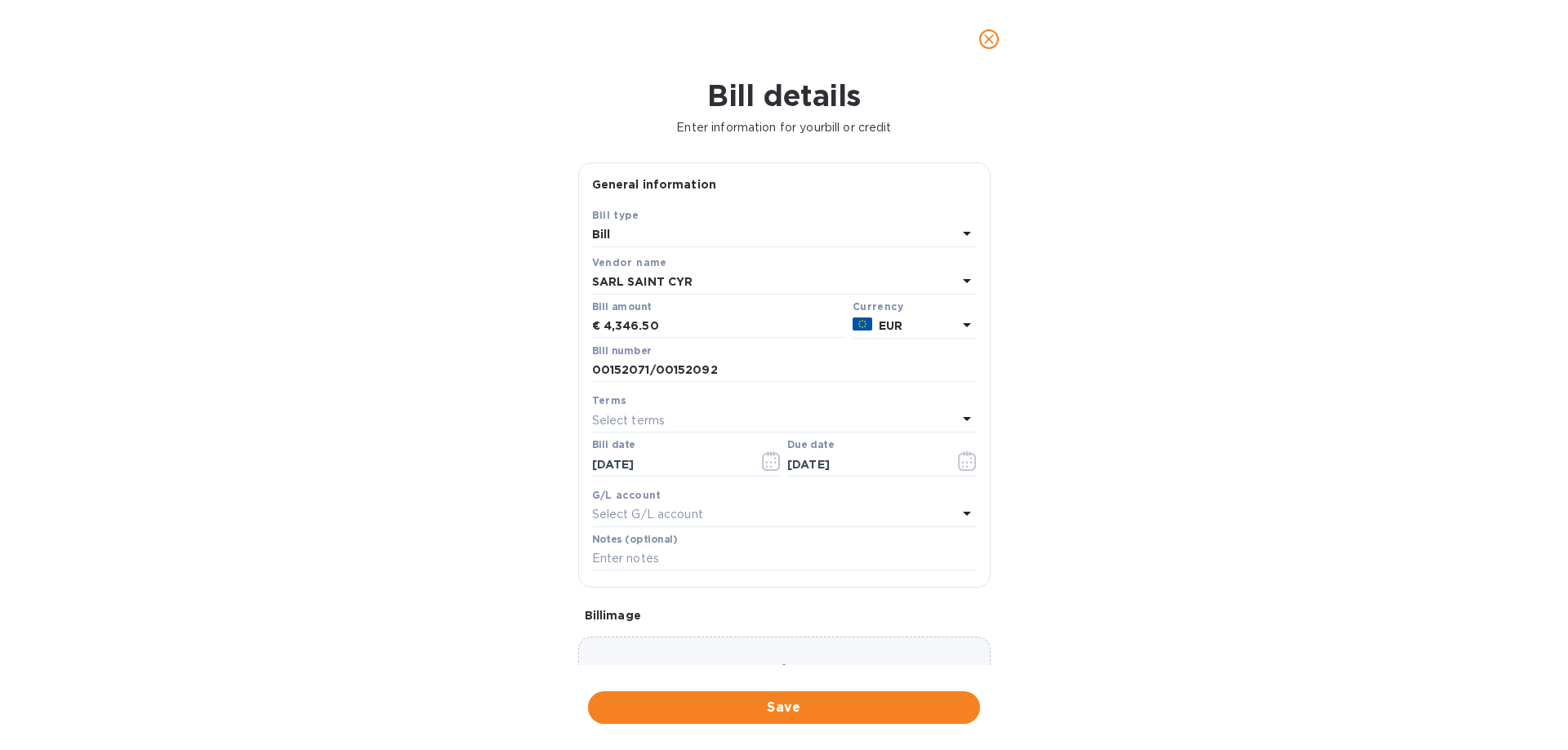
click at [794, 651] on div "Choose a bill and drag it here" at bounding box center [784, 695] width 412 height 118
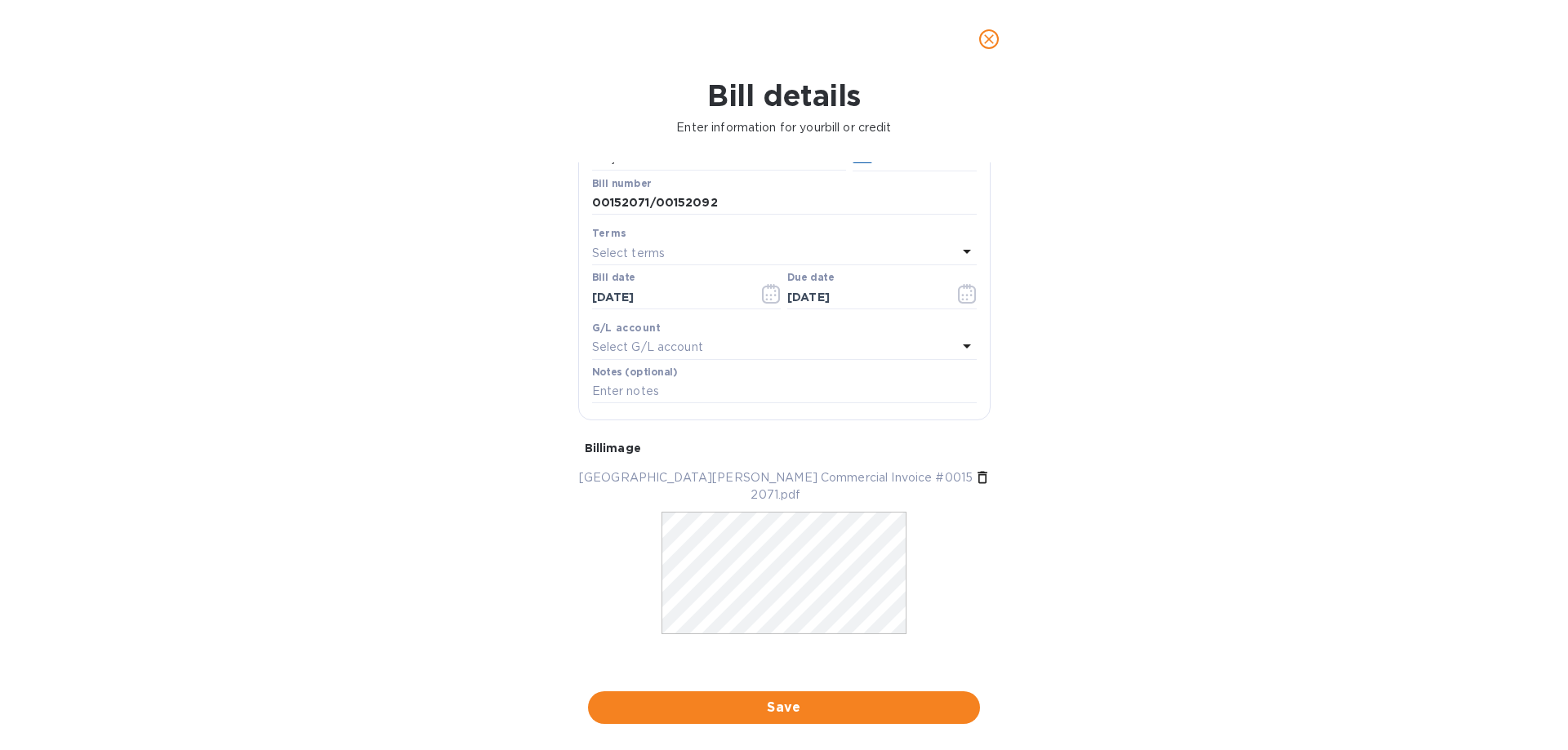
scroll to position [339, 0]
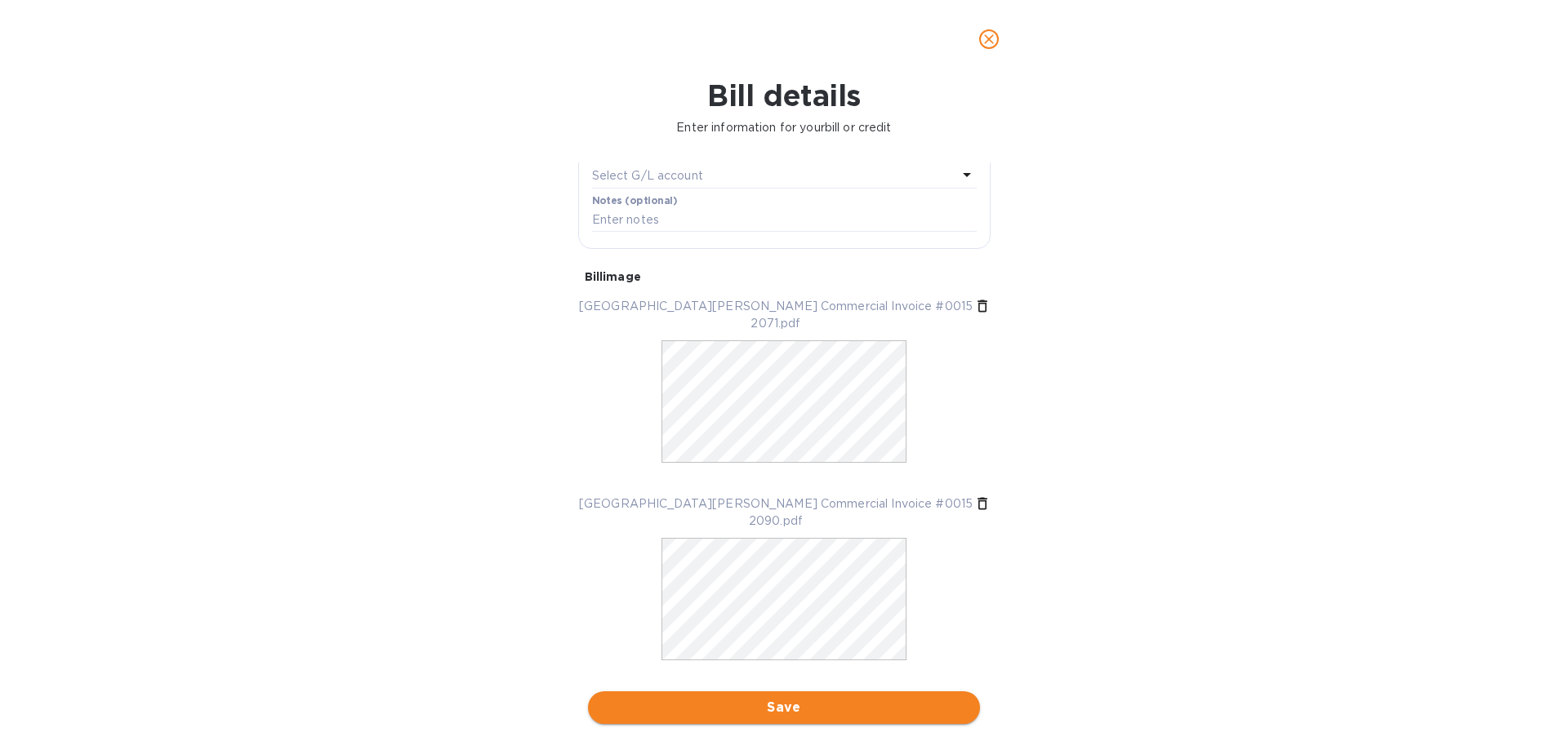
click at [807, 709] on span "Save" at bounding box center [784, 707] width 366 height 20
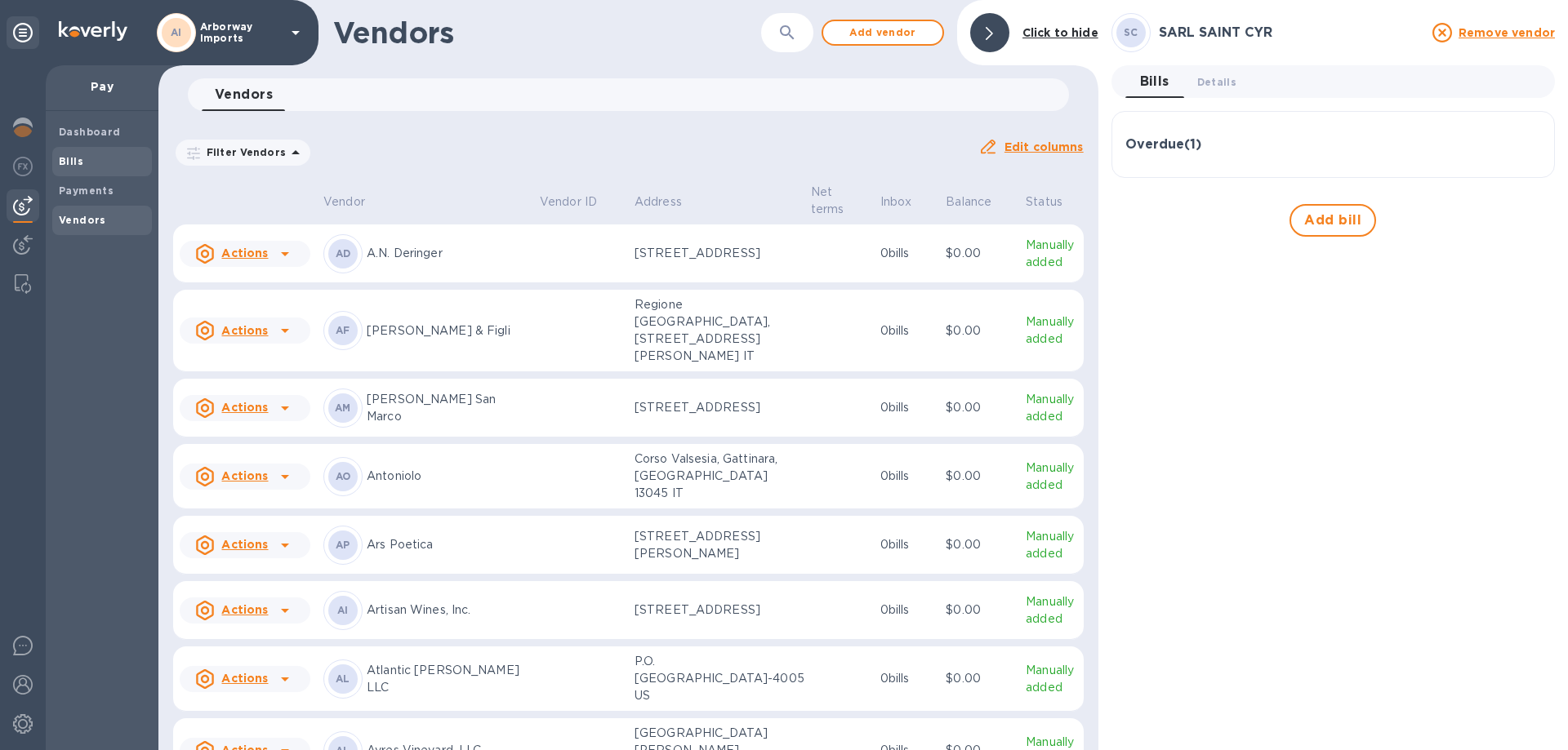
click at [120, 162] on span "Bills" at bounding box center [102, 161] width 86 height 16
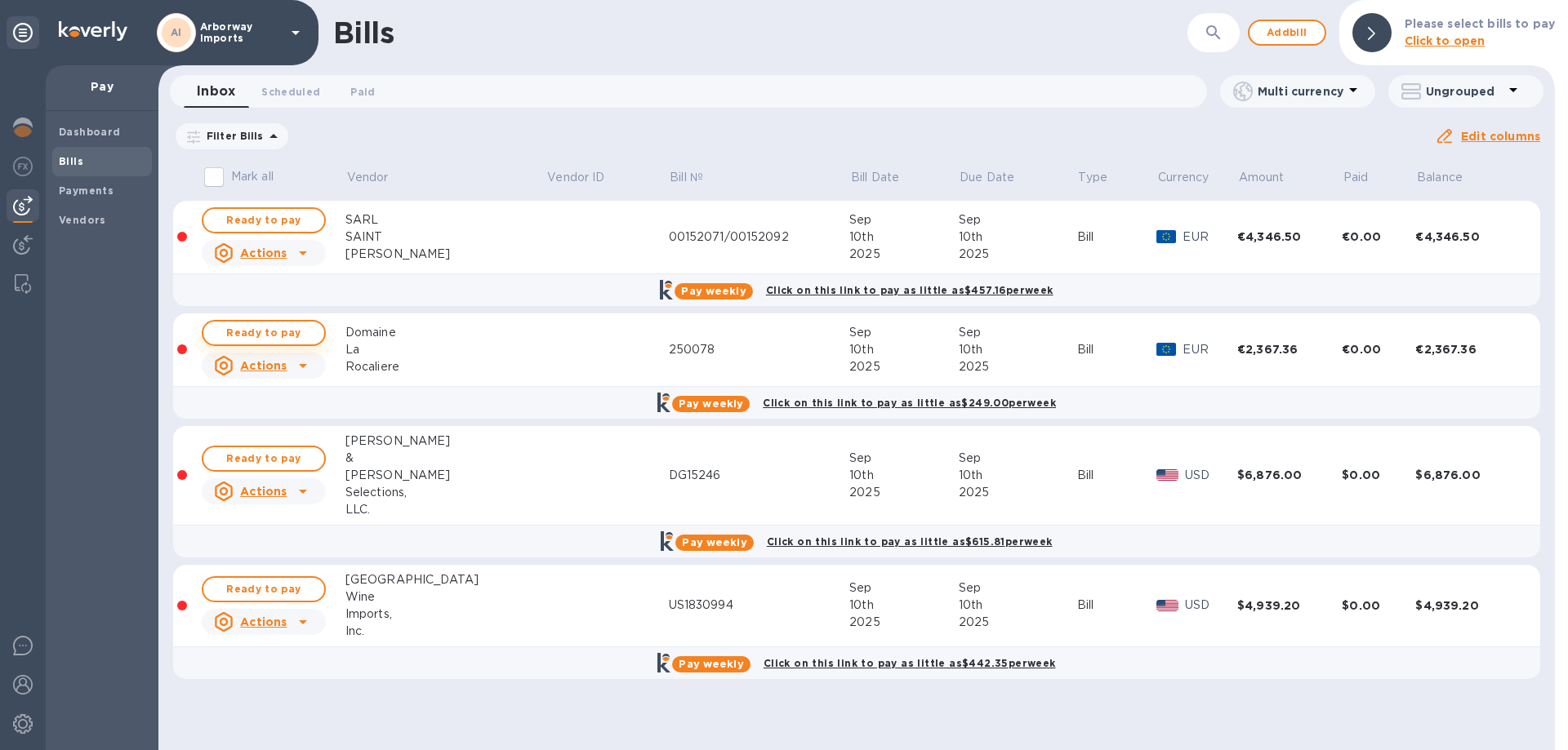
click at [276, 335] on span "Ready to pay" at bounding box center [264, 333] width 95 height 20
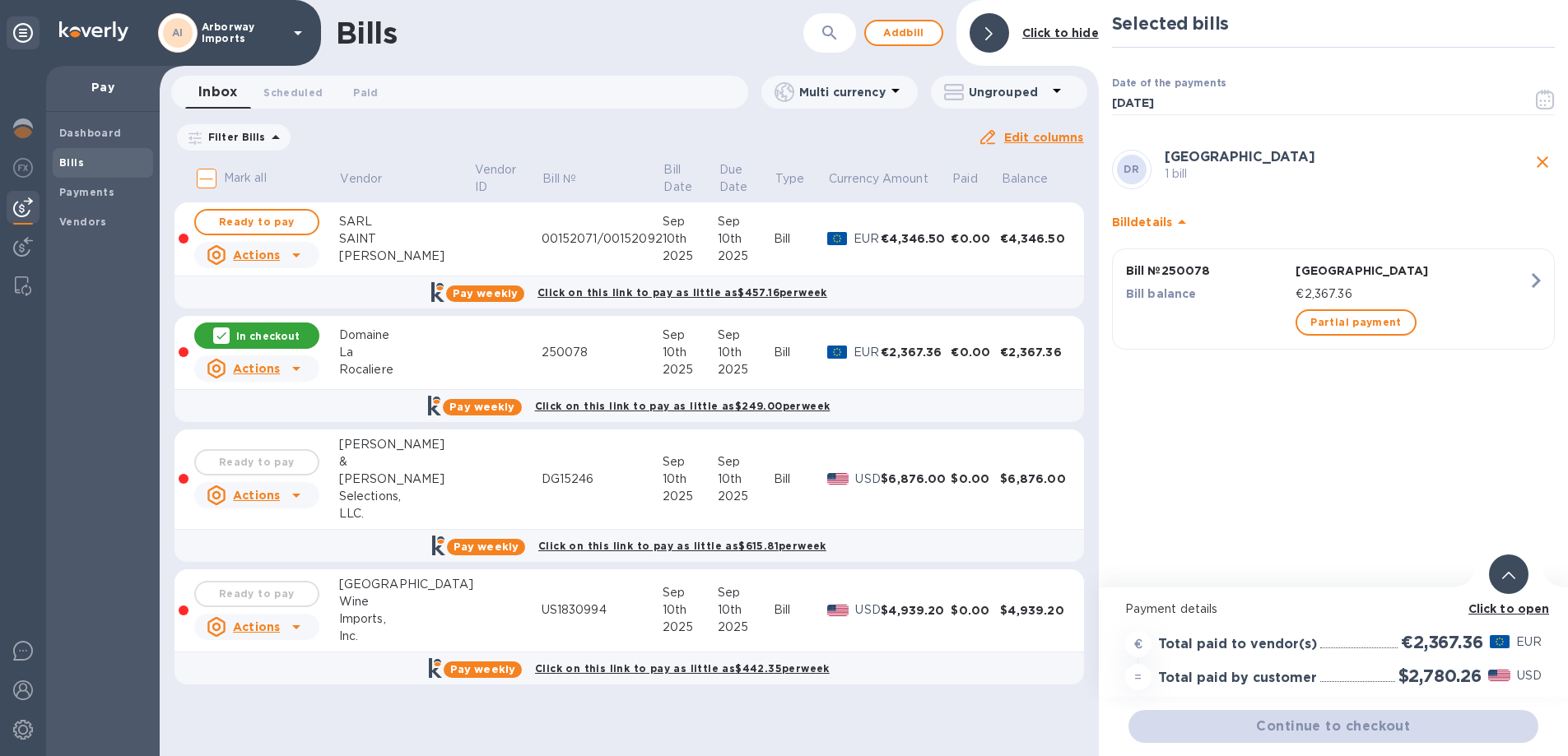
click at [1495, 614] on b "Click to open" at bounding box center [1509, 609] width 82 height 13
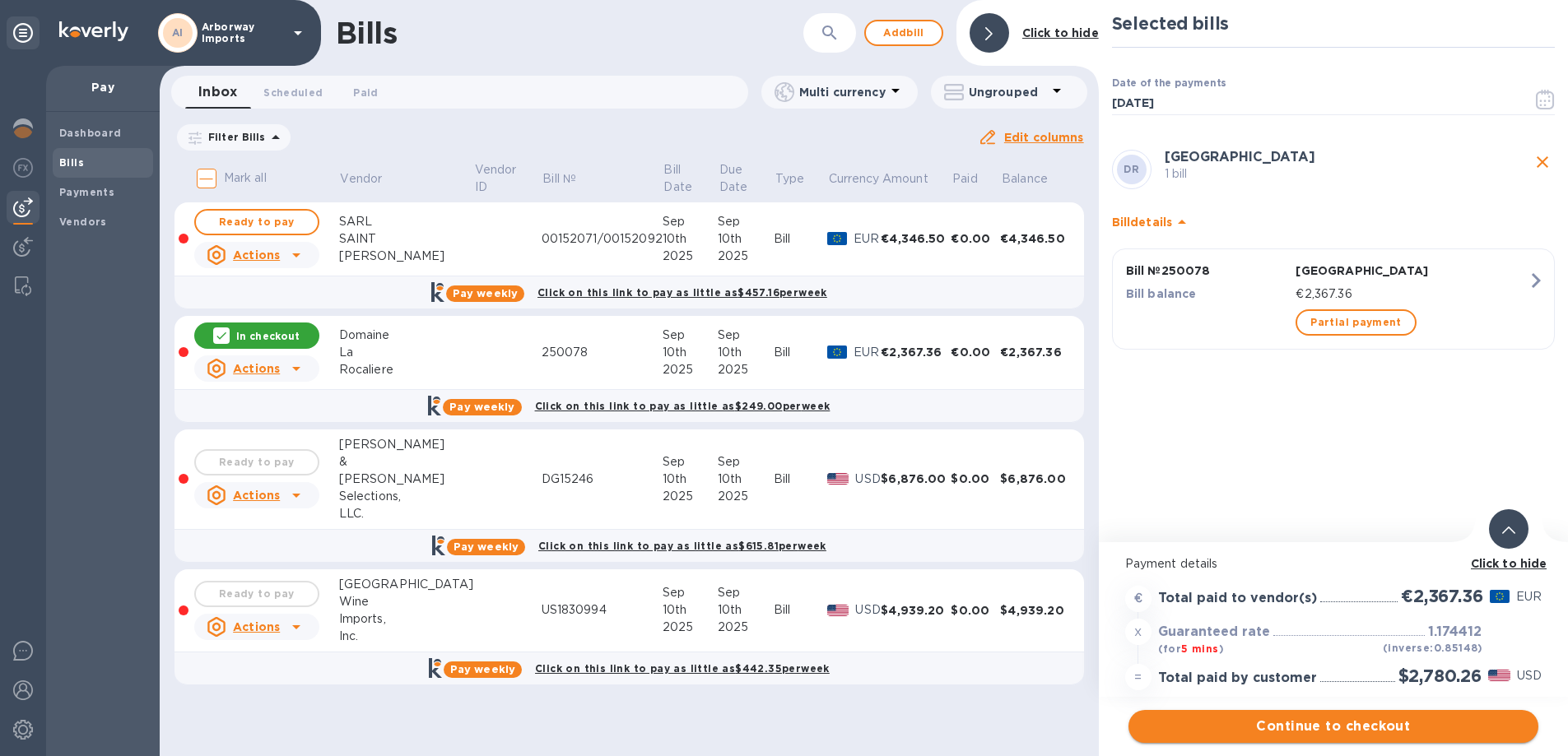
click at [1222, 729] on span "Continue to checkout" at bounding box center [1333, 727] width 384 height 20
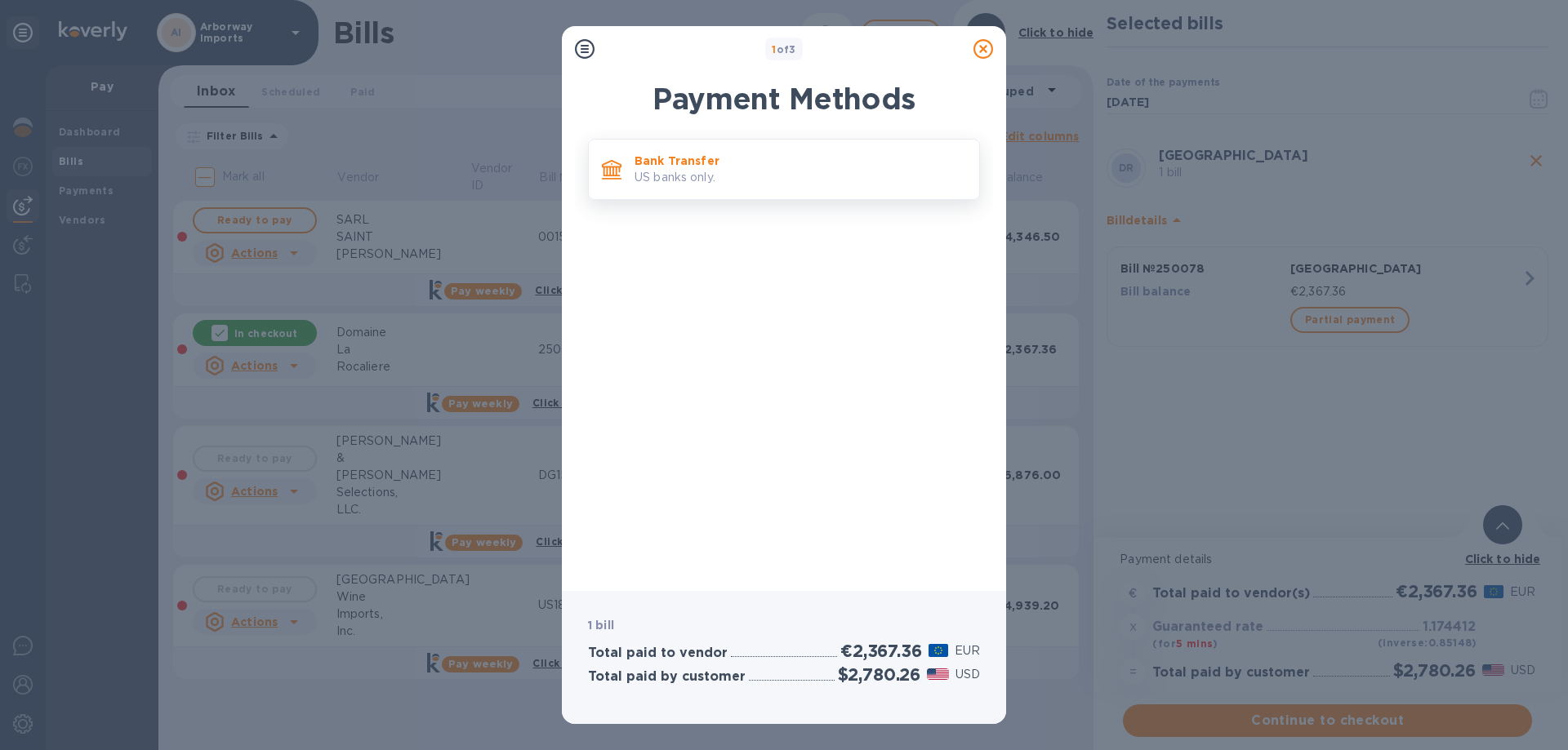
click at [720, 183] on p "US banks only." at bounding box center [801, 177] width 332 height 17
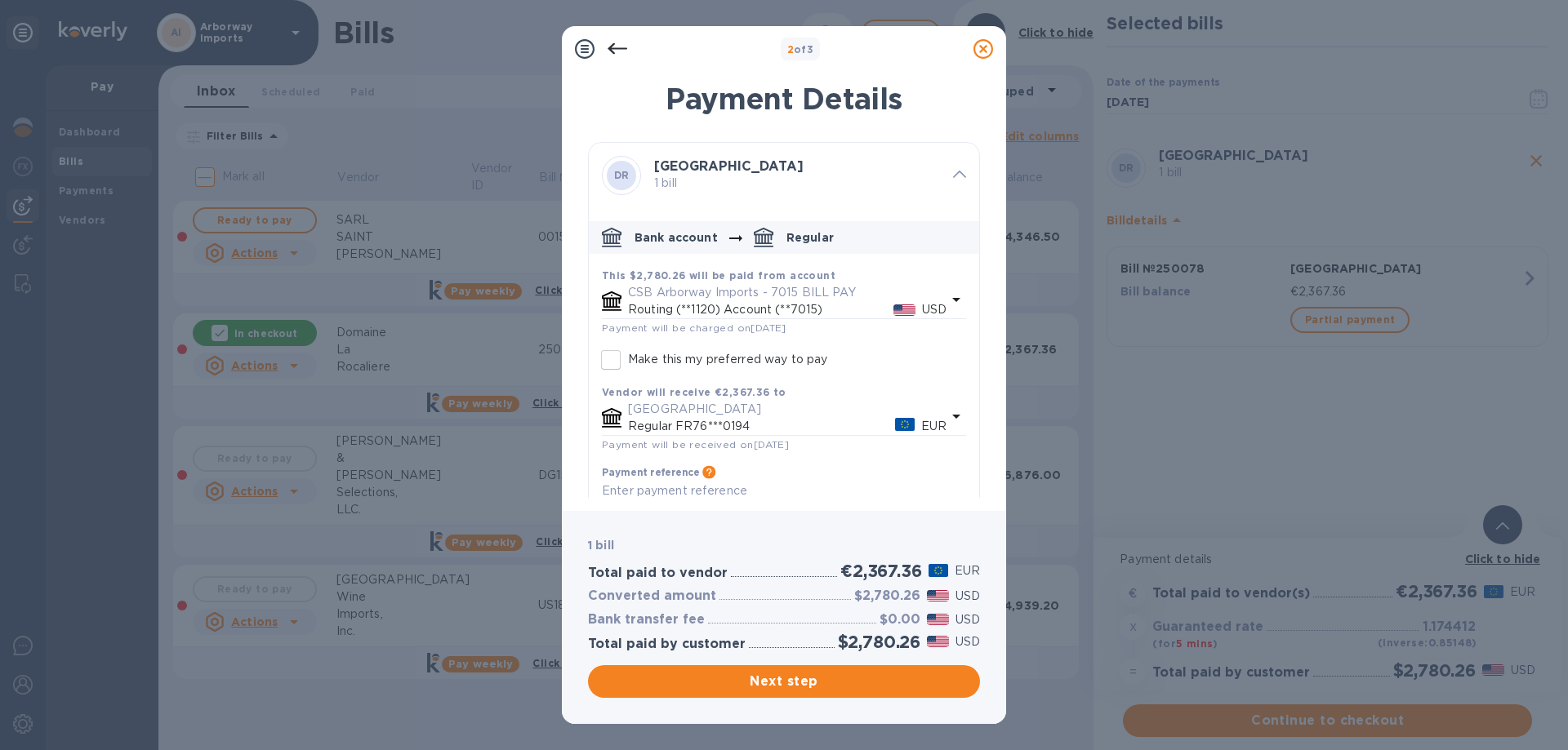
click at [621, 358] on input "Make this my preferred way to pay" at bounding box center [611, 360] width 34 height 34
checkbox input "true"
click at [791, 680] on span "Next step" at bounding box center [784, 682] width 366 height 20
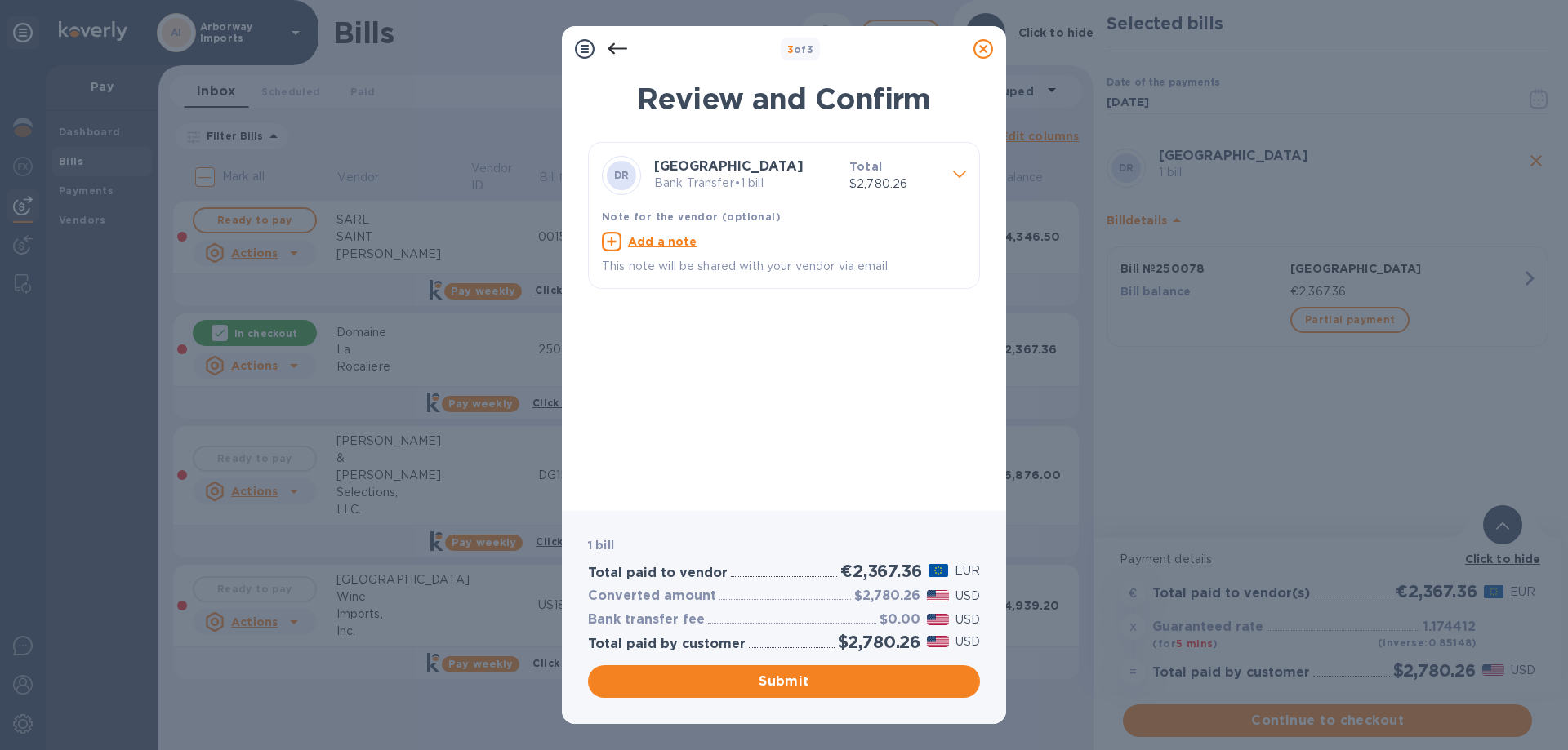
drag, startPoint x: 846, startPoint y: 681, endPoint x: 825, endPoint y: 681, distance: 21.0
click at [846, 681] on span "Submit" at bounding box center [784, 682] width 366 height 20
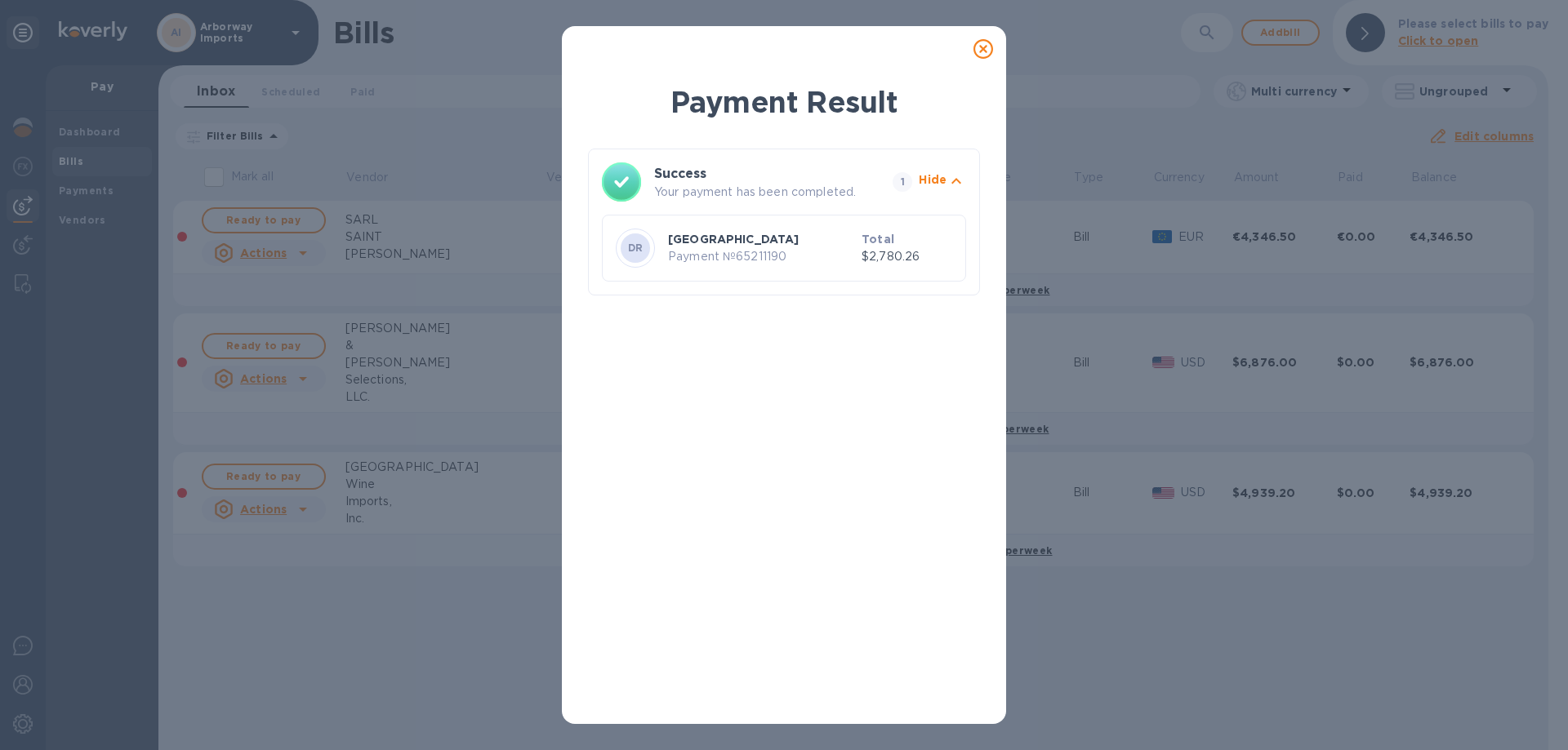
drag, startPoint x: 989, startPoint y: 51, endPoint x: 946, endPoint y: 49, distance: 43.0
click at [989, 51] on icon at bounding box center [983, 49] width 20 height 20
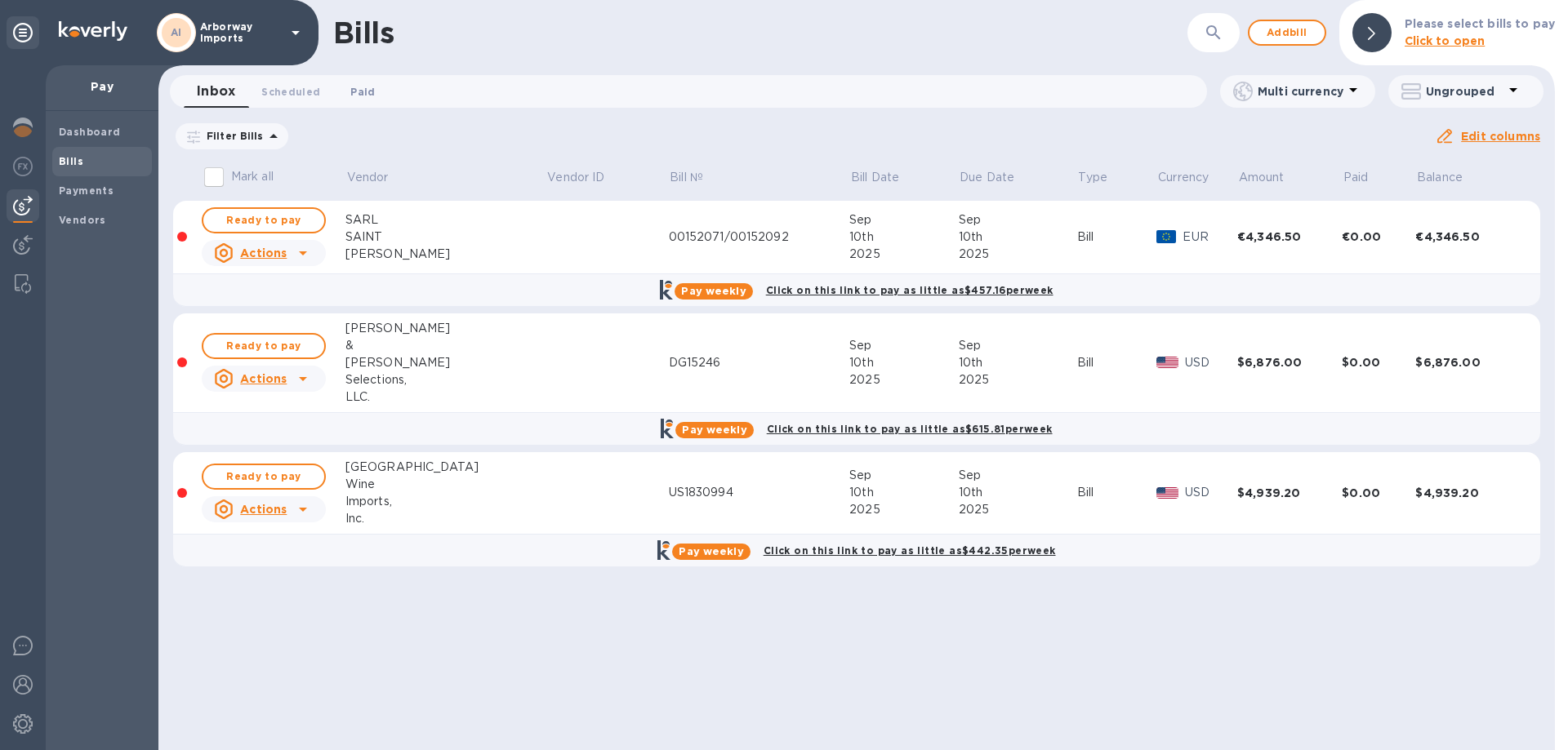
click at [375, 90] on button "Paid 0" at bounding box center [362, 91] width 59 height 32
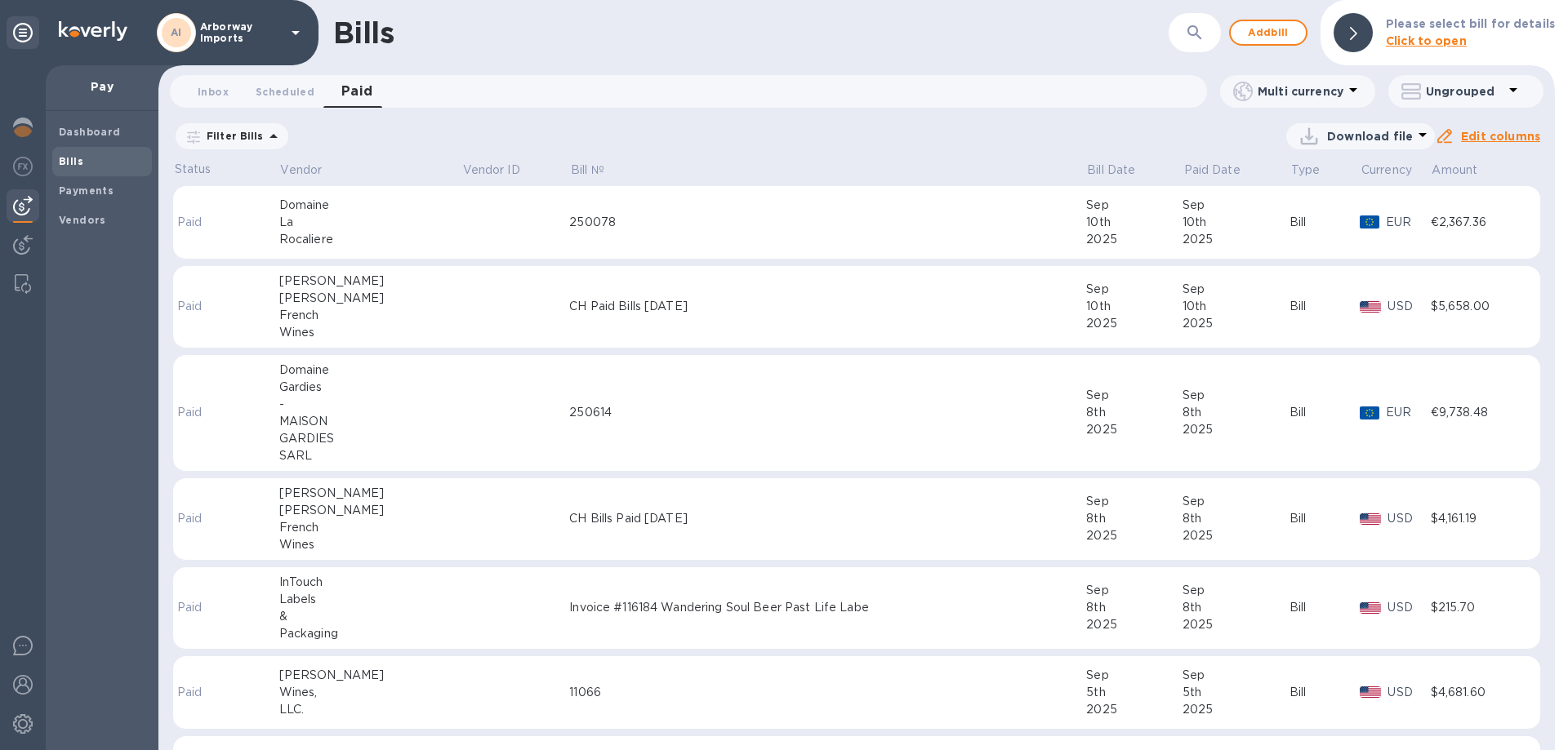
click at [357, 238] on div "Rocaliere" at bounding box center [370, 240] width 182 height 17
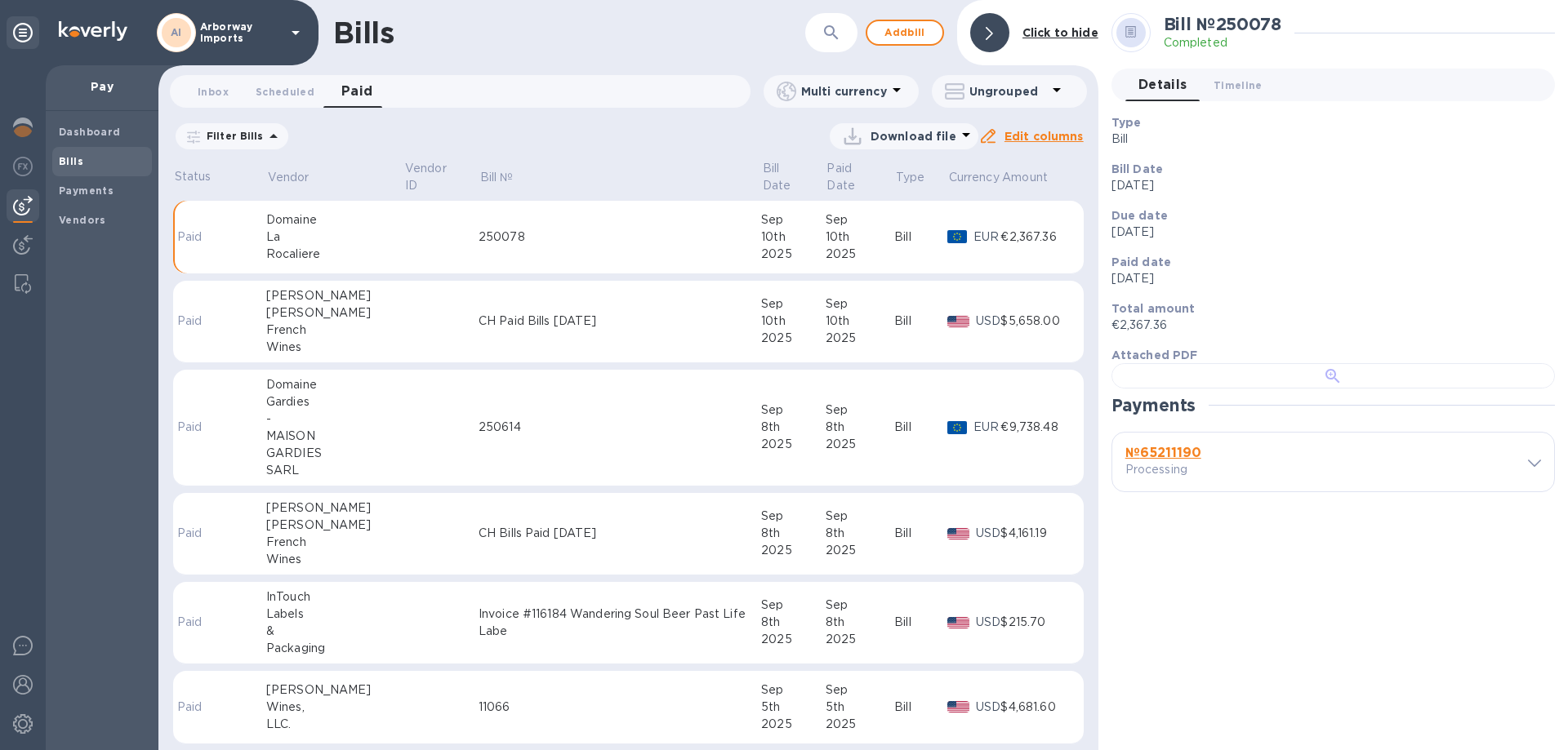
scroll to position [315, 0]
click at [1164, 461] on b "№ 65211190" at bounding box center [1163, 453] width 76 height 15
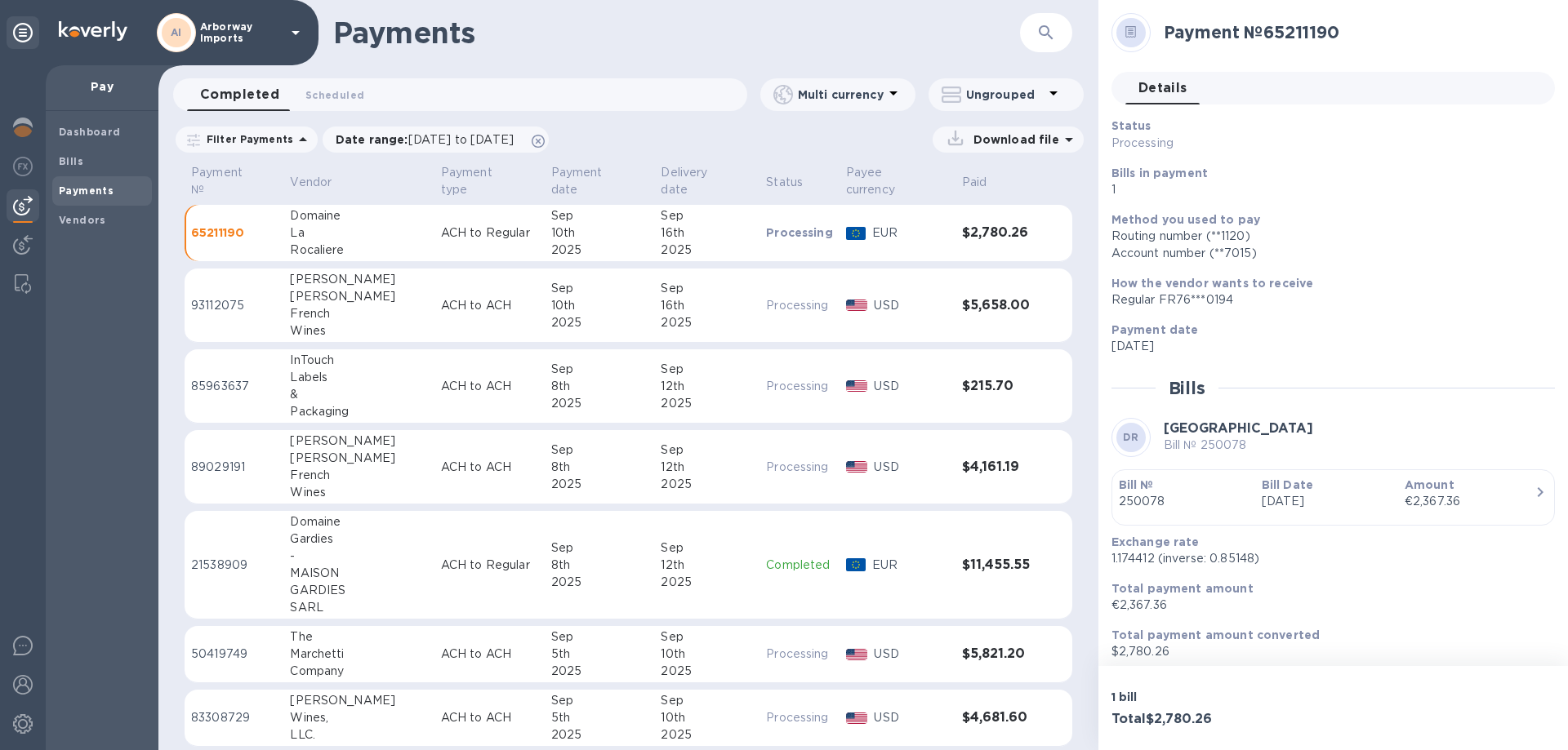
click at [1294, 514] on div "button" at bounding box center [1333, 515] width 428 height 9
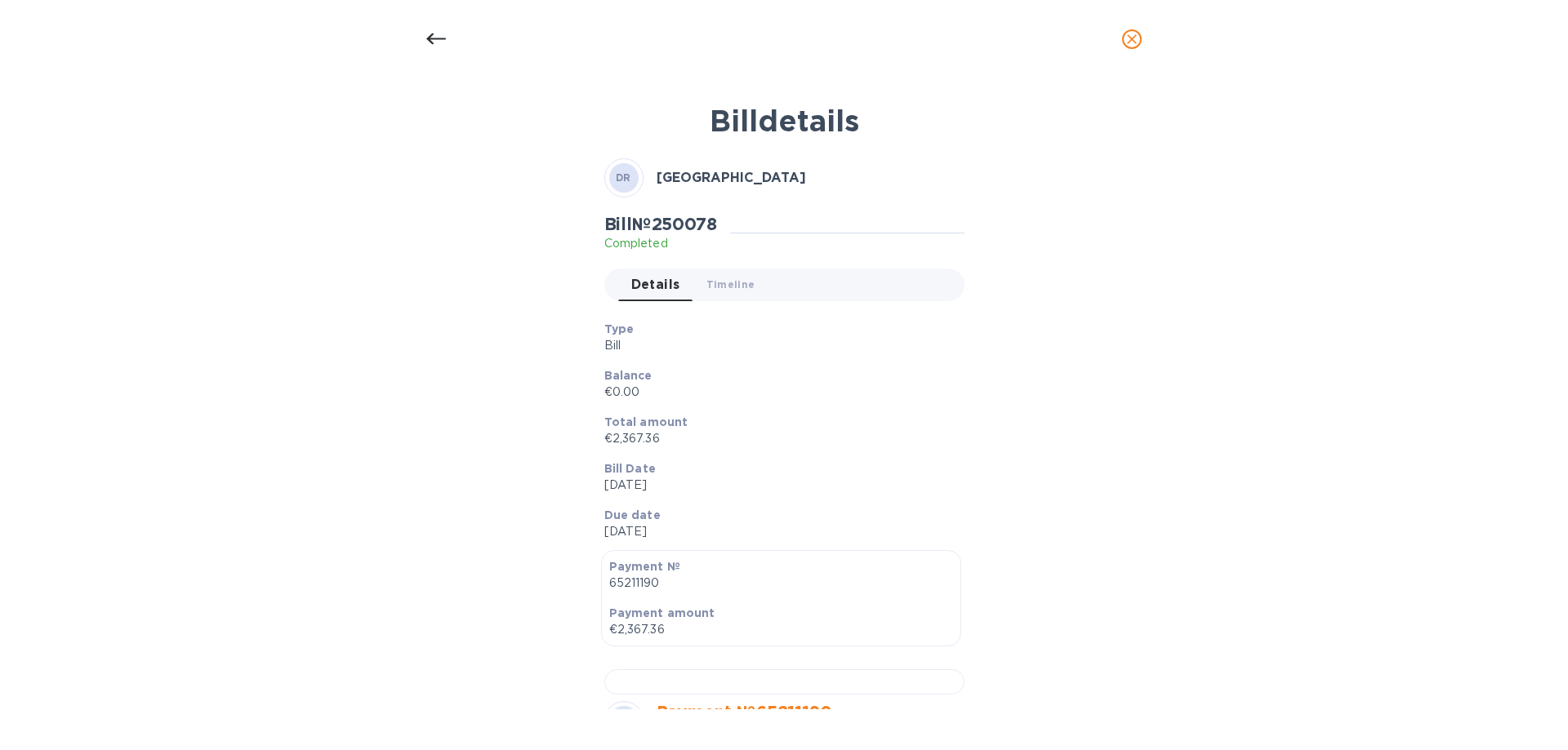
click at [748, 408] on div "Total amount €2,367.36" at bounding box center [778, 431] width 360 height 47
click at [823, 285] on div "Bill № 250078 Completed Details 0 Timeline 0 Type Bill Balance €0.00 Total amou…" at bounding box center [784, 720] width 367 height 1020
click at [435, 35] on icon at bounding box center [436, 38] width 20 height 20
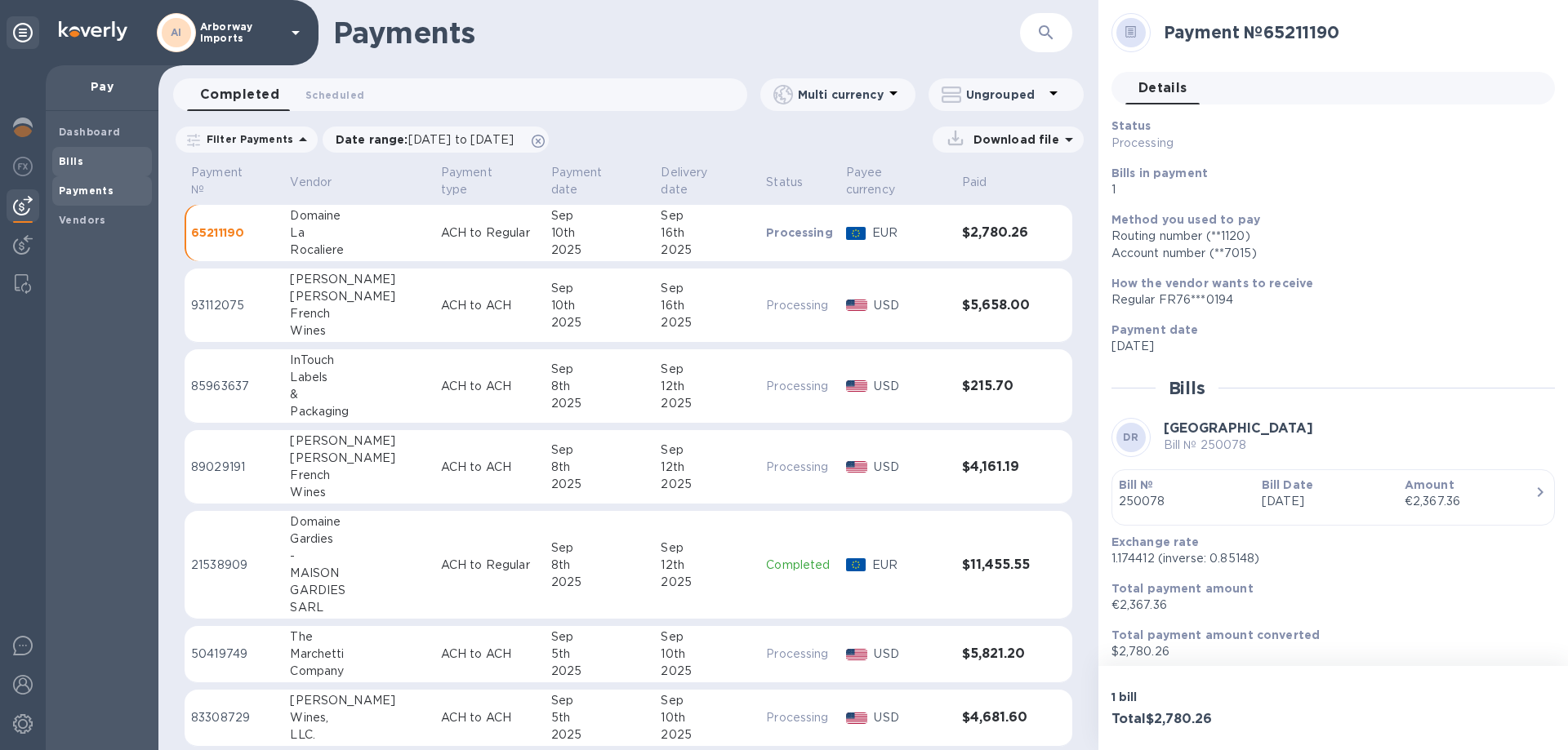
click at [64, 164] on b "Bills" at bounding box center [71, 161] width 25 height 12
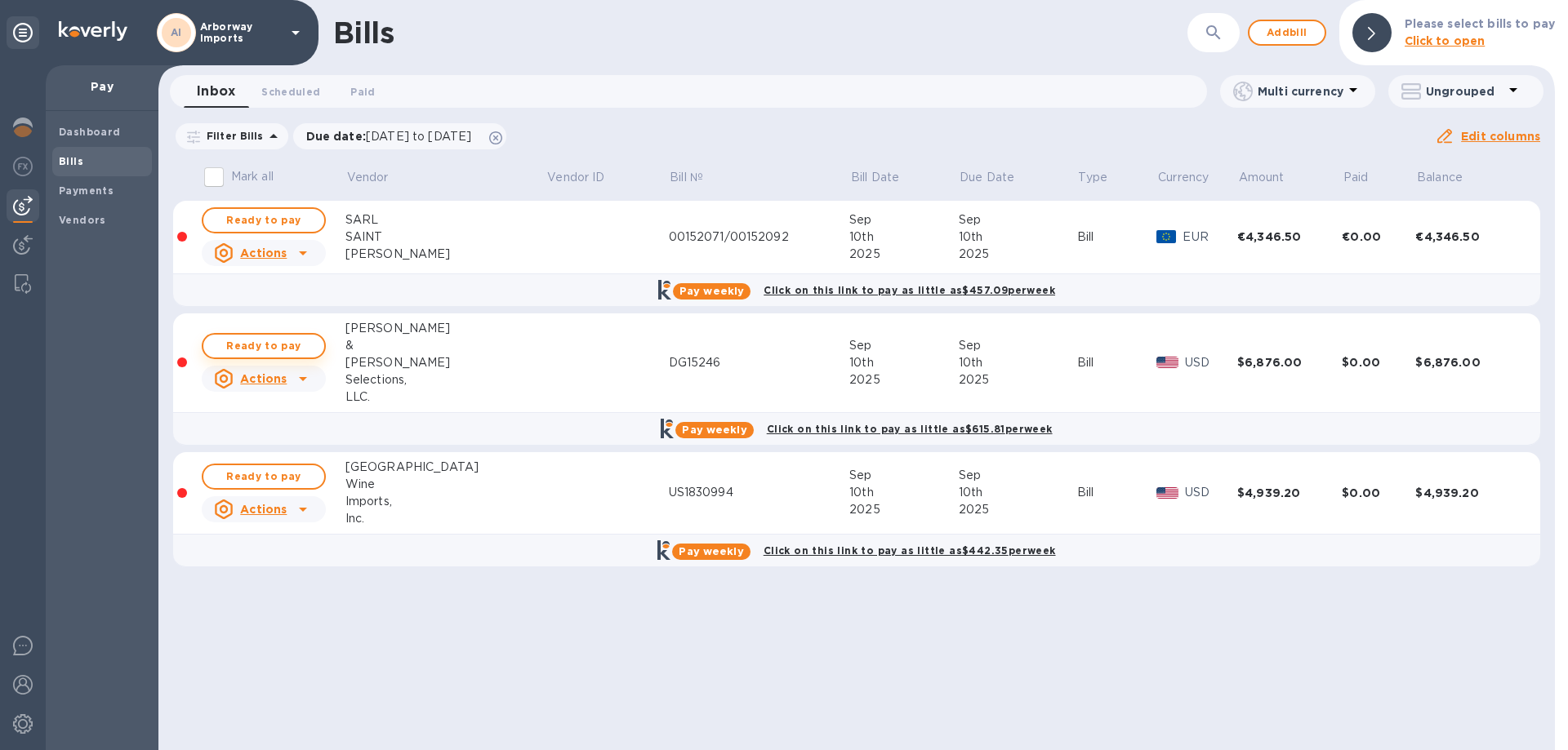
click at [280, 343] on span "Ready to pay" at bounding box center [264, 346] width 95 height 20
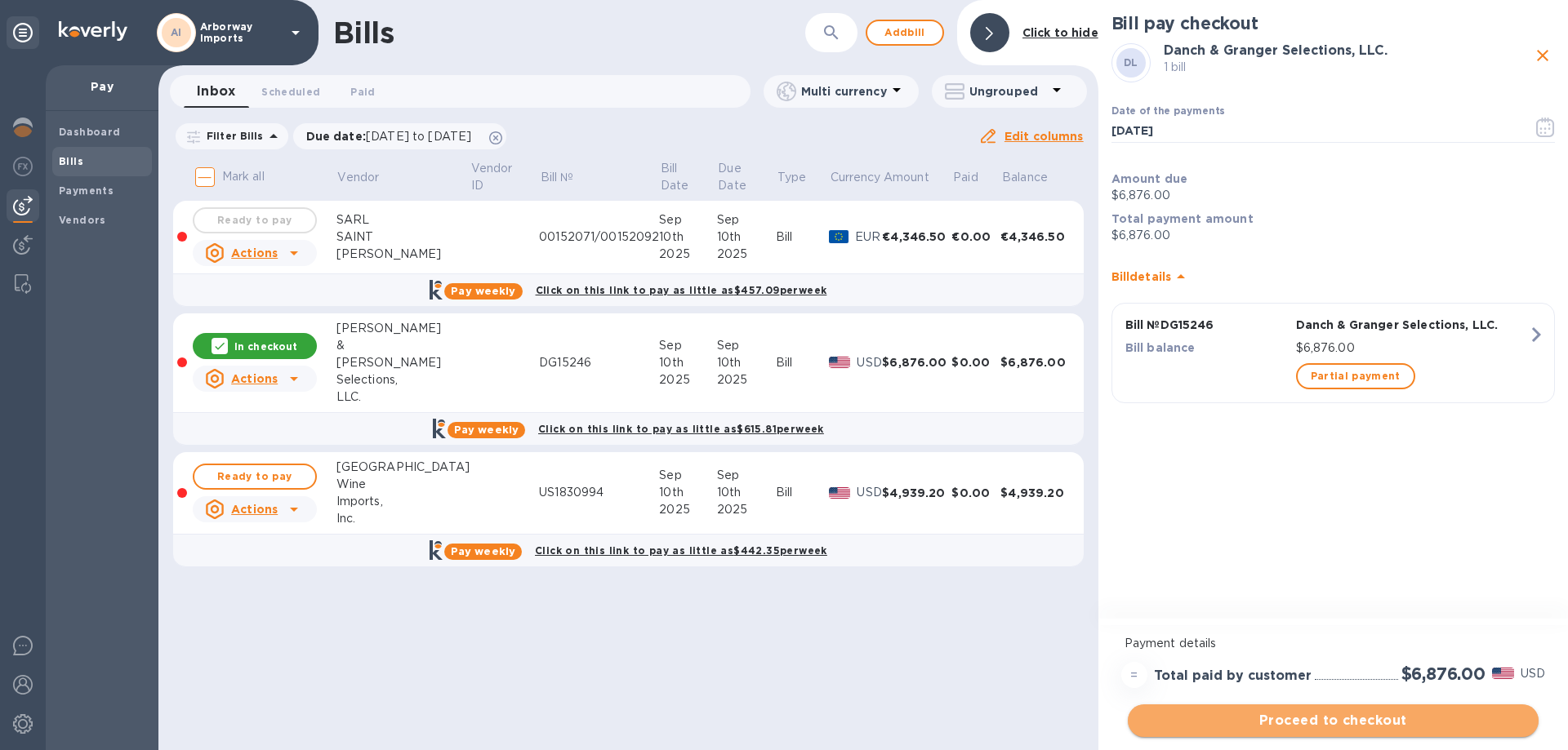
click at [1415, 714] on span "Proceed to checkout" at bounding box center [1333, 721] width 385 height 20
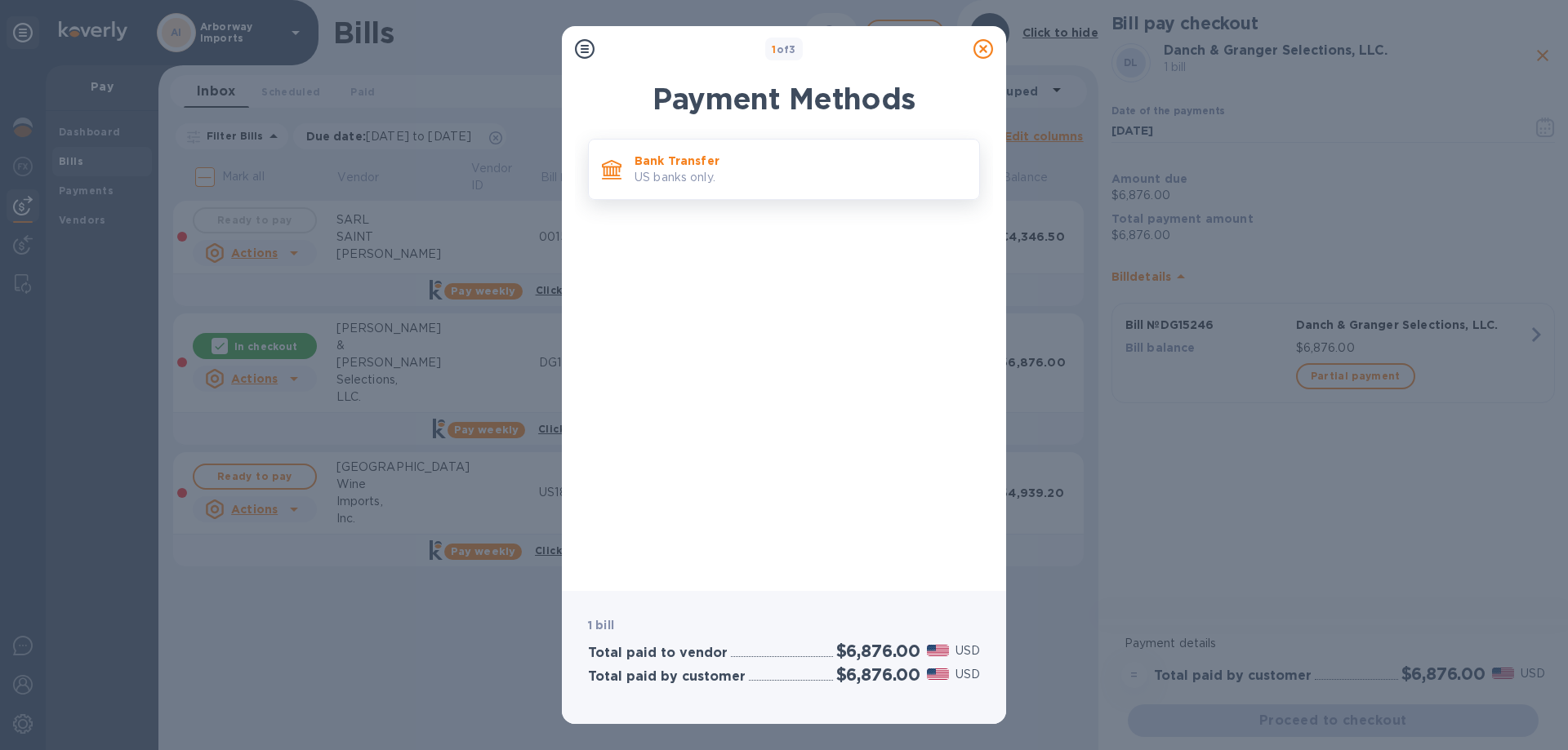
click at [782, 155] on p "Bank Transfer" at bounding box center [801, 160] width 332 height 16
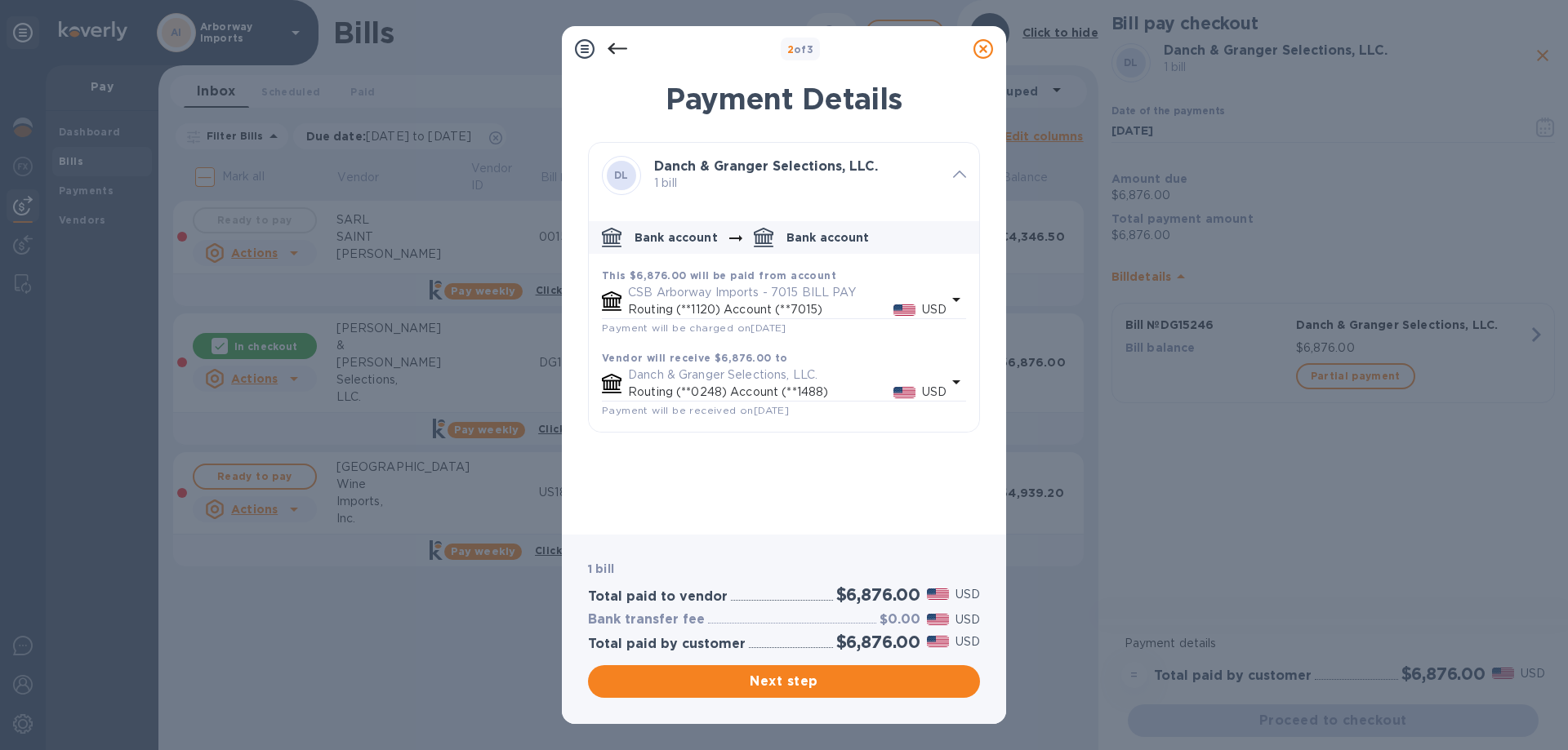
click at [789, 662] on div "Next step" at bounding box center [784, 682] width 399 height 39
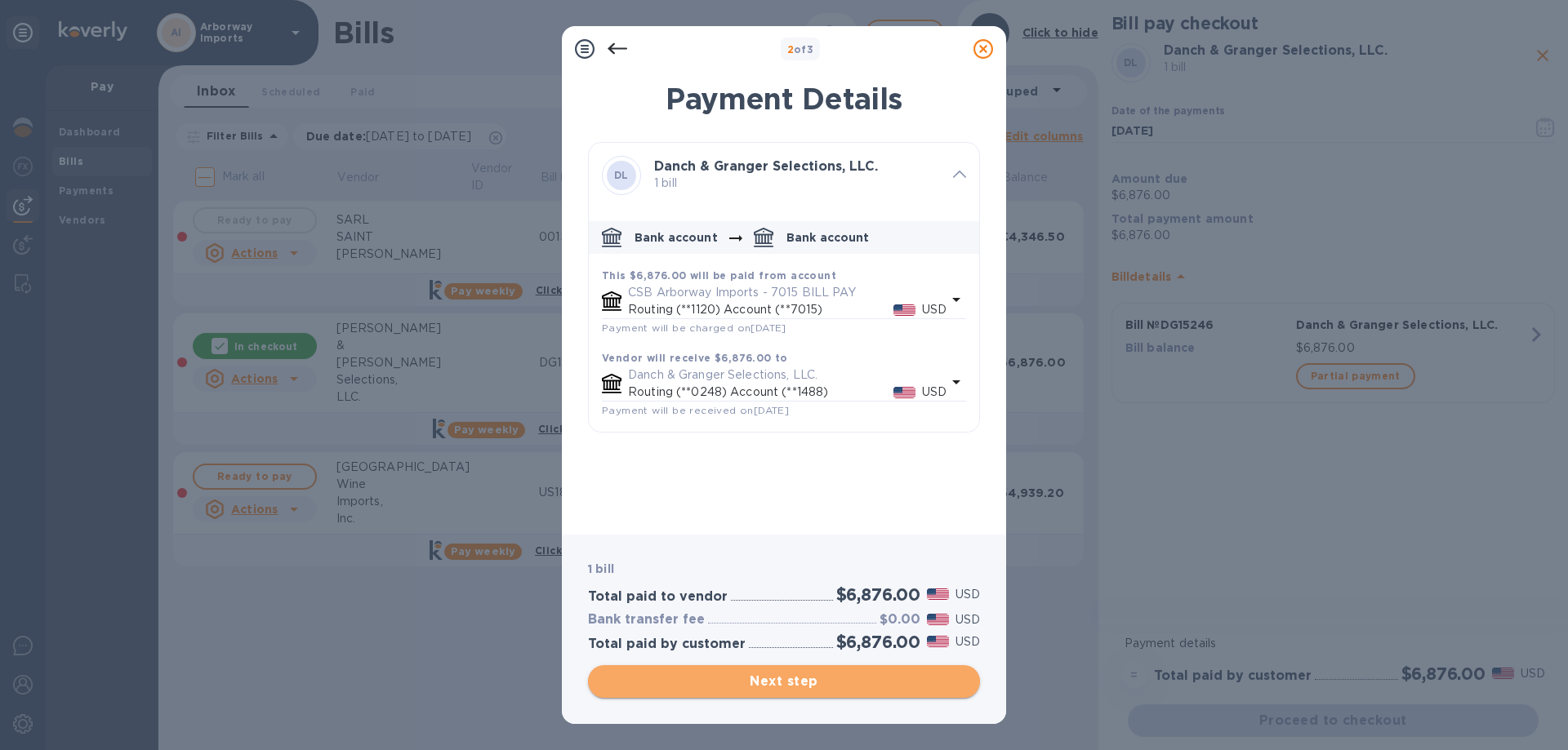
click at [789, 675] on span "Next step" at bounding box center [784, 682] width 366 height 20
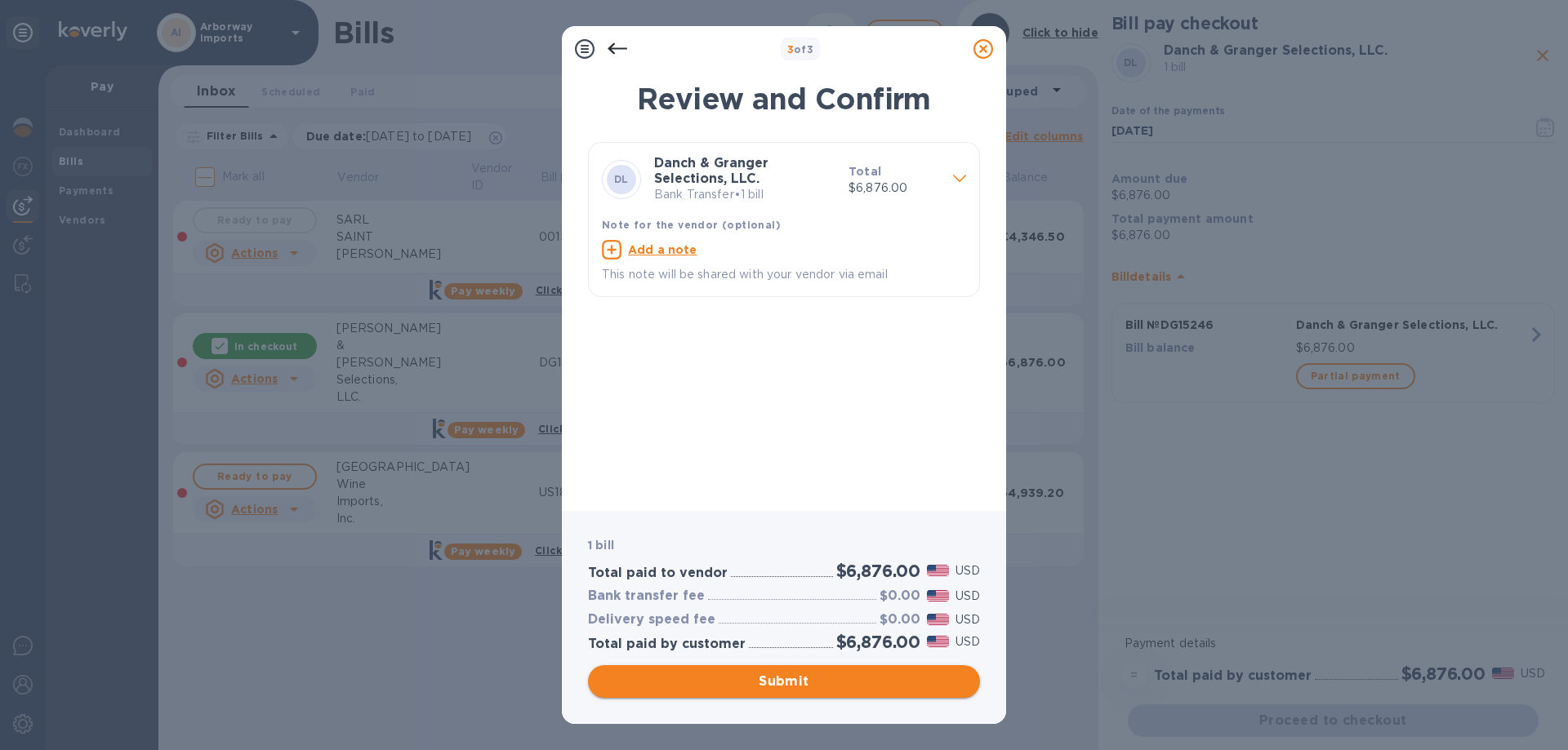
click at [786, 686] on span "Submit" at bounding box center [784, 682] width 366 height 20
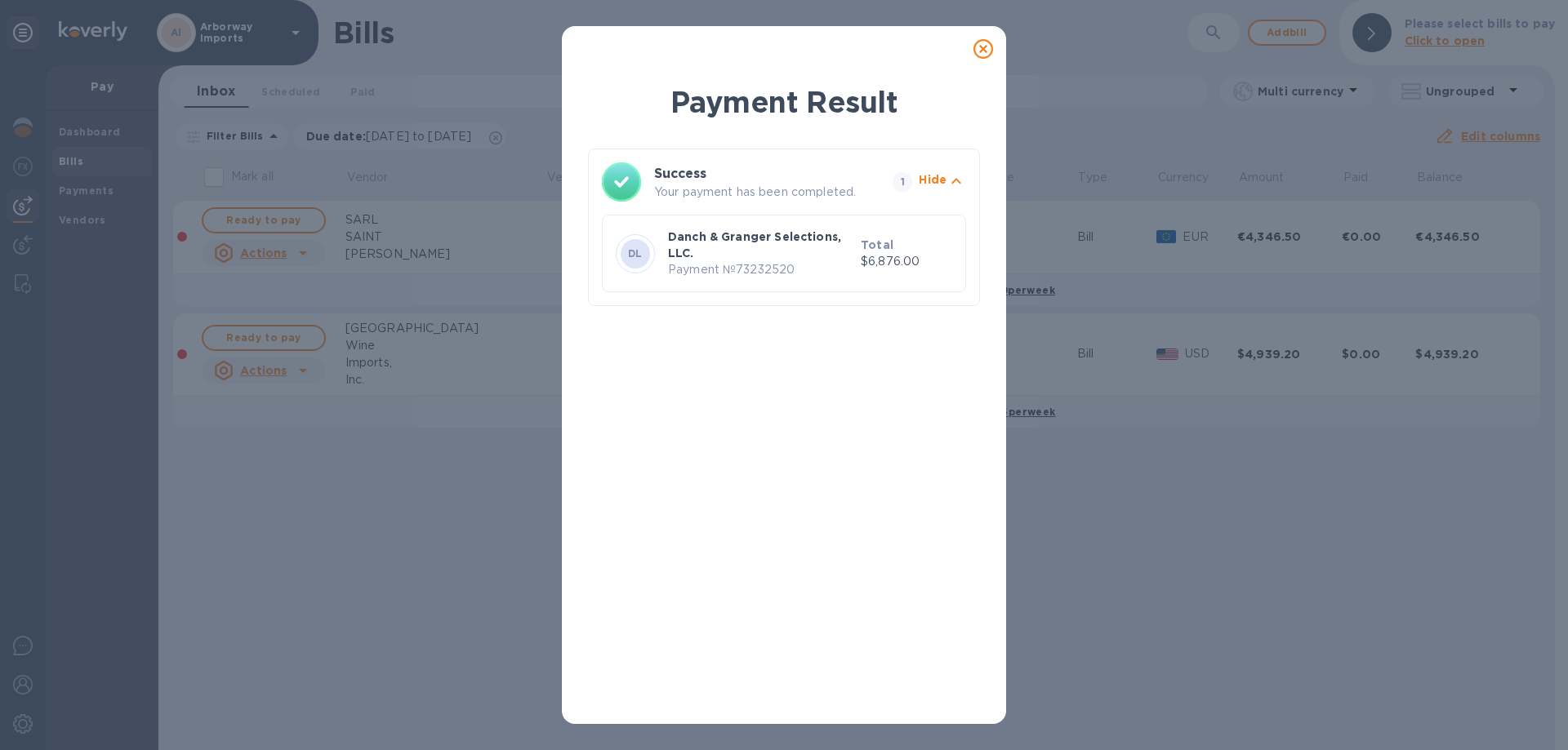
click at [983, 47] on icon at bounding box center [983, 49] width 20 height 20
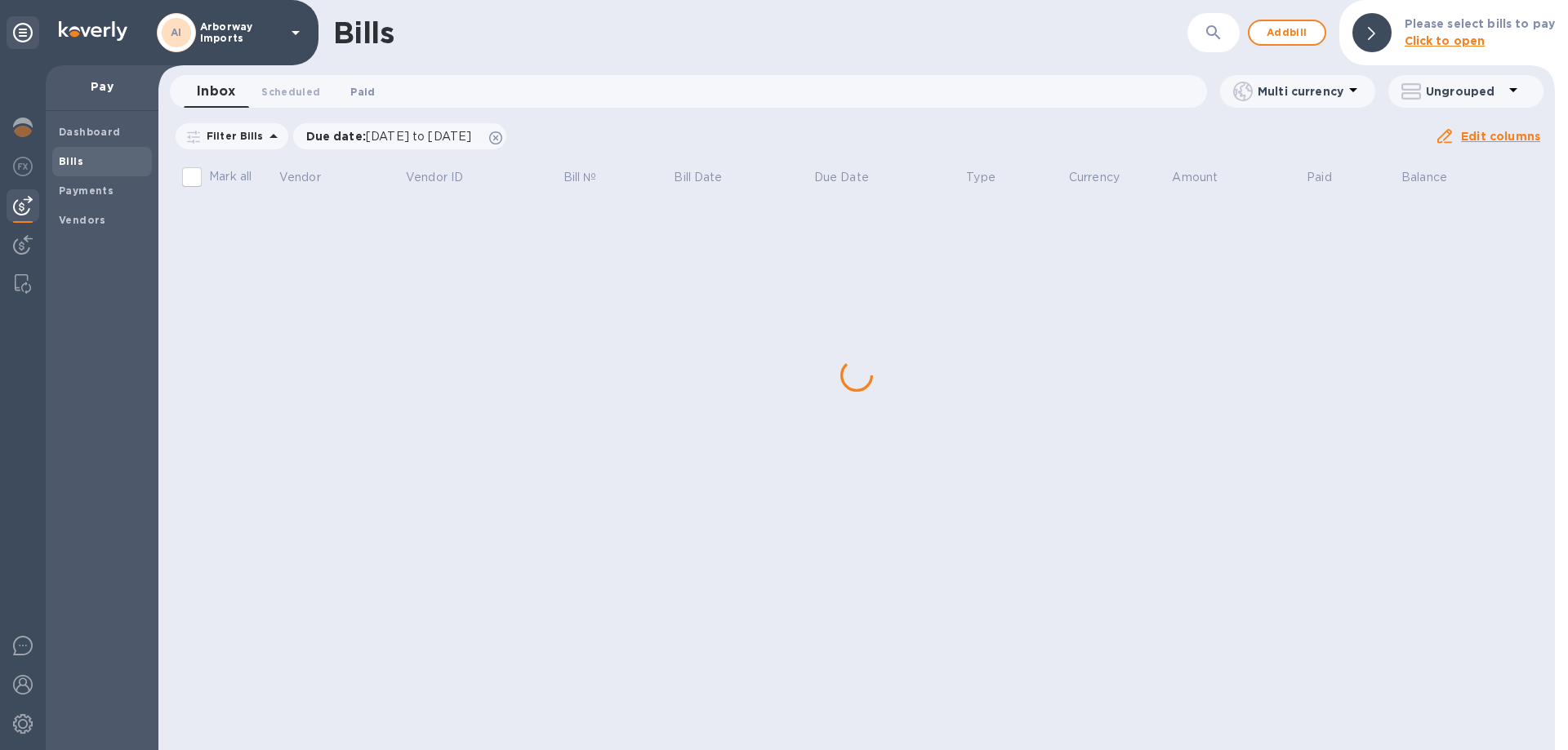
drag, startPoint x: 353, startPoint y: 88, endPoint x: 341, endPoint y: 89, distance: 12.0
click at [353, 89] on span "Paid 0" at bounding box center [363, 92] width 25 height 17
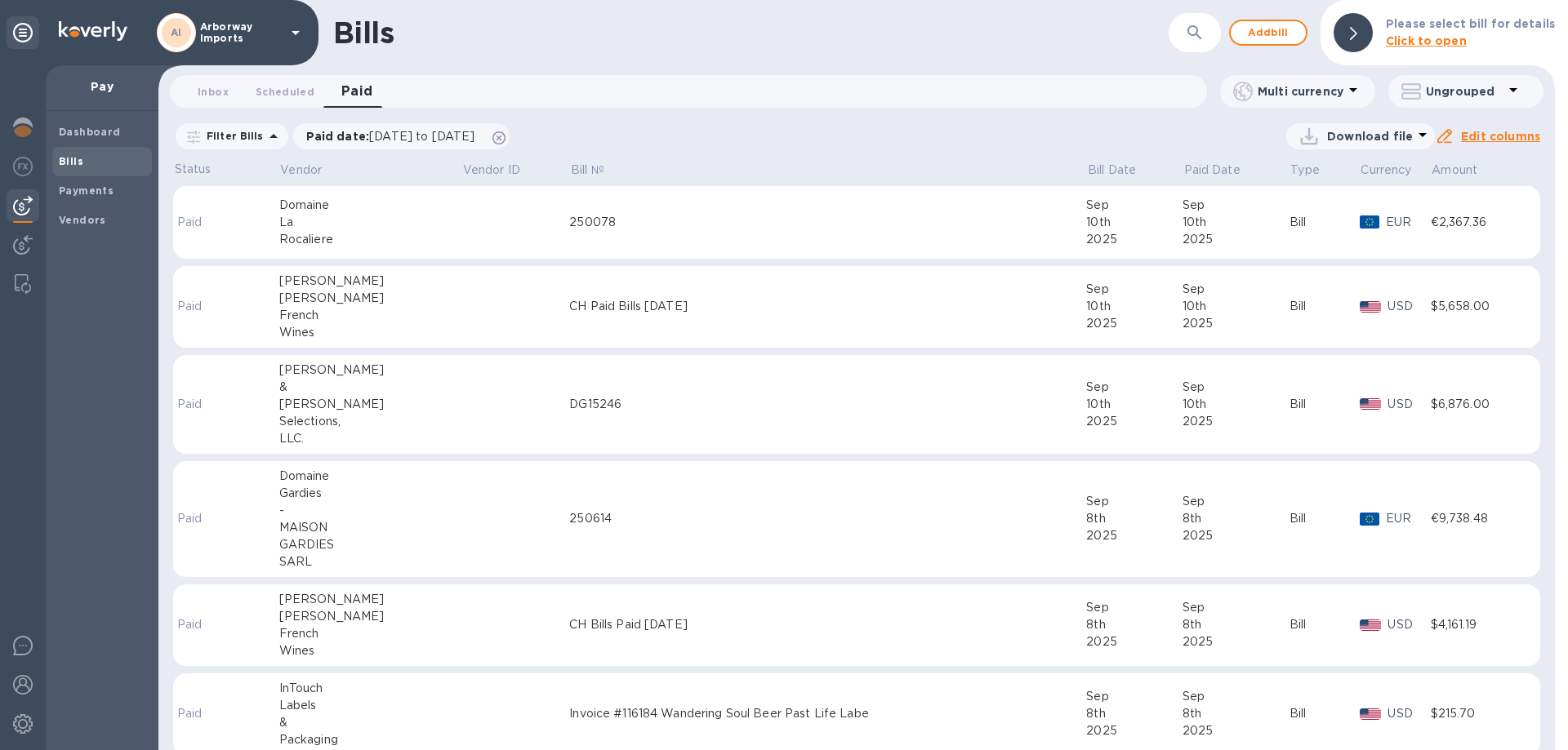
click at [413, 408] on div "Granger" at bounding box center [370, 404] width 182 height 17
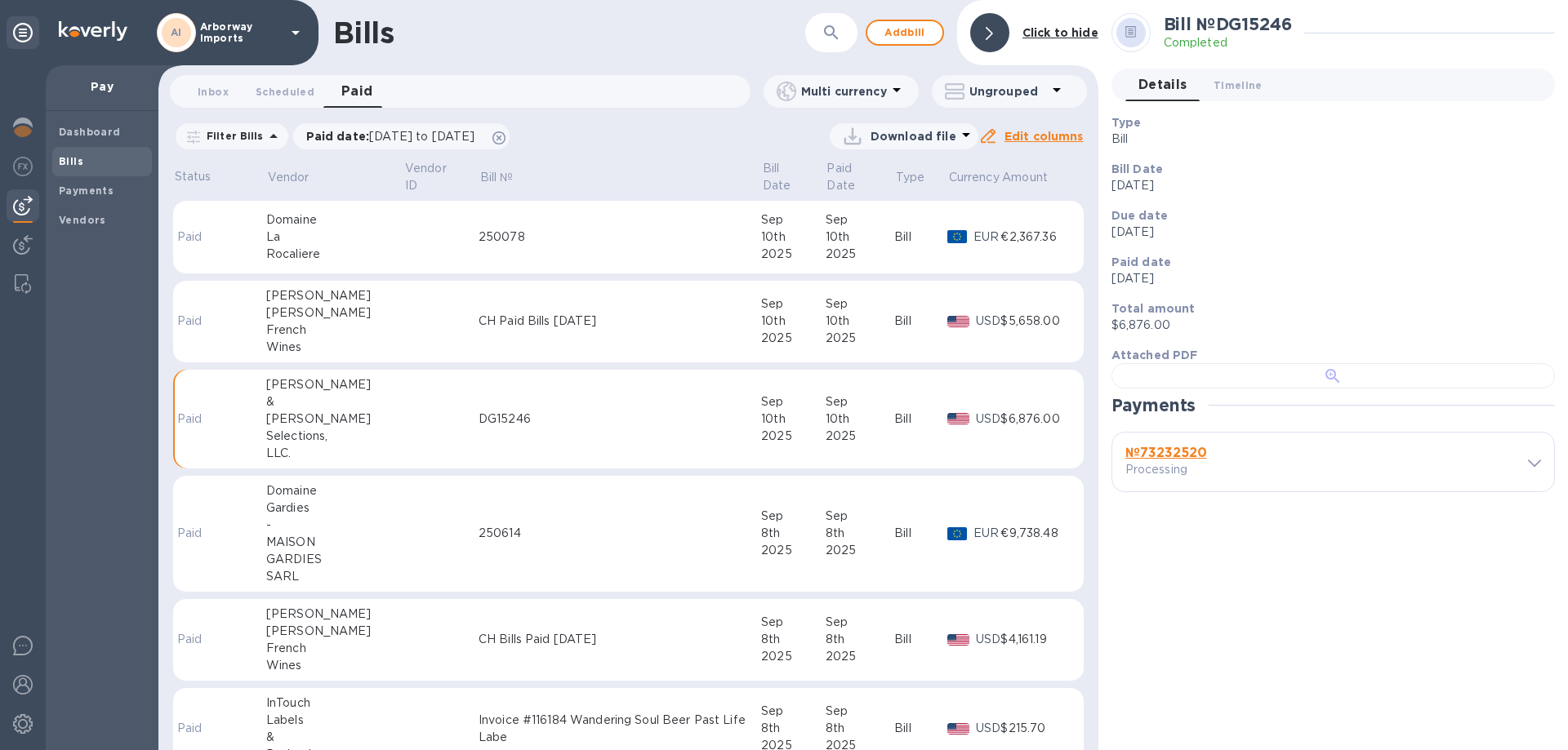
scroll to position [315, 0]
click at [1162, 461] on b "№ 73232520" at bounding box center [1167, 453] width 82 height 15
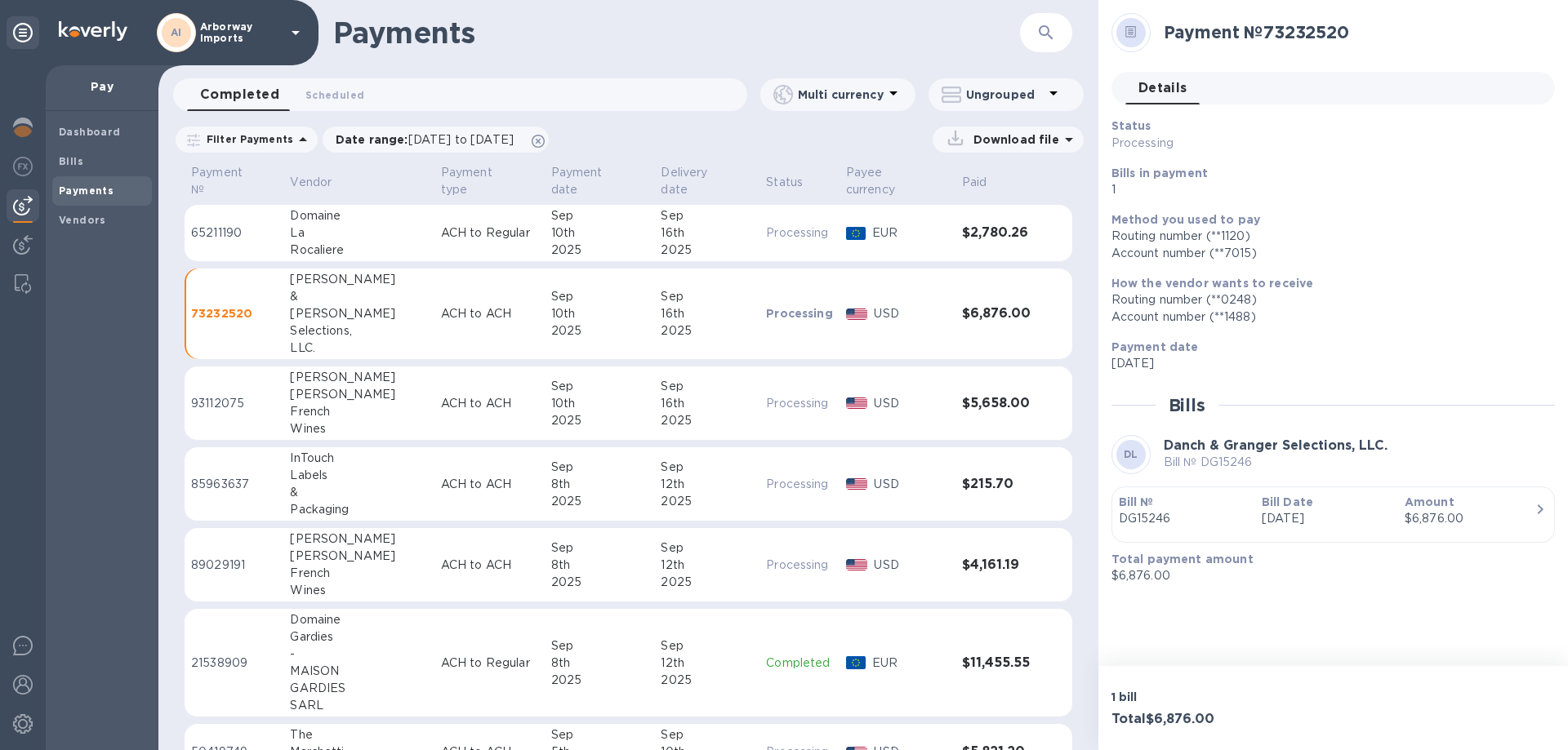
click at [1220, 542] on button "Bill № DG15246 Bill Date Sep 10th 2025 Amount $6,876.00" at bounding box center [1333, 515] width 444 height 56
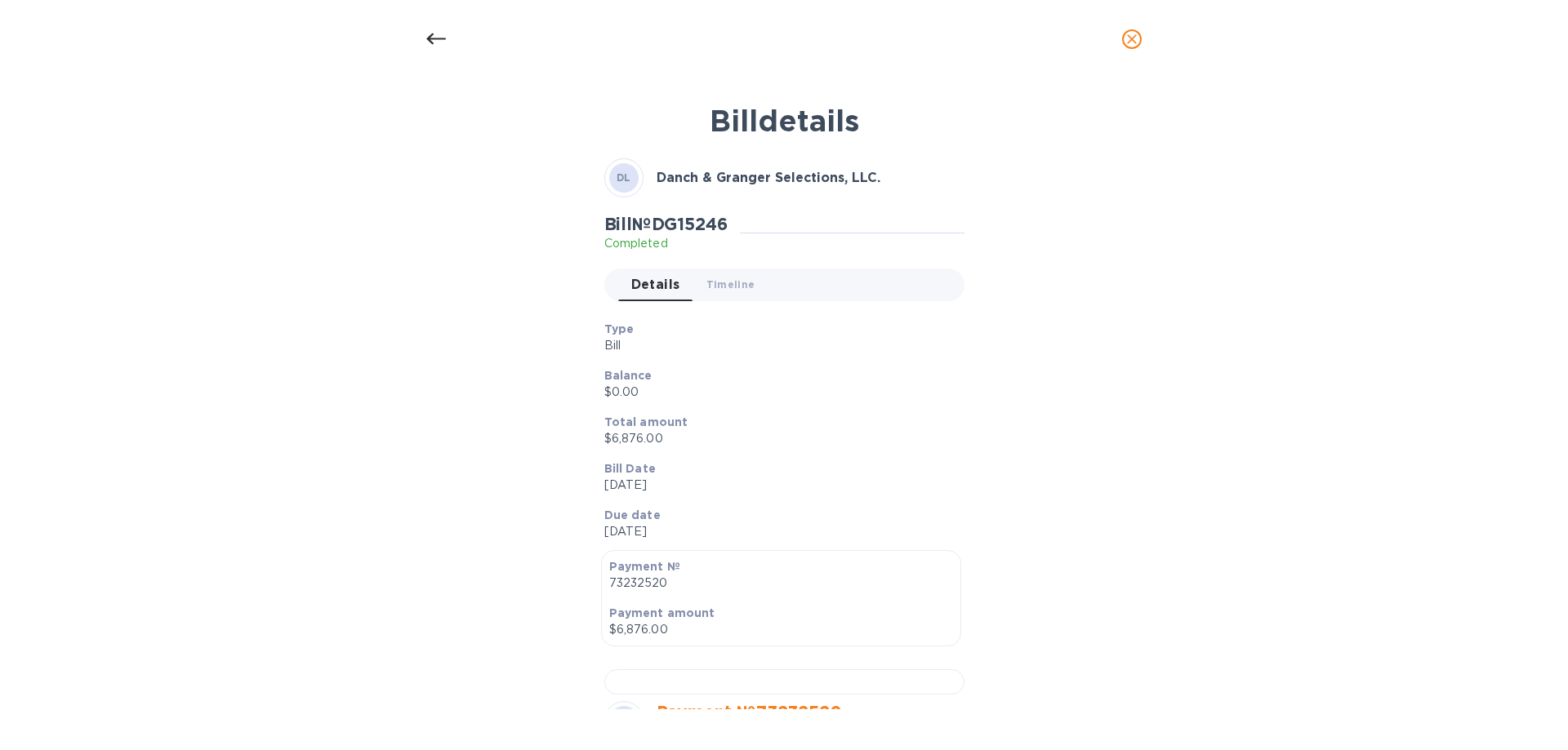
click at [796, 343] on p "Bill" at bounding box center [778, 346] width 347 height 17
click at [428, 44] on icon at bounding box center [436, 38] width 20 height 20
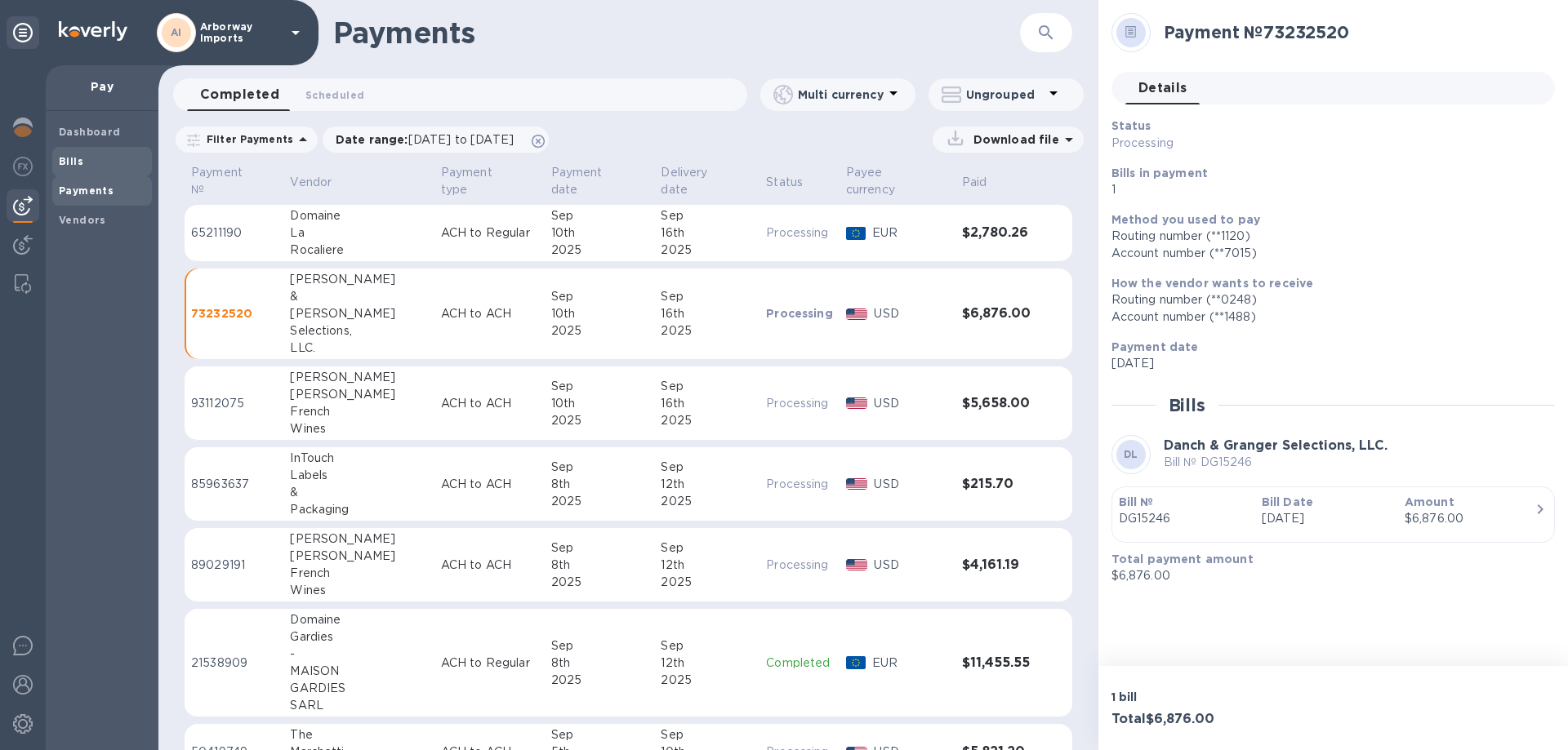
click at [89, 164] on span "Bills" at bounding box center [102, 161] width 86 height 16
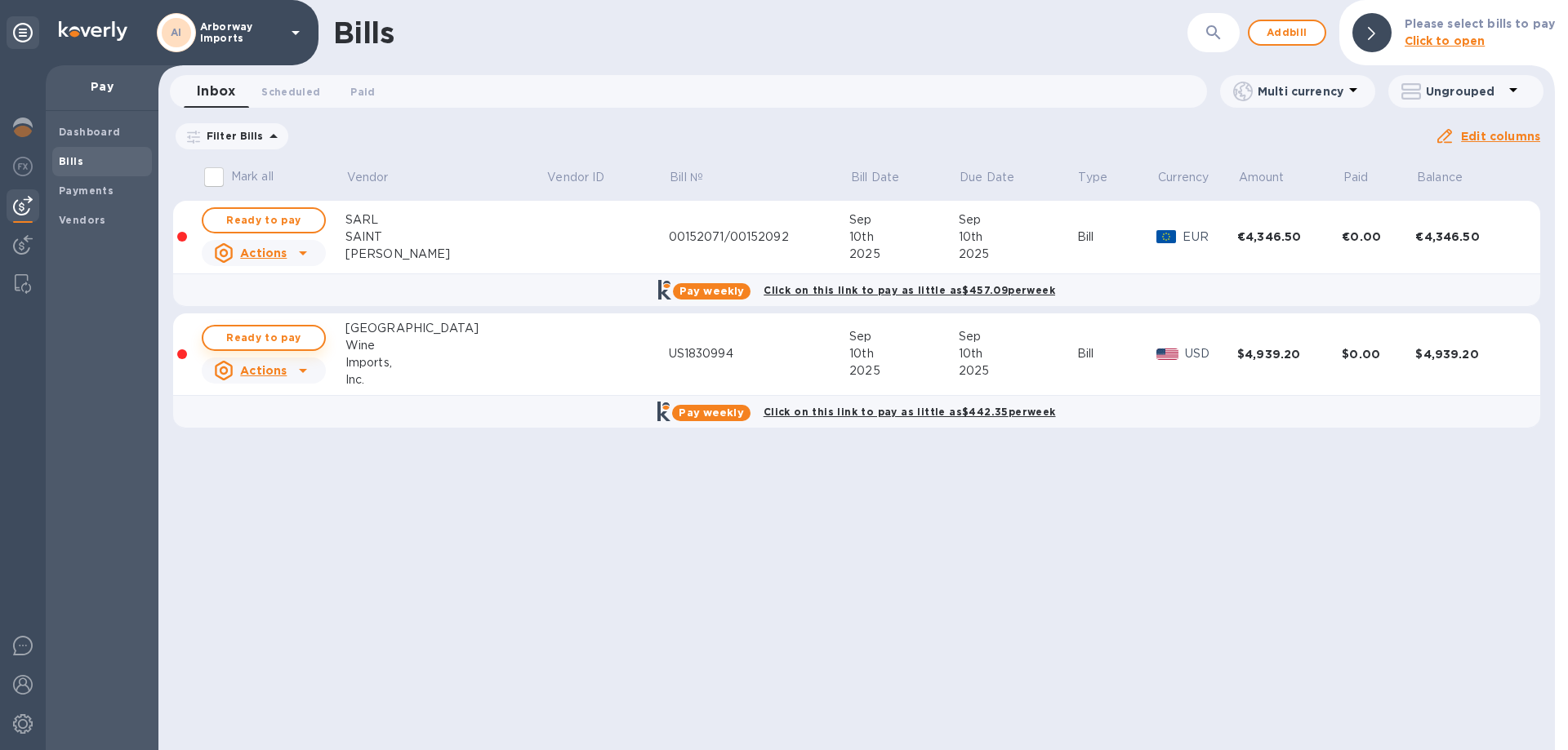
click at [265, 336] on span "Ready to pay" at bounding box center [264, 338] width 95 height 20
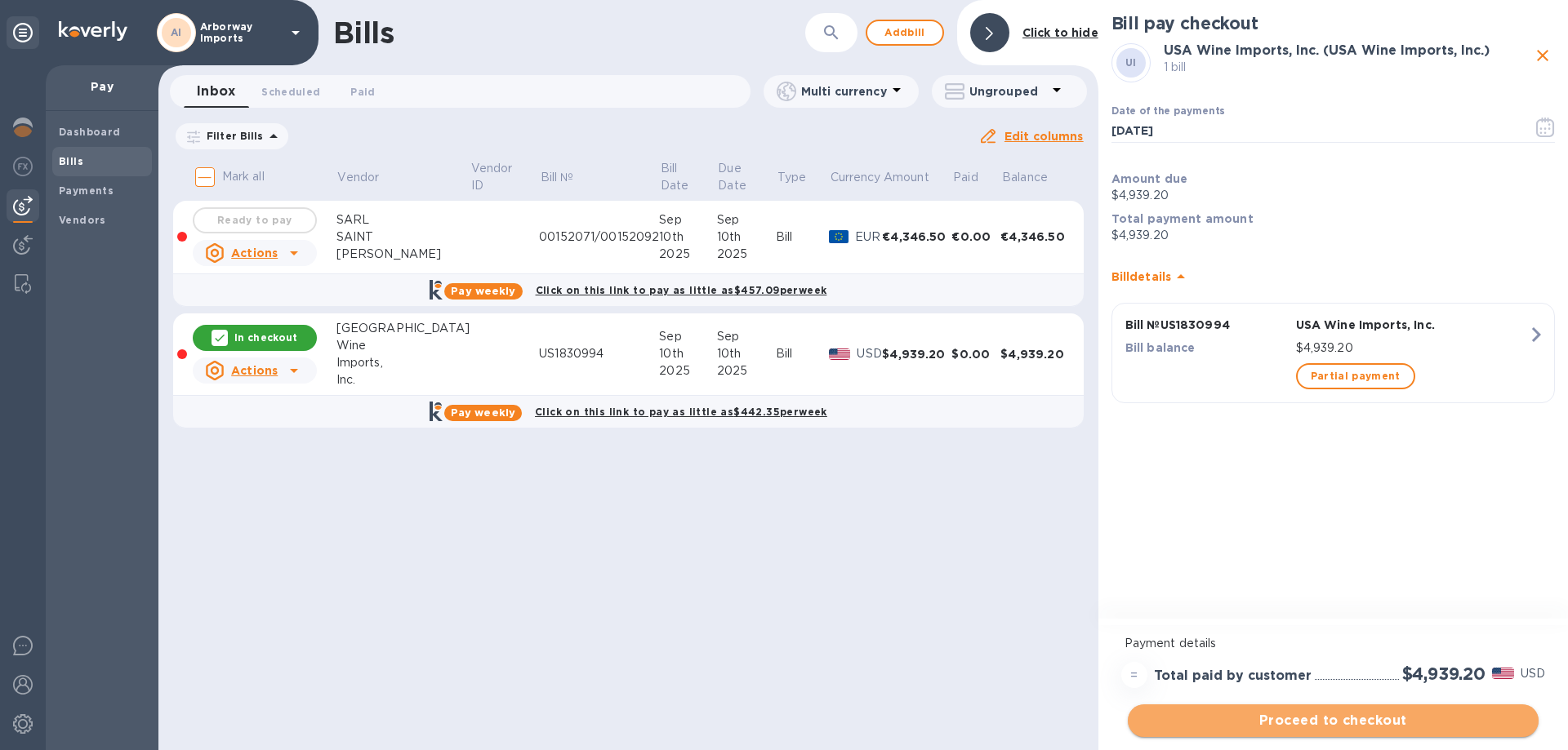
click at [1296, 720] on span "Proceed to checkout" at bounding box center [1333, 721] width 385 height 20
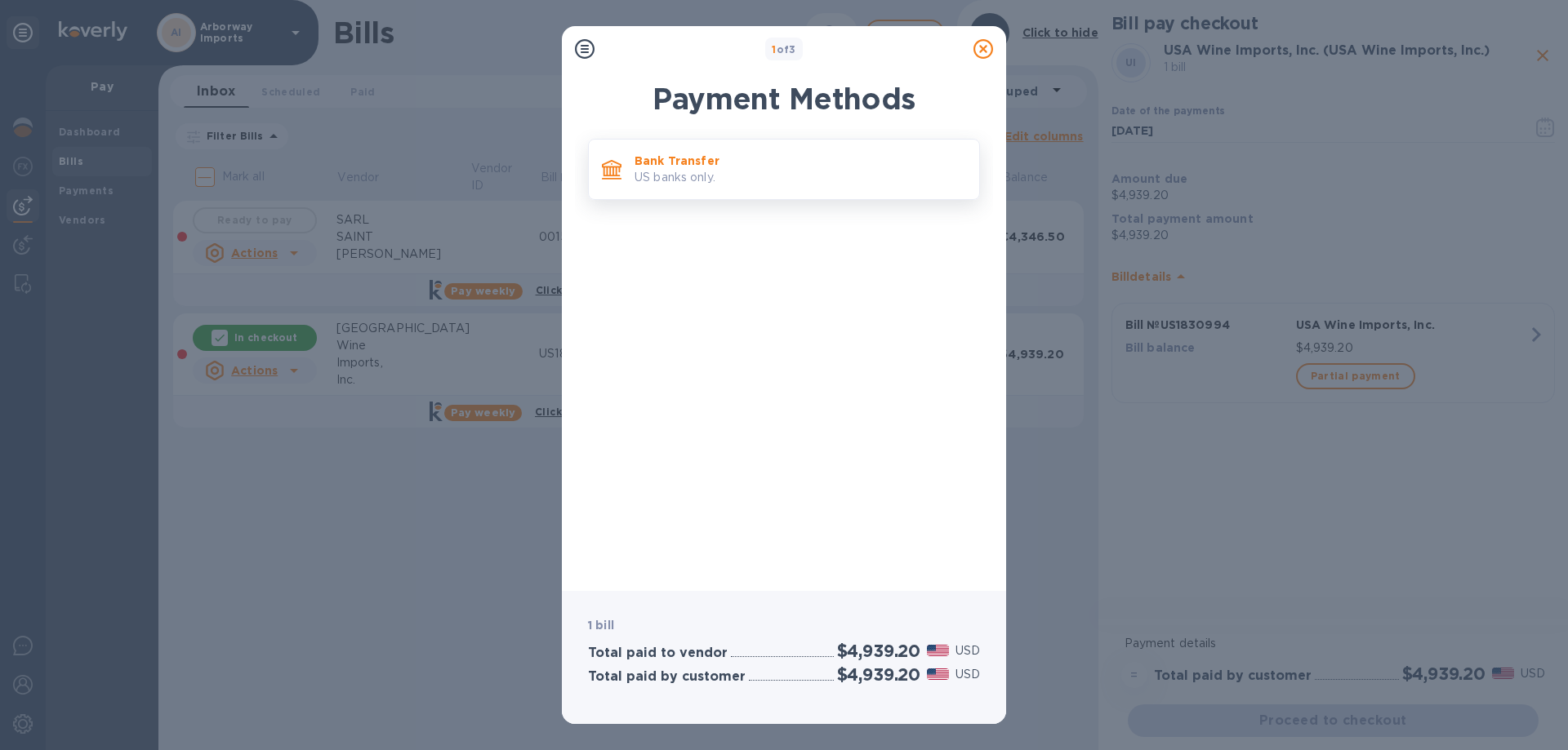
click at [708, 184] on p "US banks only." at bounding box center [801, 177] width 332 height 17
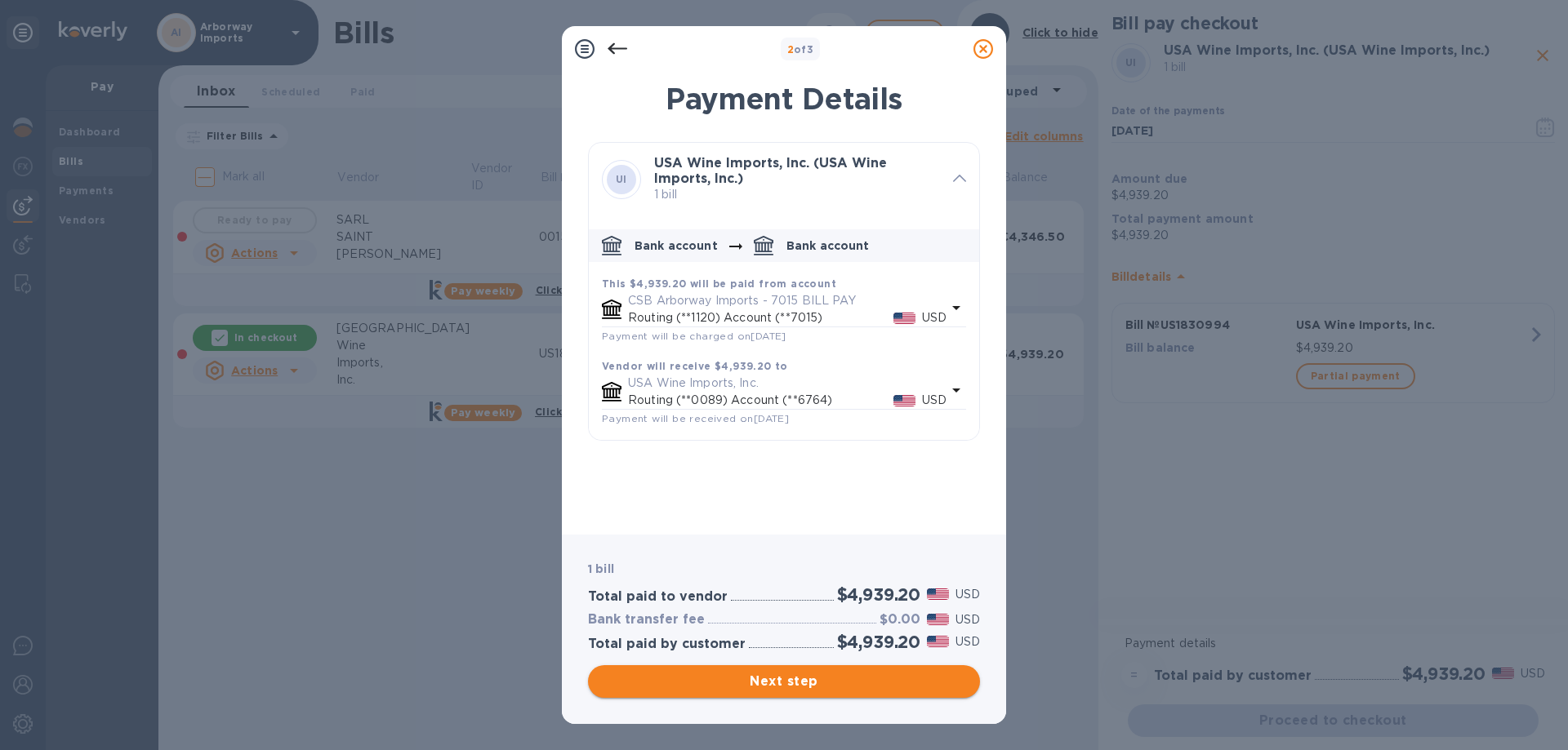
click at [752, 680] on span "Next step" at bounding box center [784, 682] width 366 height 20
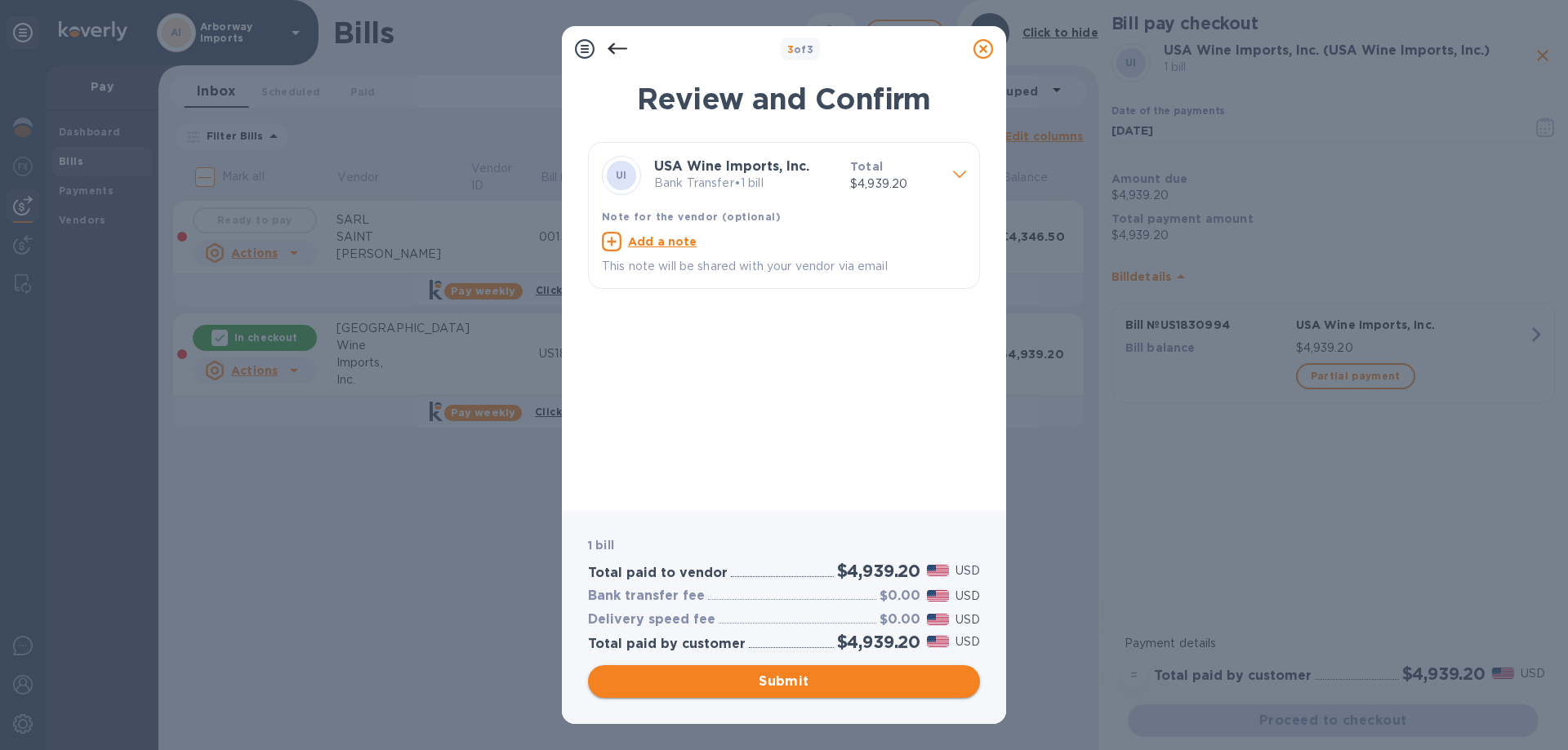
click at [748, 671] on button "Submit" at bounding box center [784, 682] width 392 height 32
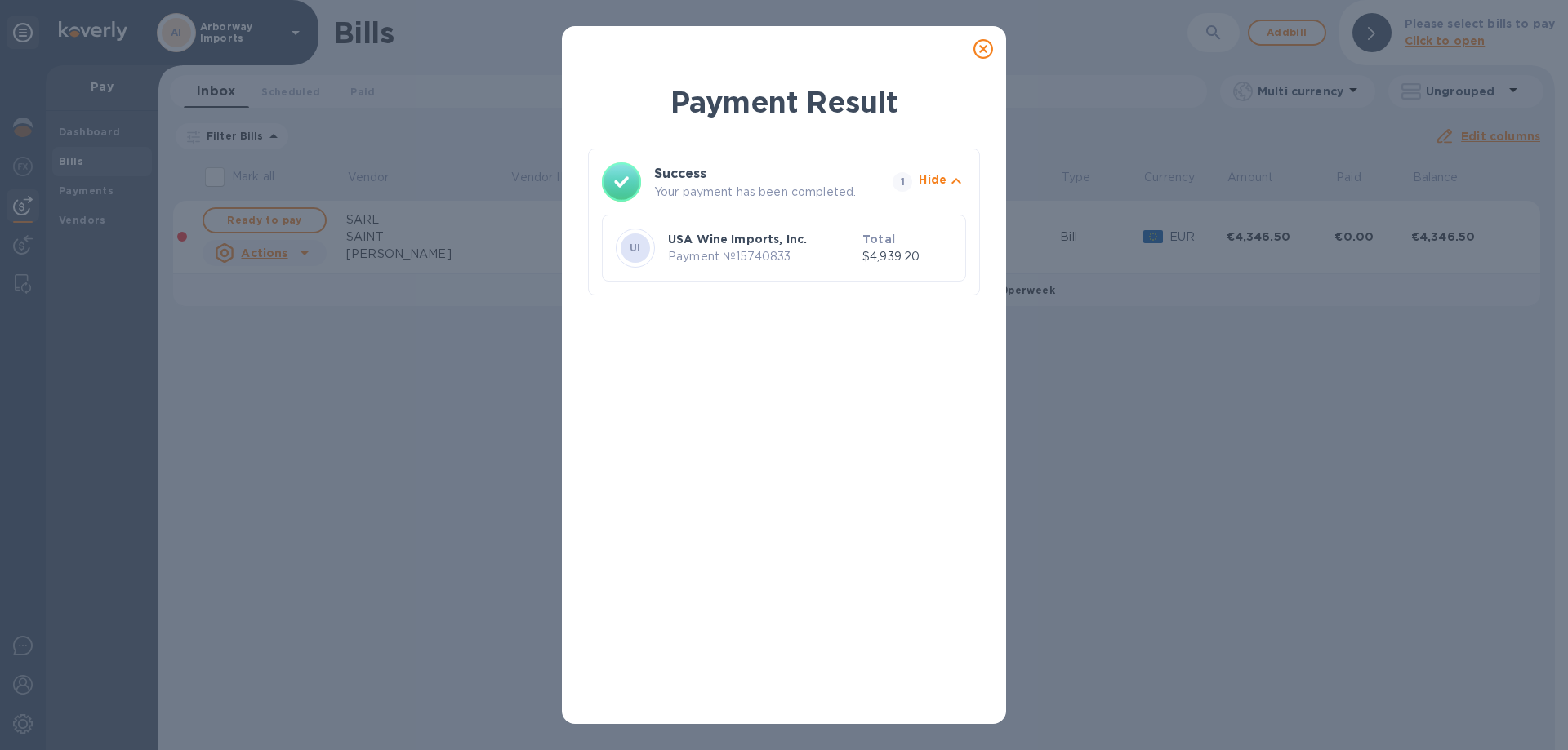
click at [988, 48] on icon at bounding box center [983, 49] width 20 height 20
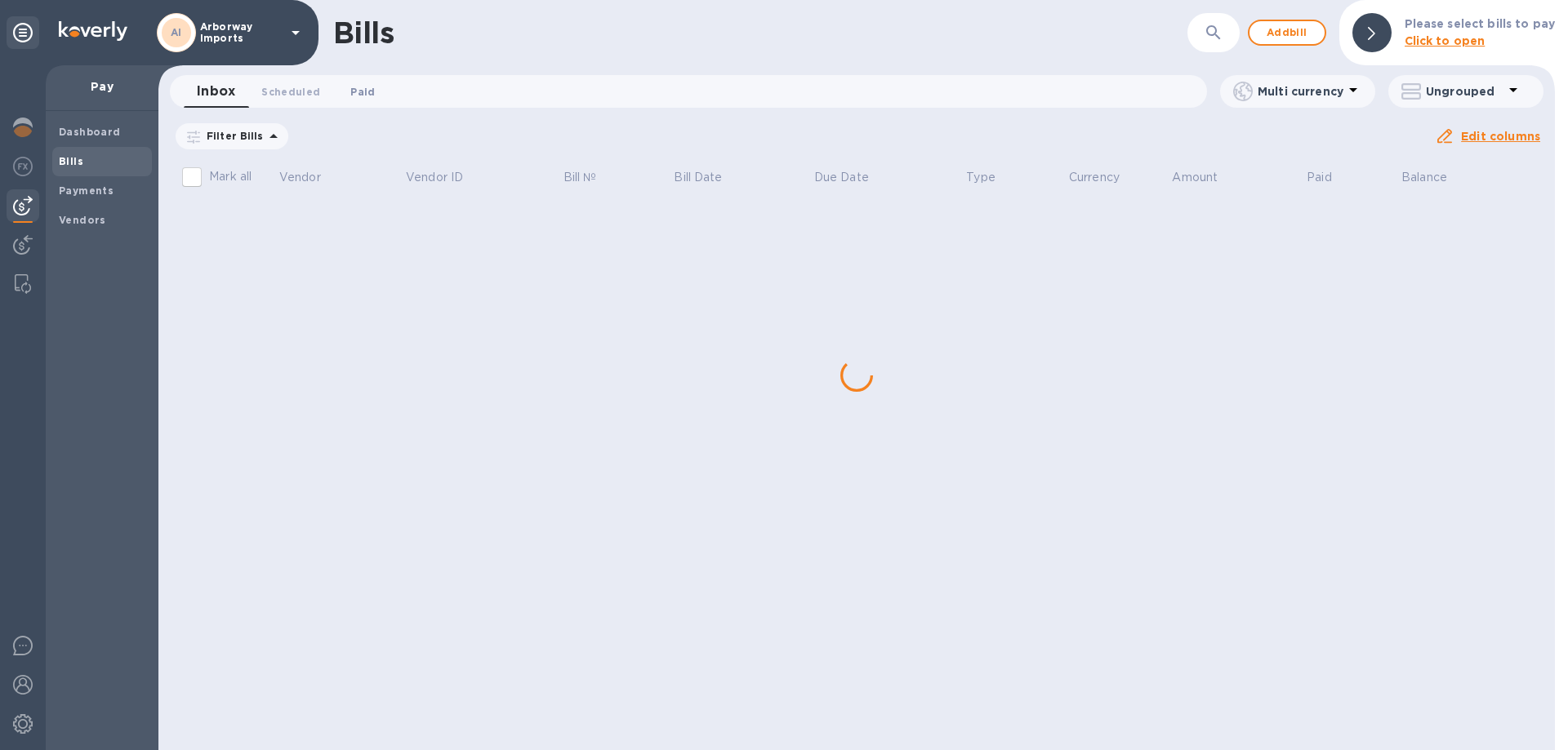
click at [366, 92] on span "Paid 0" at bounding box center [363, 92] width 25 height 17
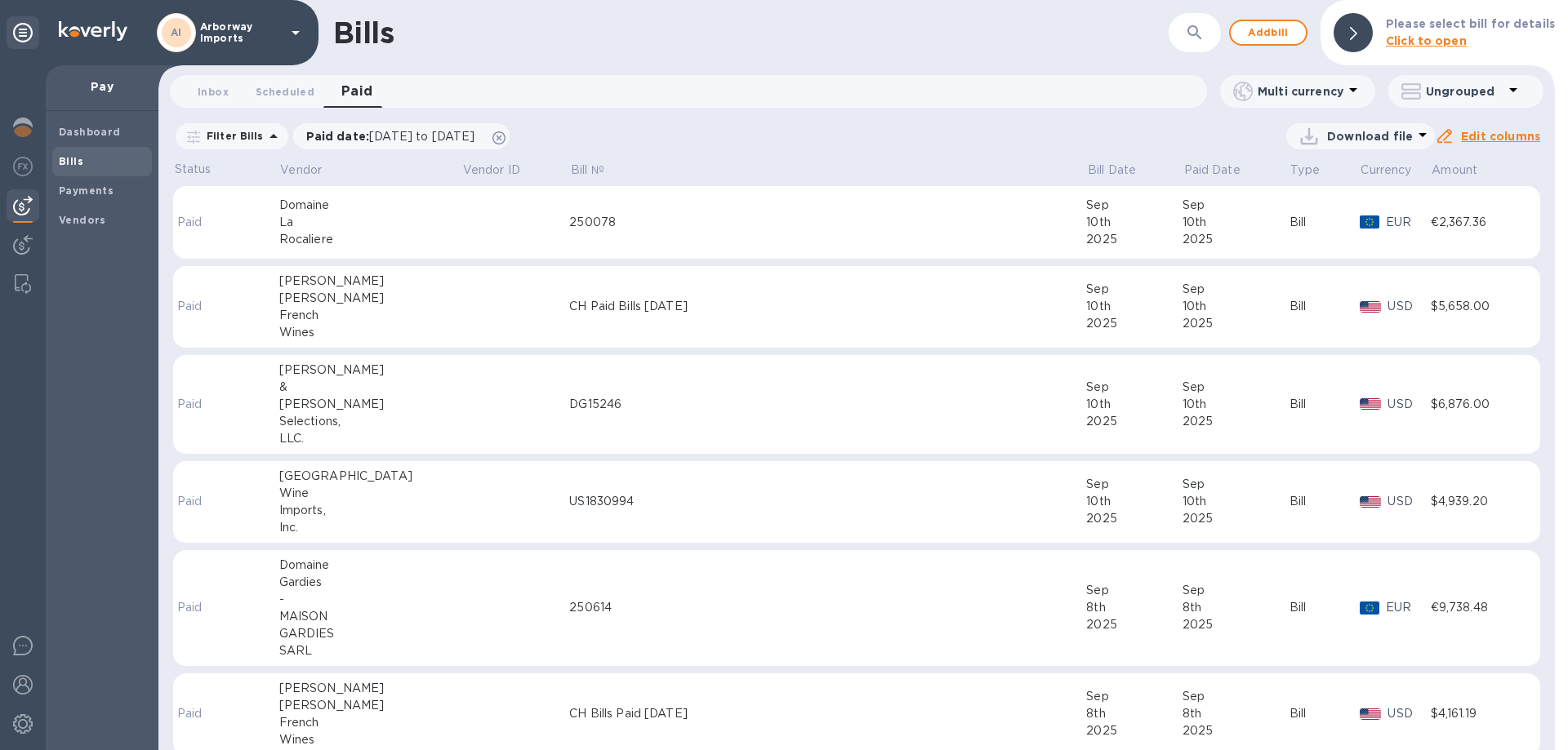
click at [325, 206] on div "Domaine" at bounding box center [370, 206] width 182 height 17
click at [462, 501] on td at bounding box center [516, 503] width 108 height 83
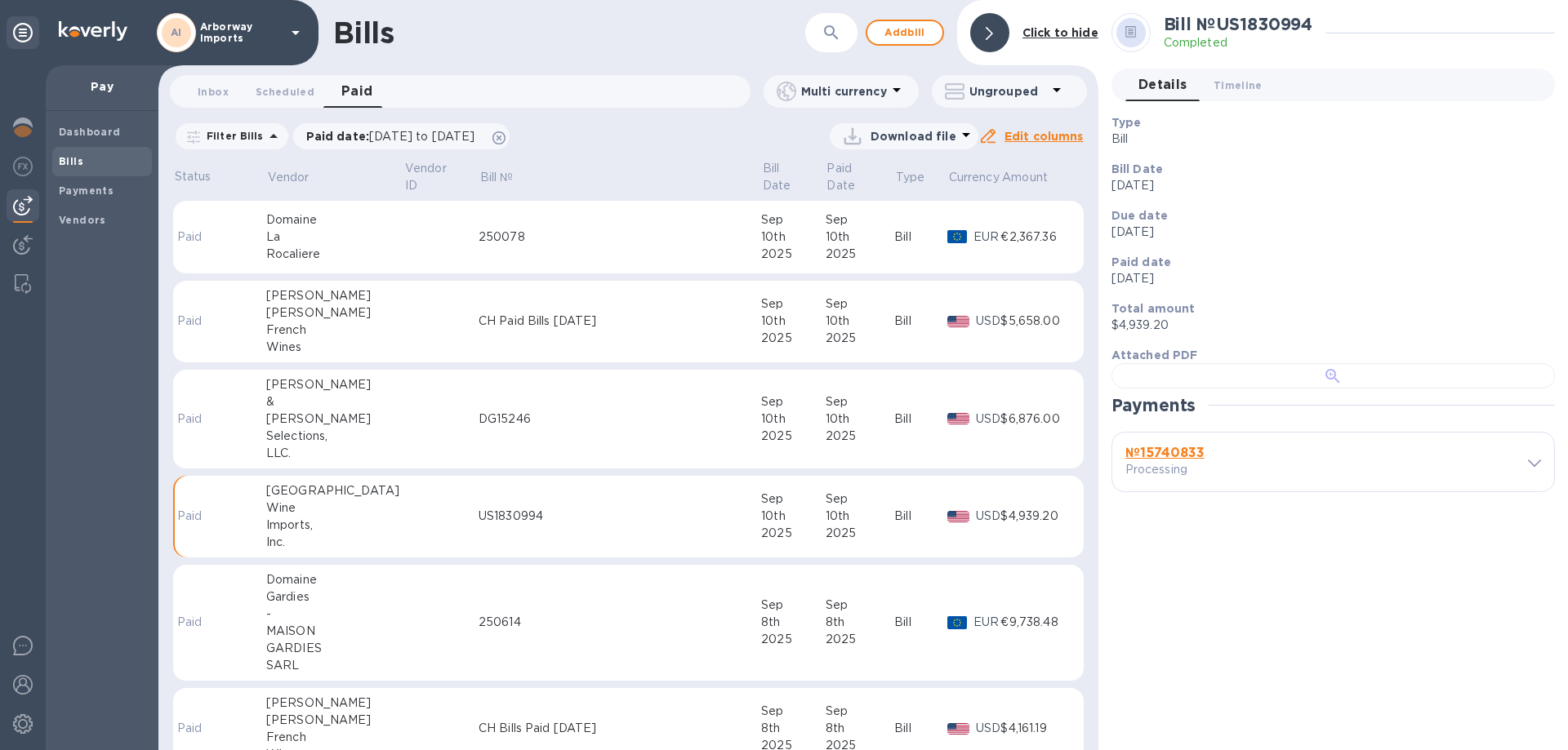
scroll to position [315, 0]
click at [1180, 461] on b "№ 15740833" at bounding box center [1165, 453] width 79 height 15
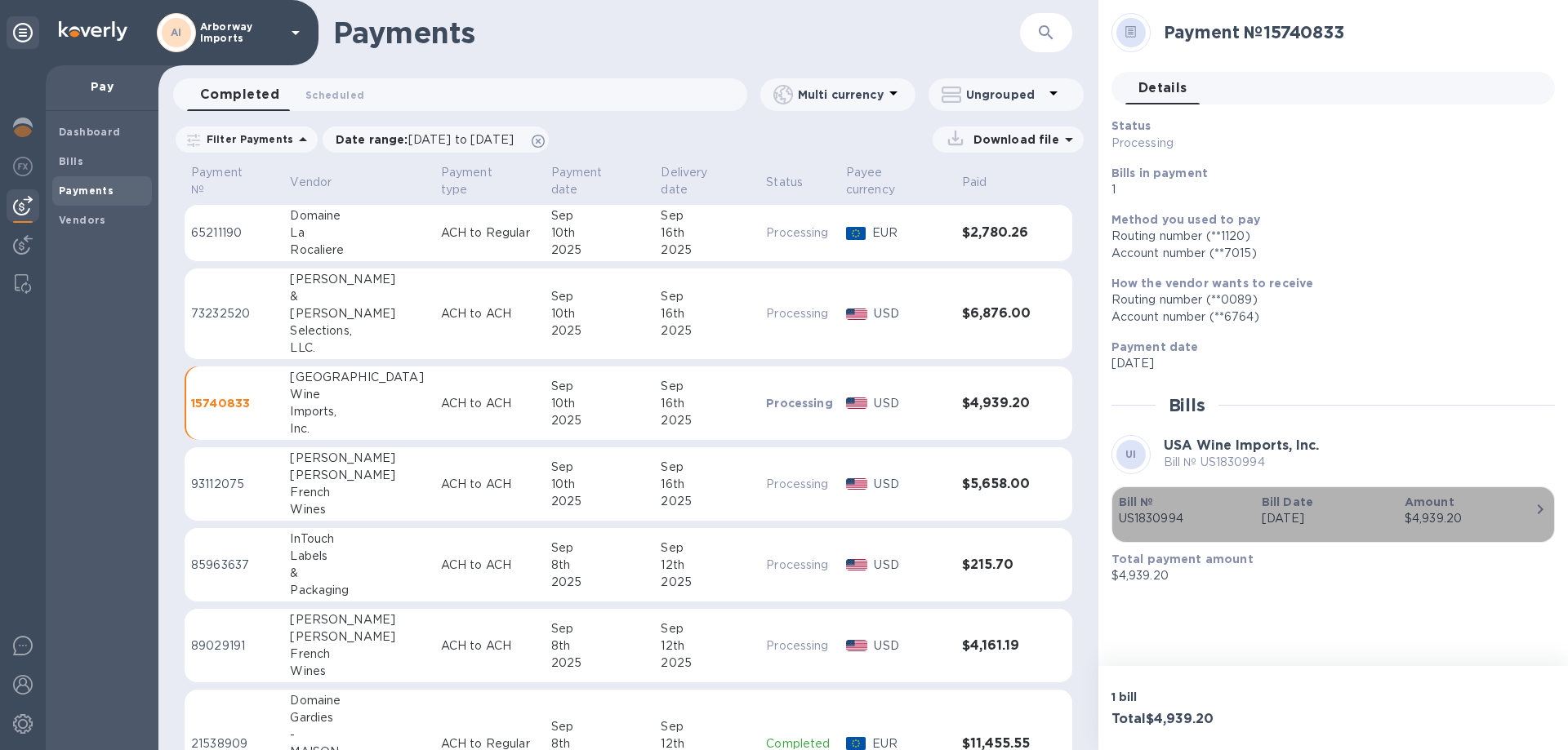
click at [1274, 511] on p "Sep 10th 2025" at bounding box center [1327, 519] width 130 height 17
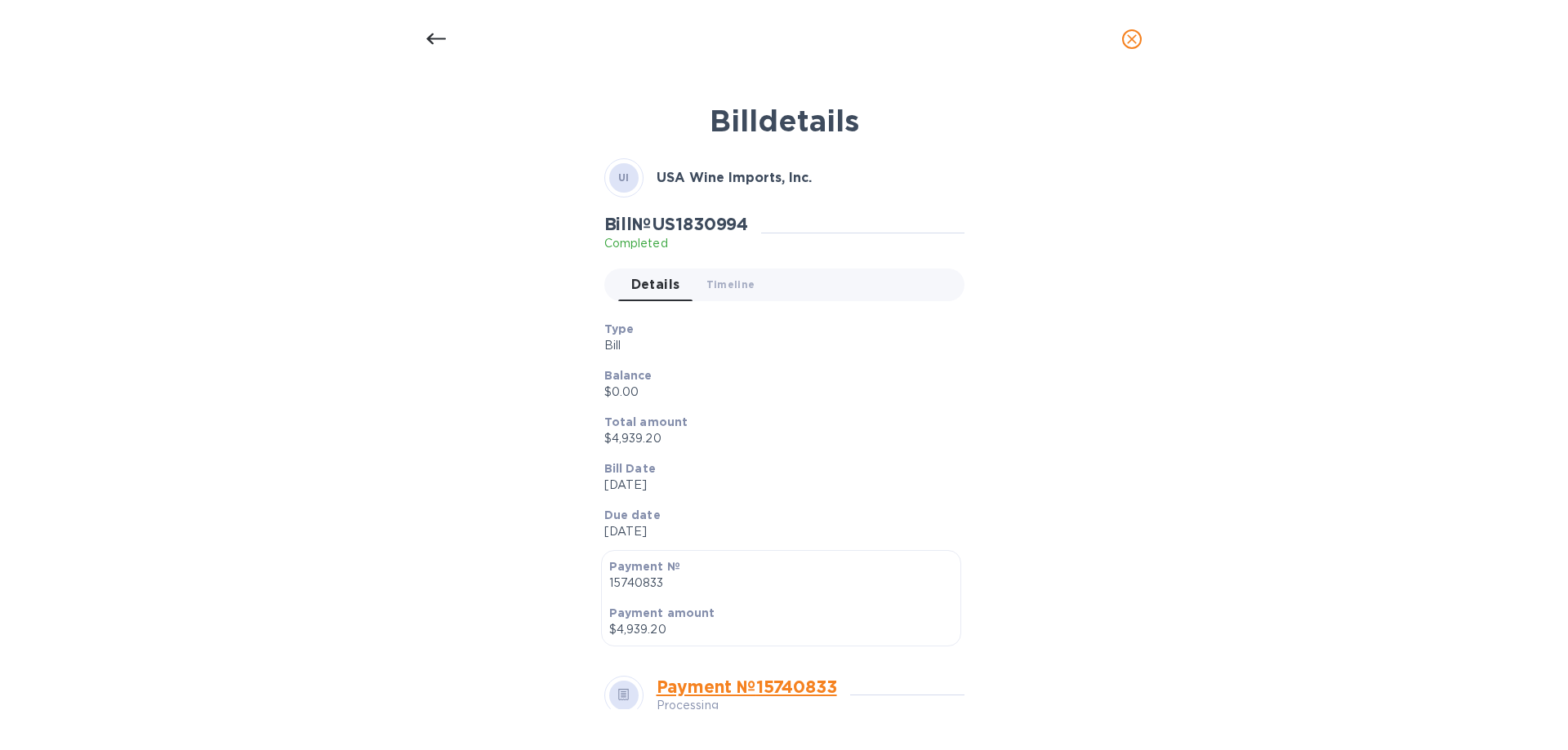
click at [930, 372] on p "Balance" at bounding box center [778, 375] width 347 height 16
click at [430, 39] on icon at bounding box center [436, 38] width 20 height 11
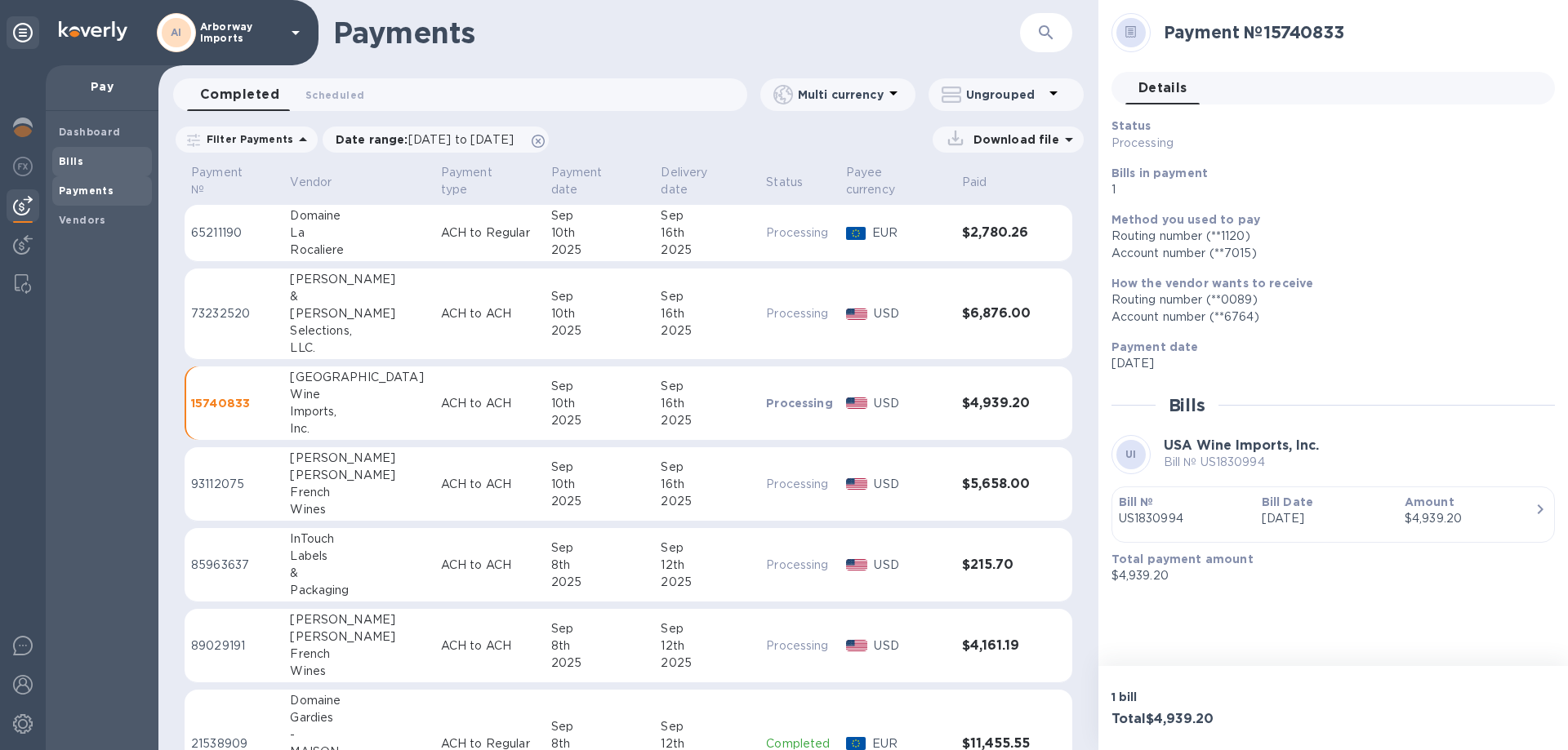
click at [88, 161] on span "Bills" at bounding box center [102, 161] width 86 height 16
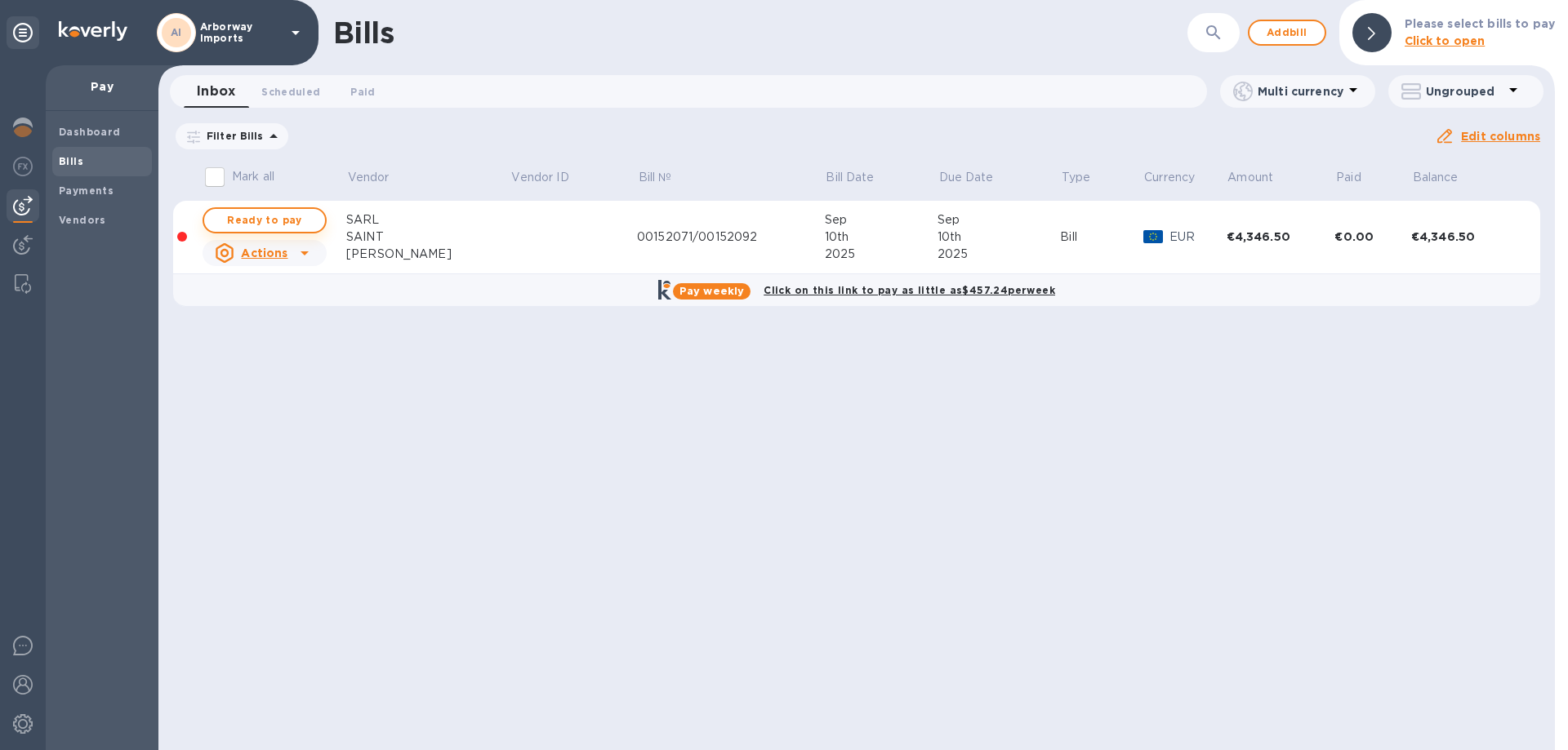
click at [276, 220] on span "Ready to pay" at bounding box center [265, 220] width 95 height 20
checkbox input "true"
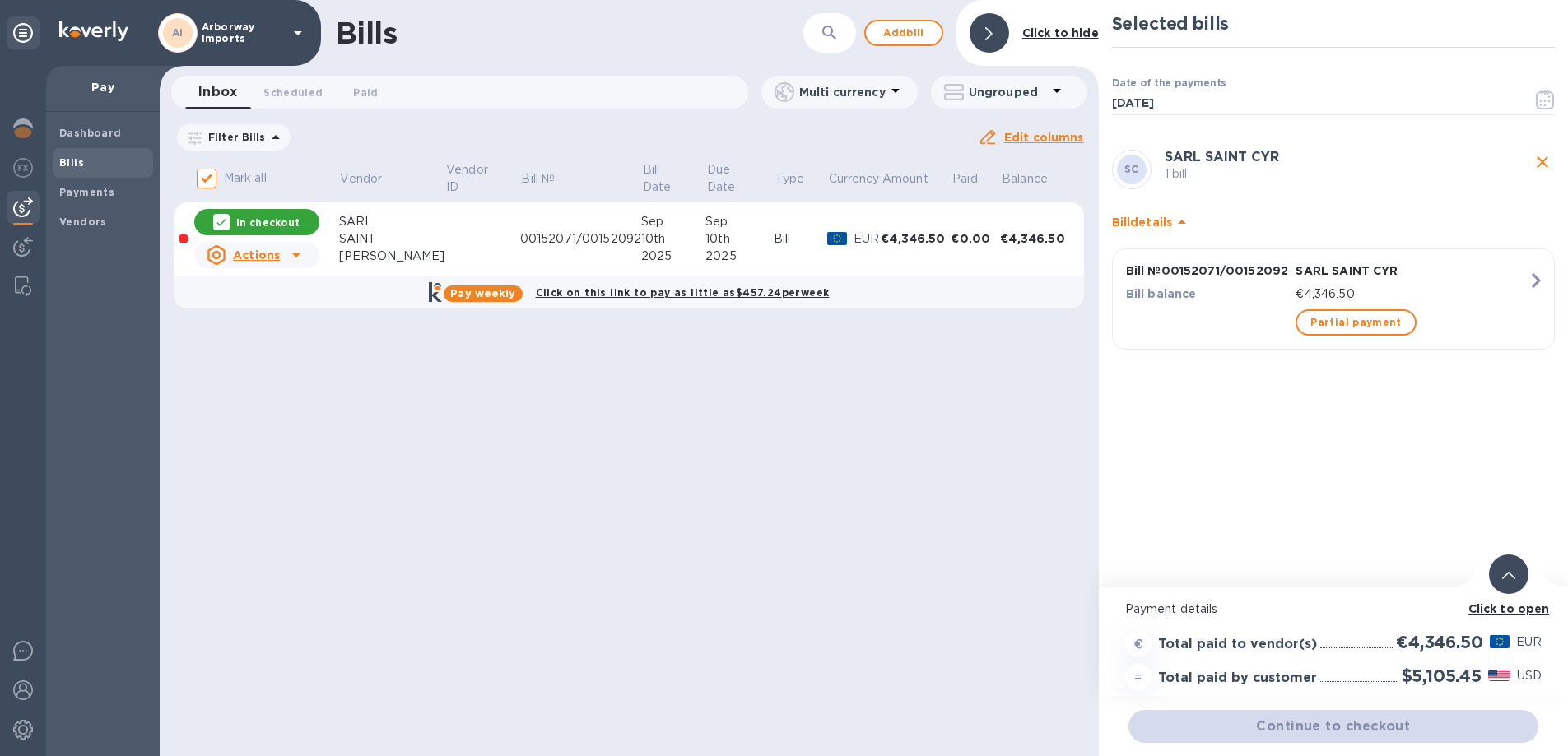
click at [1522, 617] on p "Click to open" at bounding box center [1509, 610] width 82 height 17
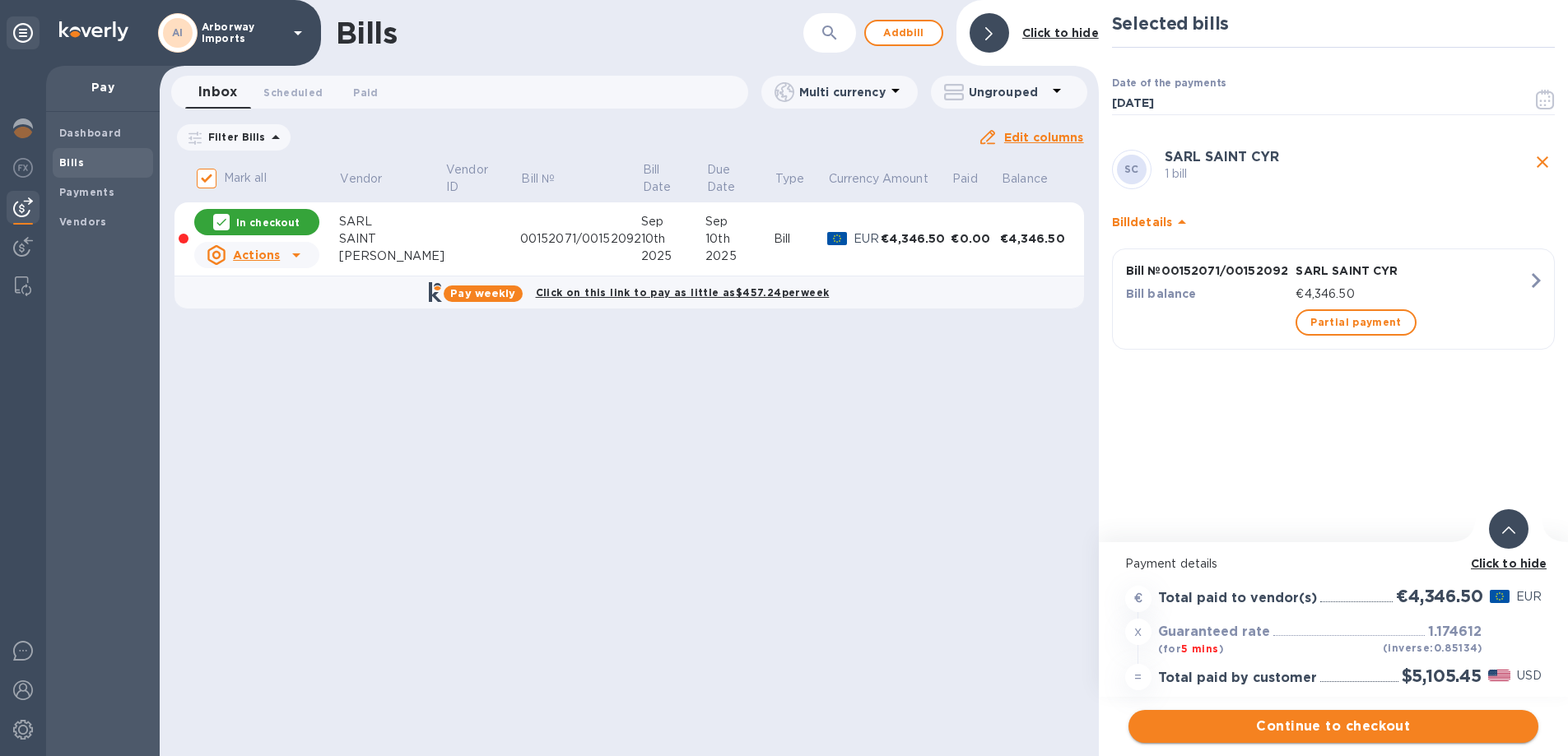
click at [1333, 728] on span "Continue to checkout" at bounding box center [1333, 727] width 384 height 20
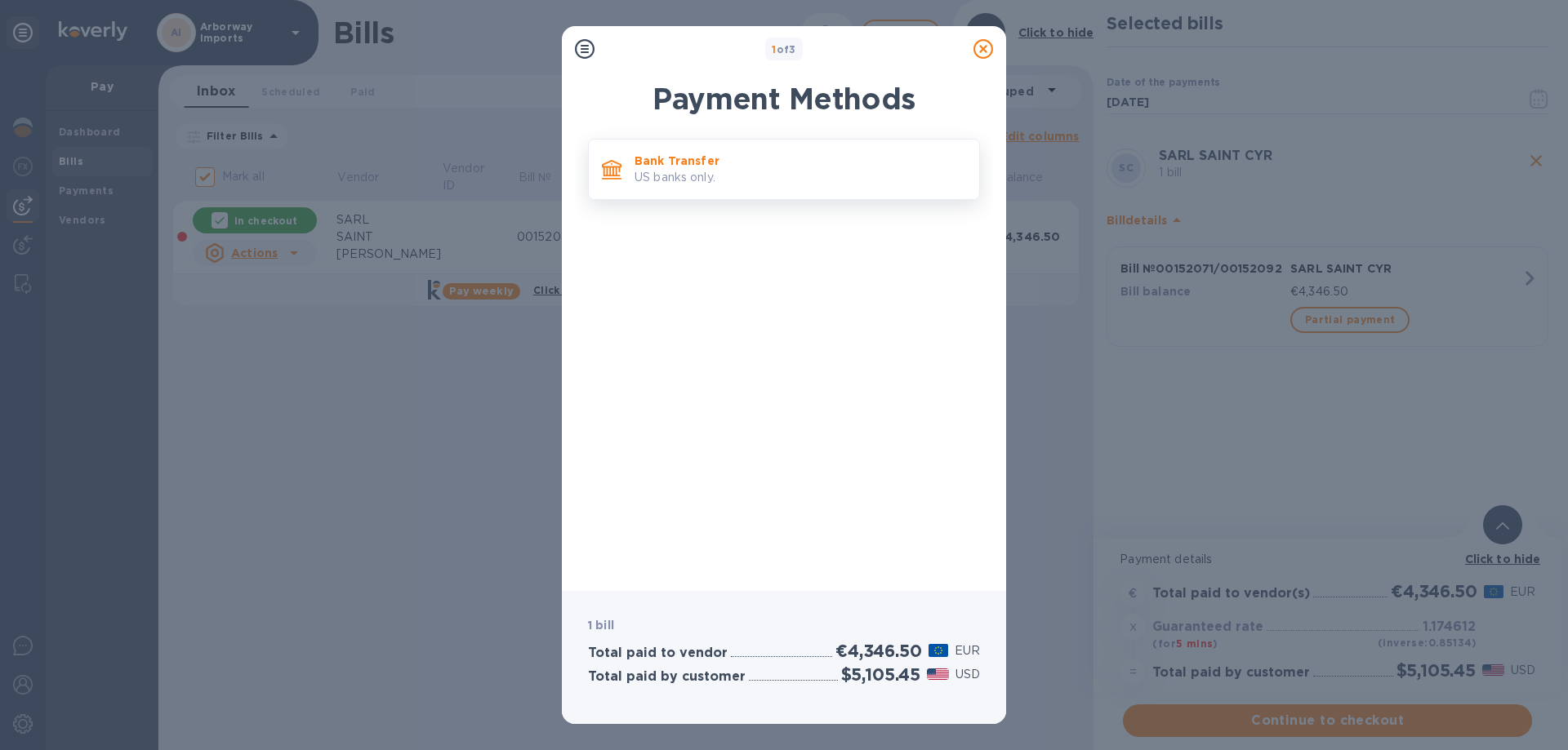
click at [694, 152] on div "Bank Transfer US banks only." at bounding box center [801, 169] width 345 height 47
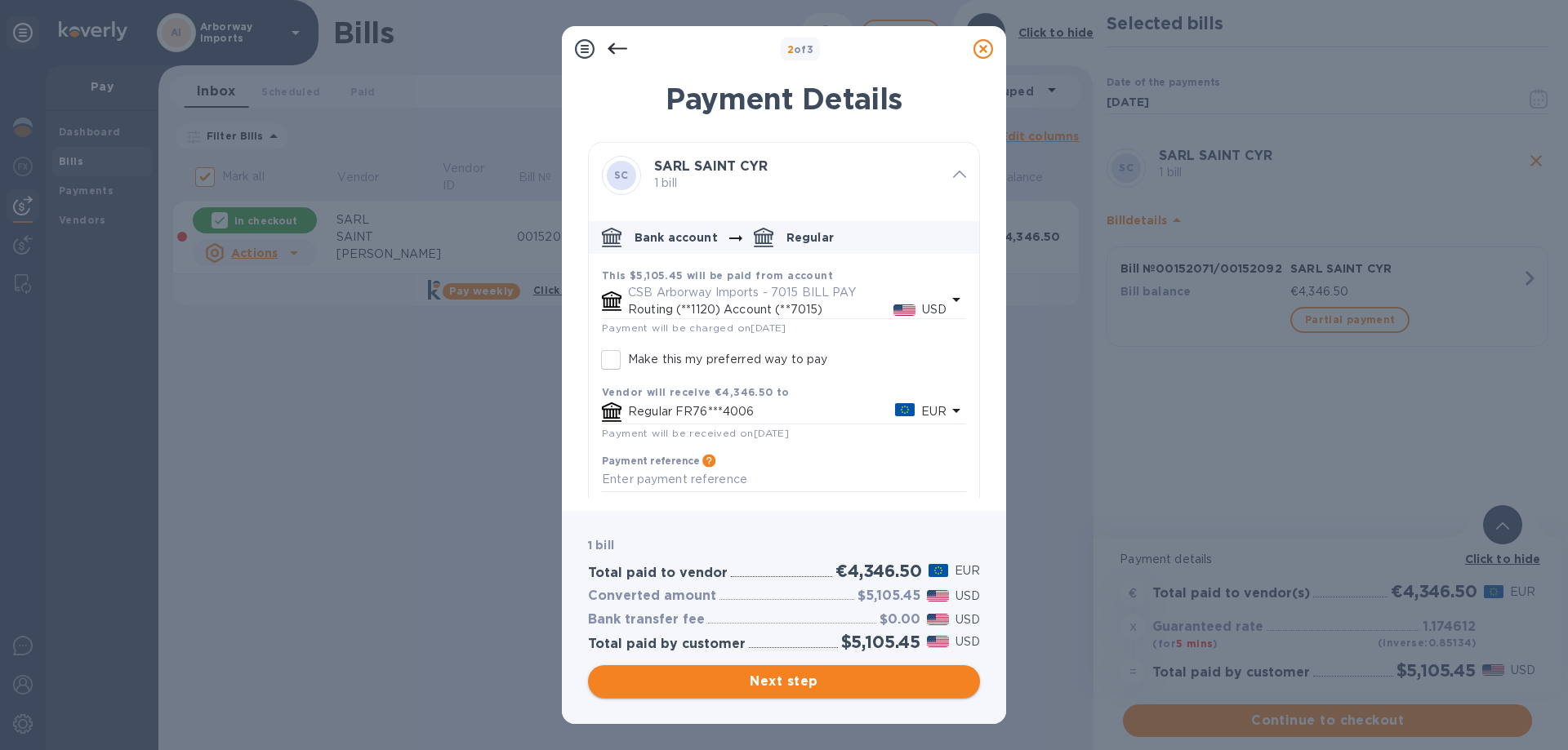
click at [942, 683] on span "Next step" at bounding box center [784, 682] width 366 height 20
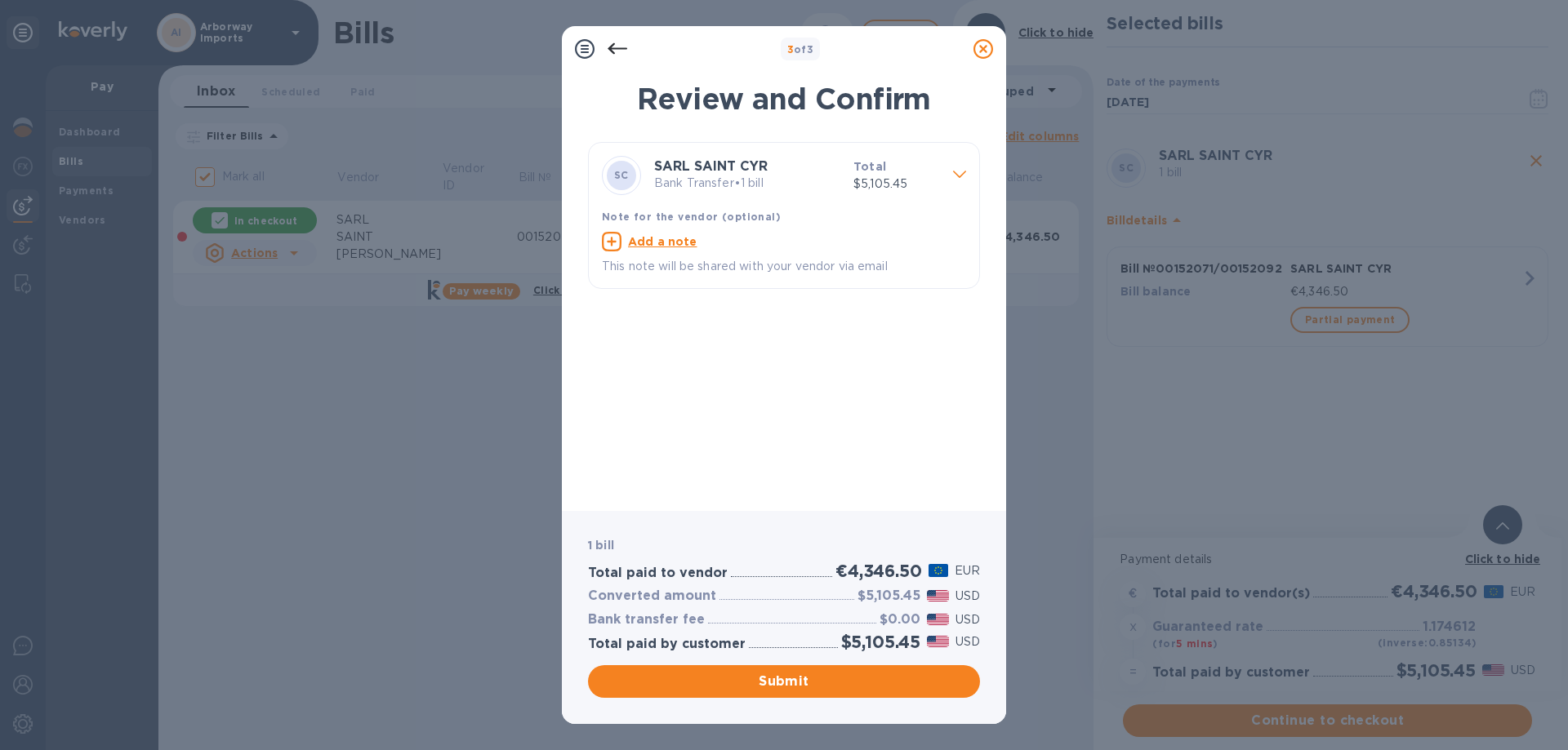
drag, startPoint x: 839, startPoint y: 690, endPoint x: 660, endPoint y: 695, distance: 179.1
click at [839, 690] on span "Submit" at bounding box center [784, 682] width 366 height 20
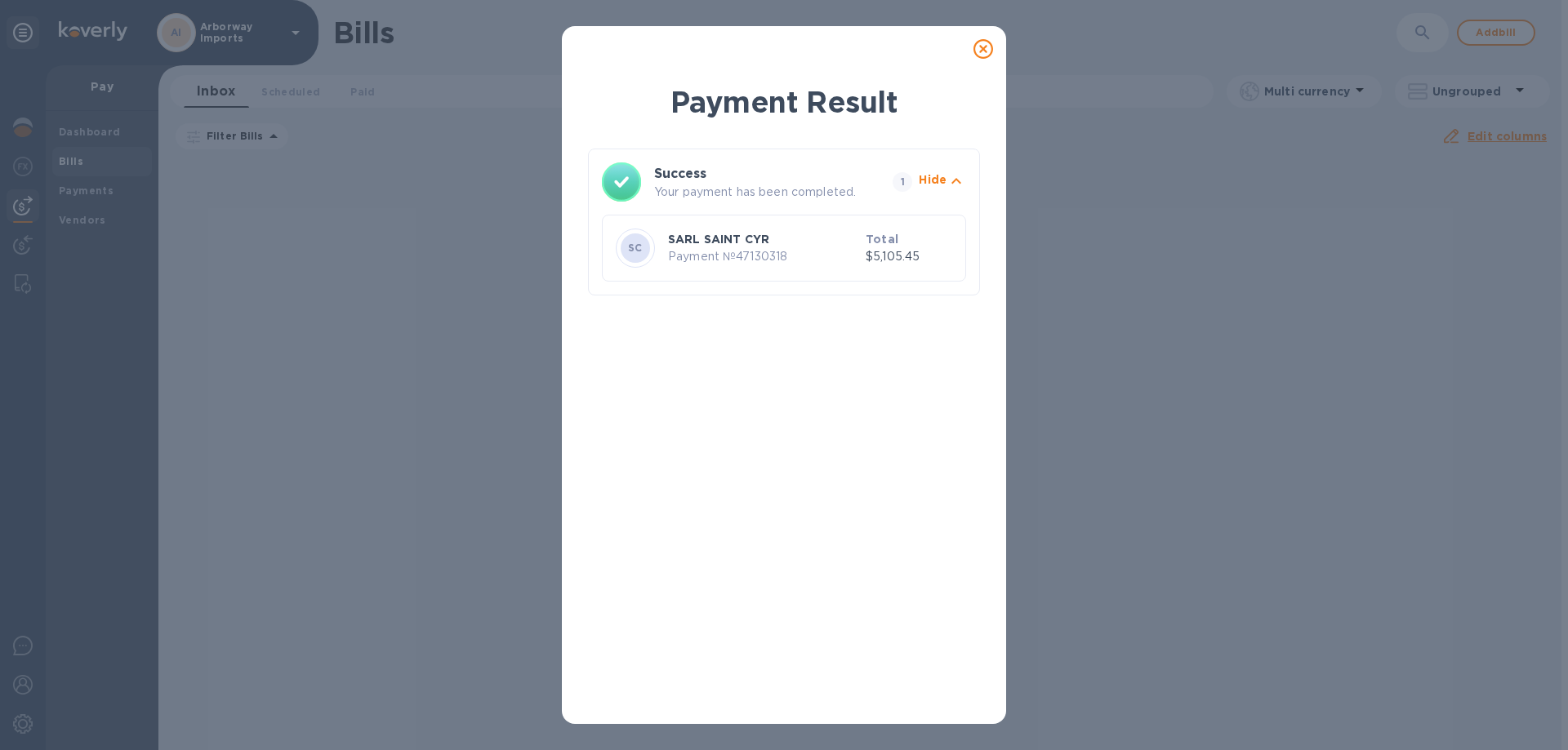
click at [984, 47] on icon at bounding box center [983, 49] width 20 height 20
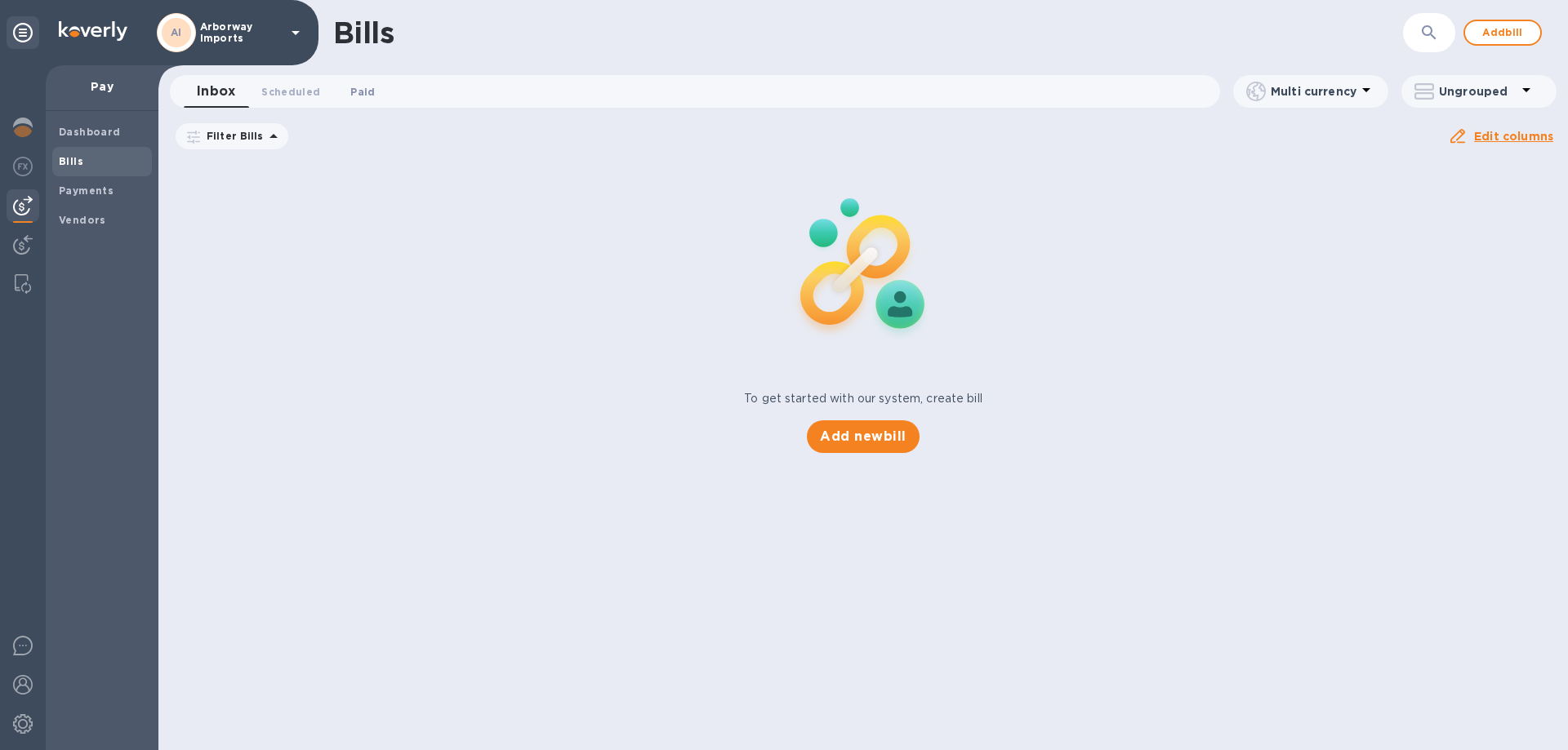
click at [374, 87] on span "Paid 0" at bounding box center [363, 92] width 32 height 17
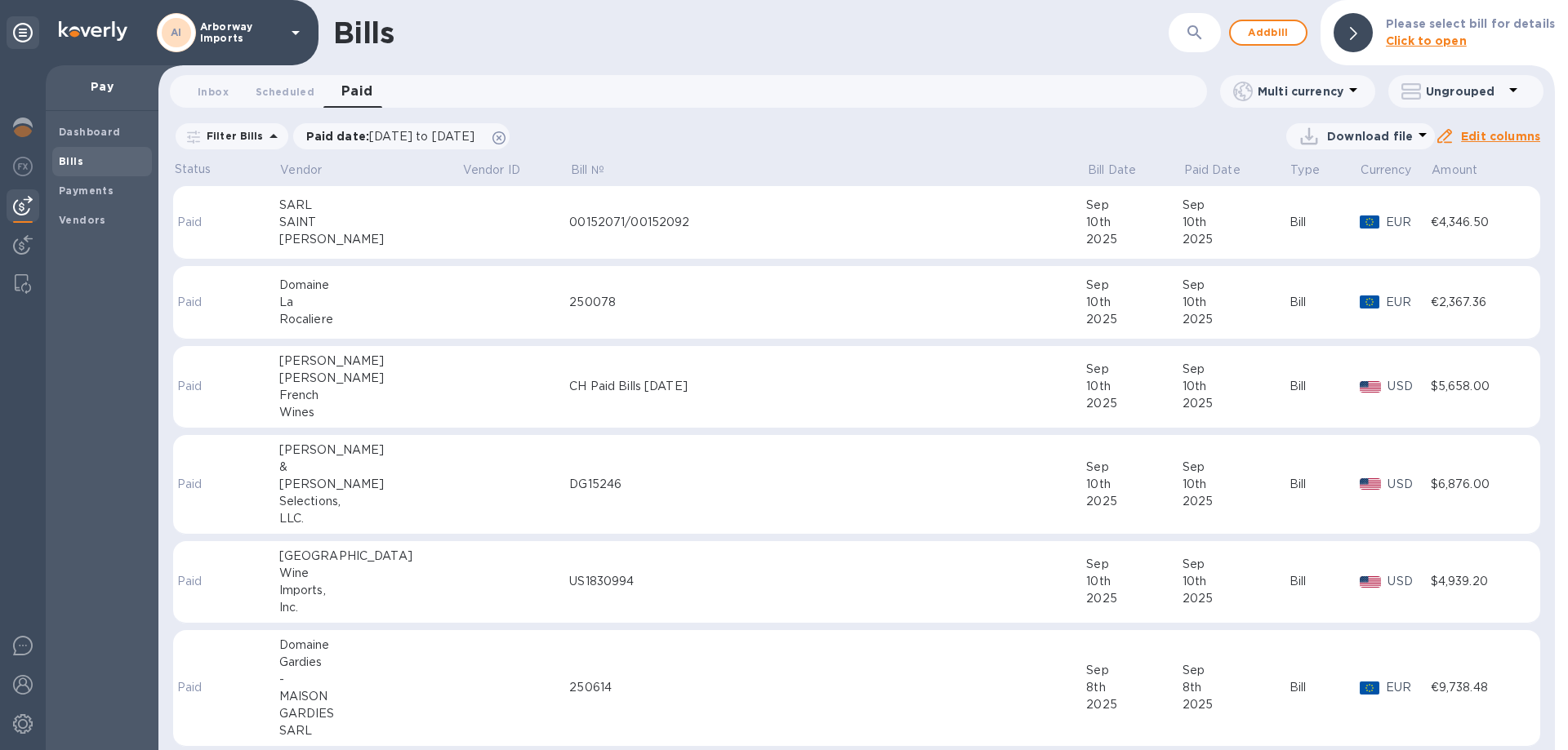
click at [574, 233] on td "00152071/00152092" at bounding box center [828, 223] width 517 height 73
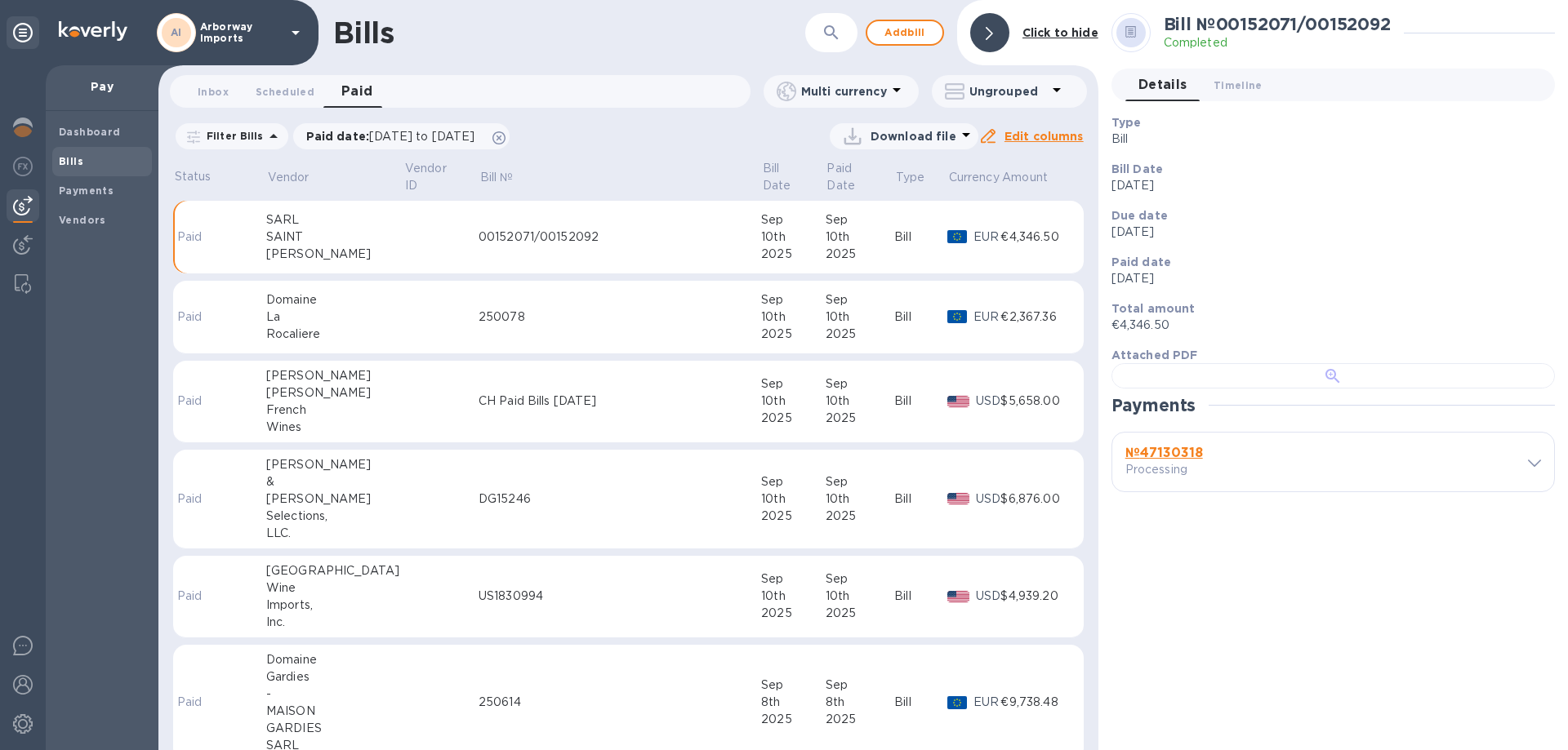
scroll to position [315, 0]
click at [1167, 461] on b "№ 47130318" at bounding box center [1164, 453] width 78 height 15
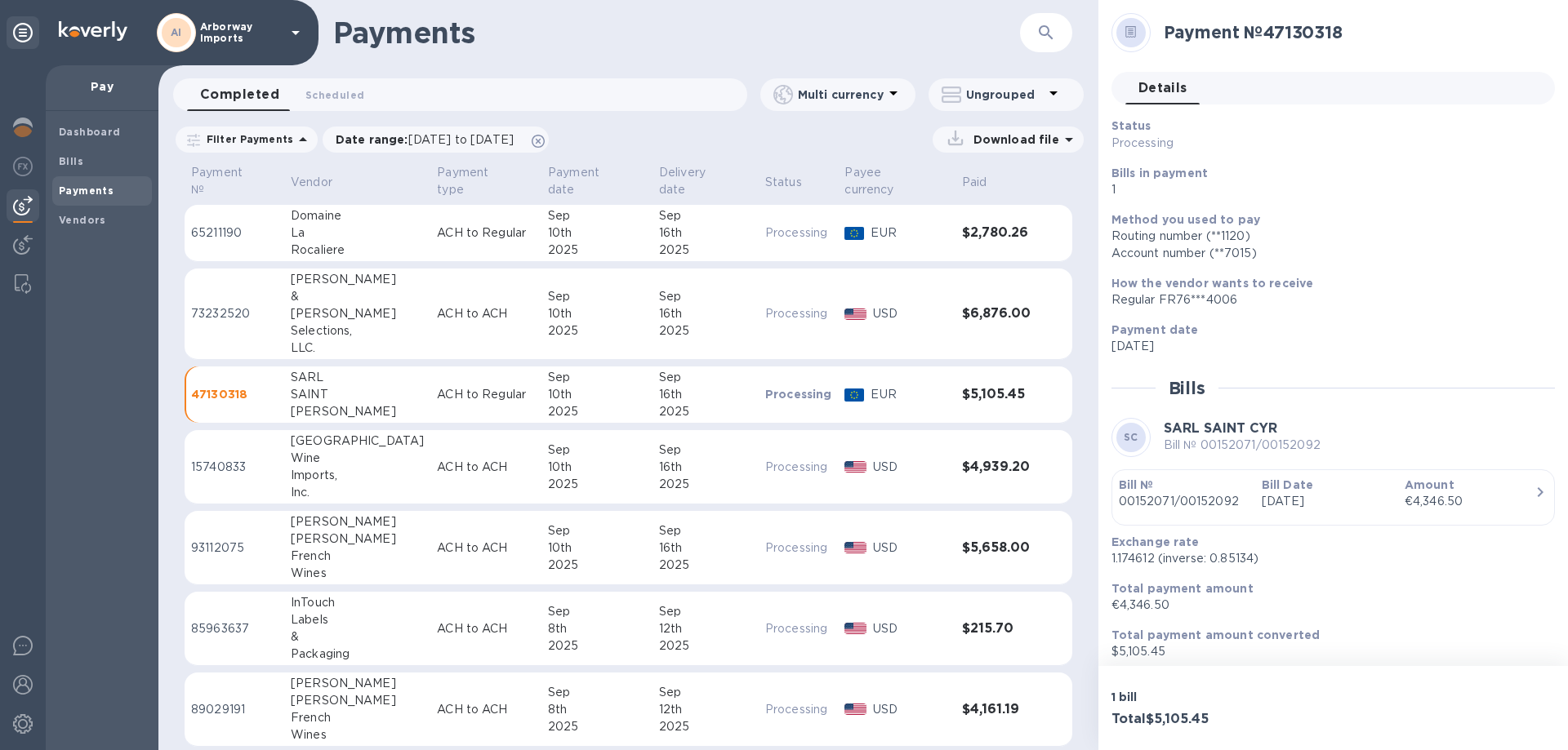
click at [1321, 498] on p "Sep 10th 2025" at bounding box center [1327, 502] width 130 height 17
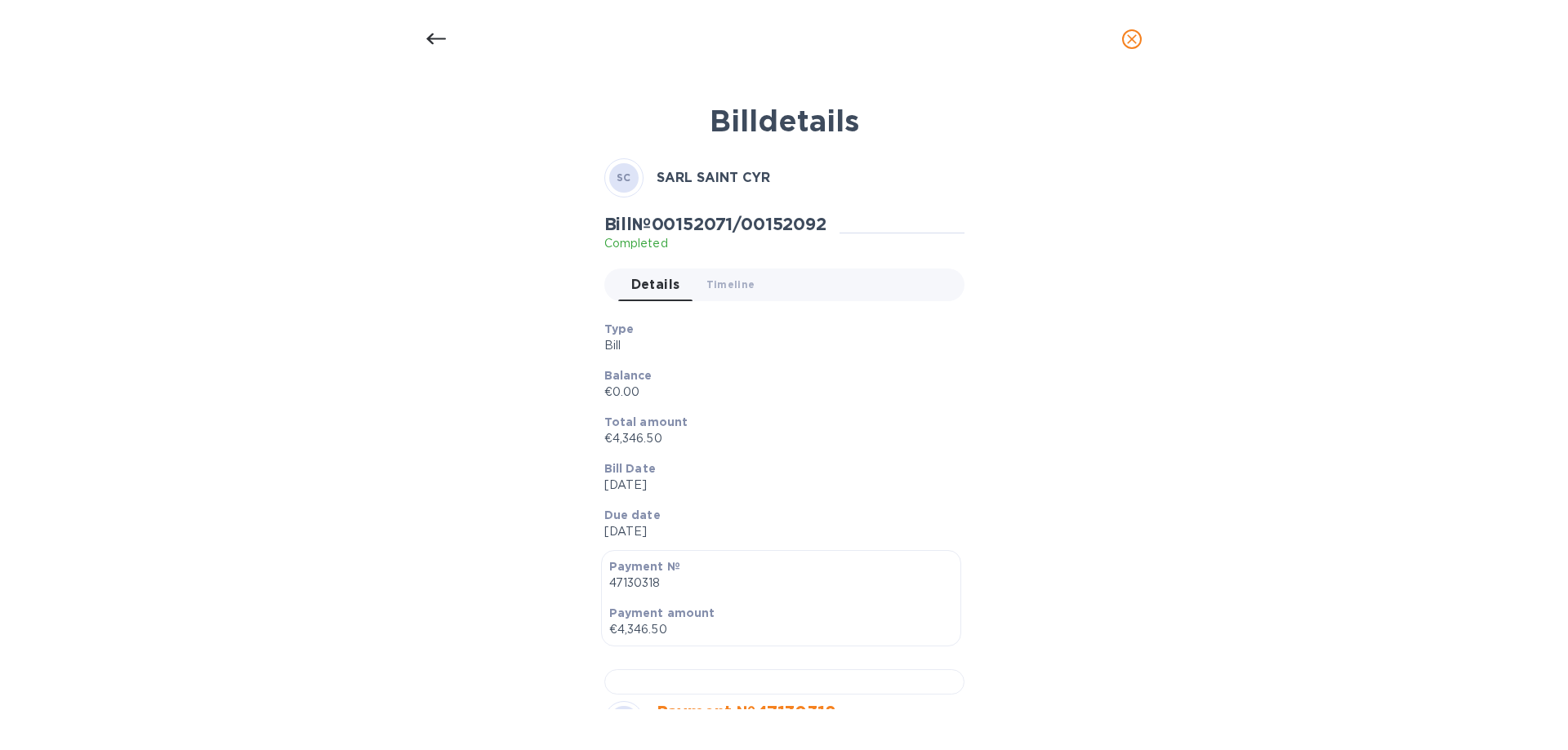
click at [790, 507] on p "Due date" at bounding box center [778, 515] width 347 height 16
click at [776, 292] on div "Bill № 00152071/00152092 Completed Details 0 Timeline 0 Type Bill Balance €0.00…" at bounding box center [784, 733] width 367 height 1045
click at [788, 418] on p "Total amount" at bounding box center [778, 422] width 347 height 16
